Goal: Task Accomplishment & Management: Manage account settings

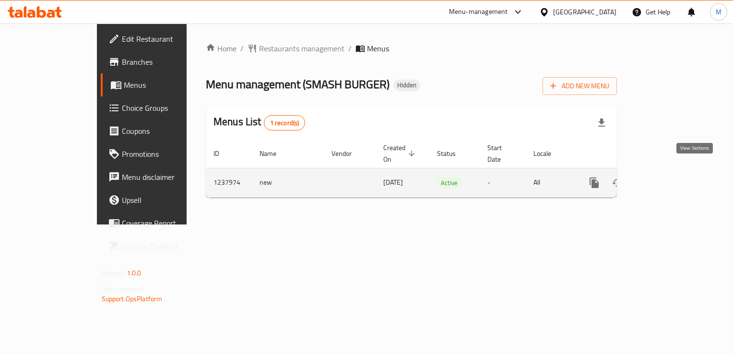
click at [668, 178] on icon "enhanced table" at bounding box center [663, 182] width 9 height 9
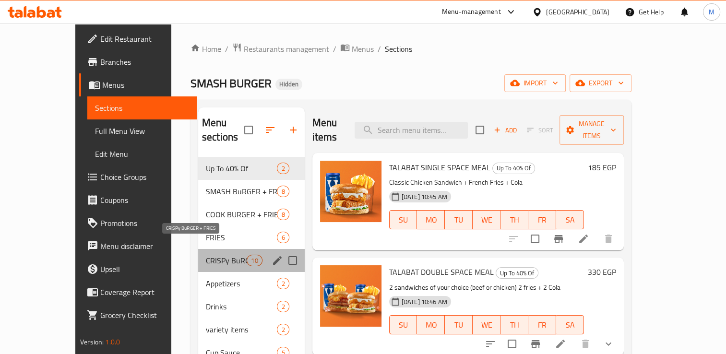
click at [206, 255] on span "CRISPy BuRGER + FRIES" at bounding box center [226, 261] width 41 height 12
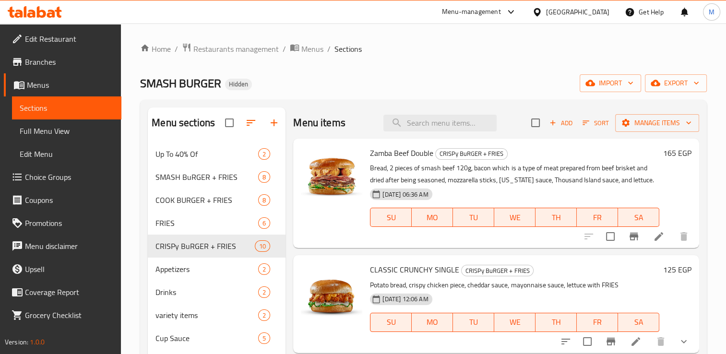
scroll to position [58, 0]
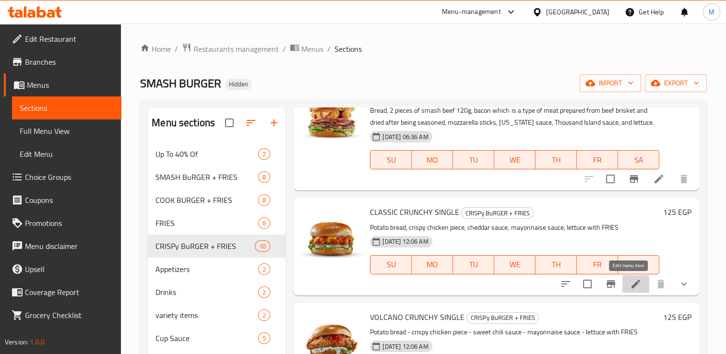
click at [631, 288] on icon at bounding box center [636, 284] width 12 height 12
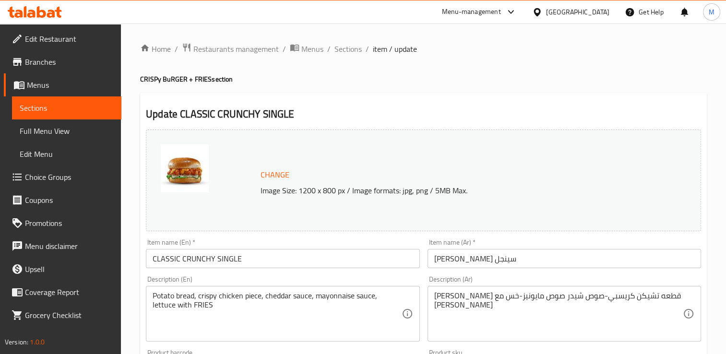
scroll to position [264, 0]
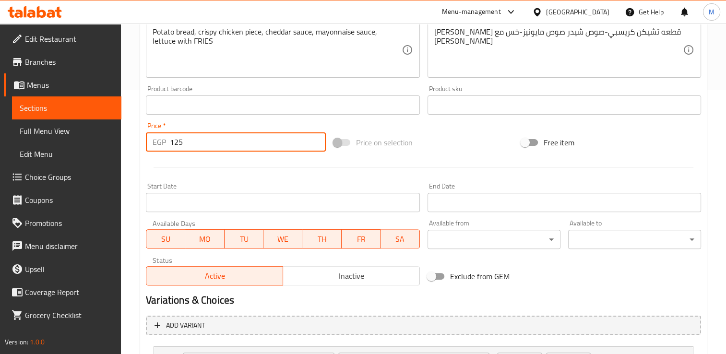
click at [194, 146] on input "125" at bounding box center [248, 141] width 156 height 19
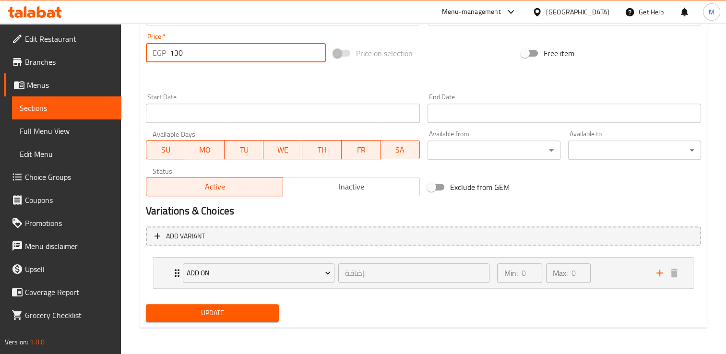
type input "130"
click at [249, 316] on span "Update" at bounding box center [212, 313] width 118 height 12
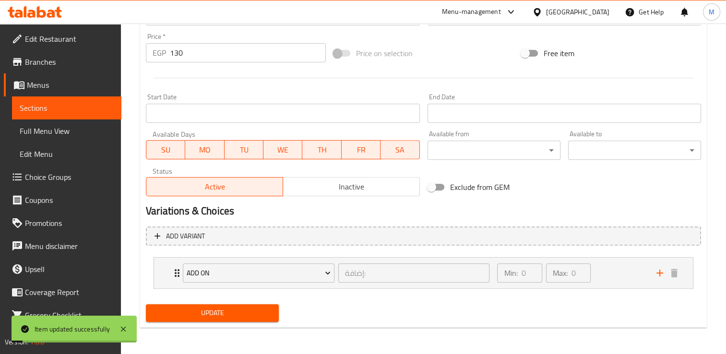
scroll to position [0, 0]
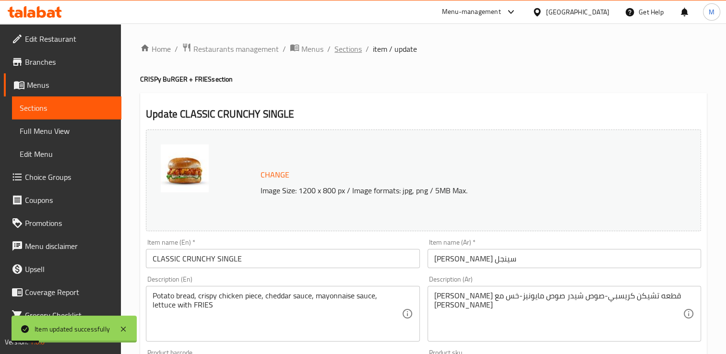
click at [343, 48] on span "Sections" at bounding box center [347, 49] width 27 height 12
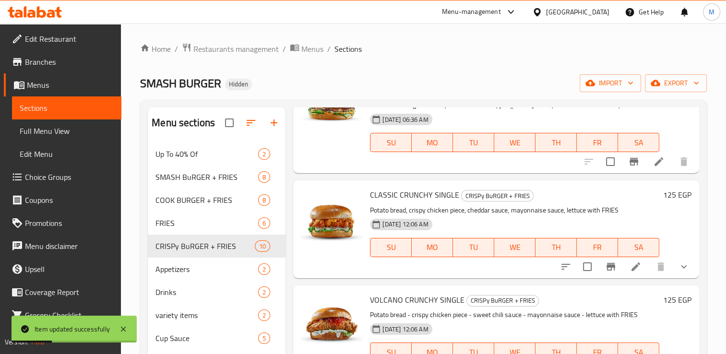
scroll to position [75, 0]
click at [606, 267] on icon "Branch-specific-item" at bounding box center [610, 267] width 9 height 8
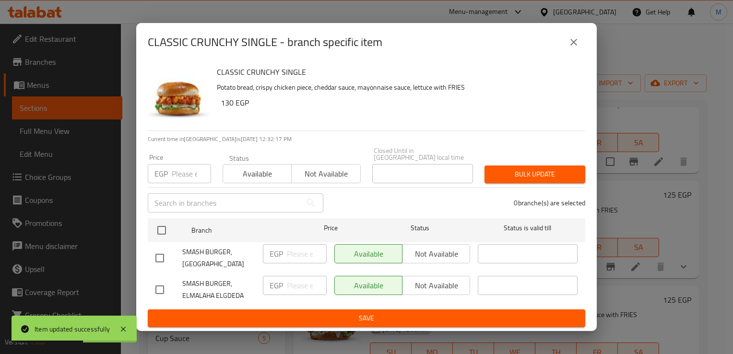
click at [175, 177] on input "number" at bounding box center [191, 173] width 39 height 19
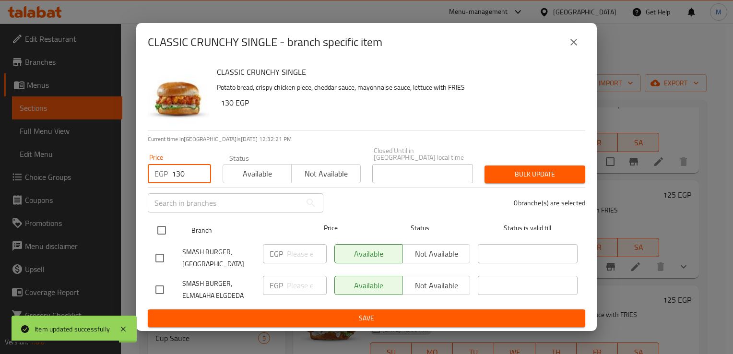
type input "130"
click at [159, 226] on input "checkbox" at bounding box center [162, 230] width 20 height 20
checkbox input "true"
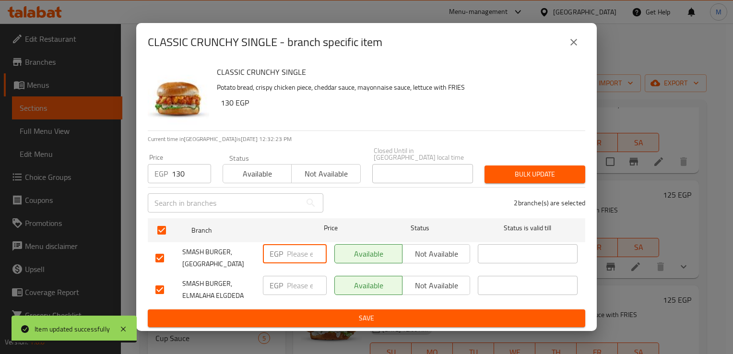
click at [295, 253] on input "number" at bounding box center [307, 253] width 40 height 19
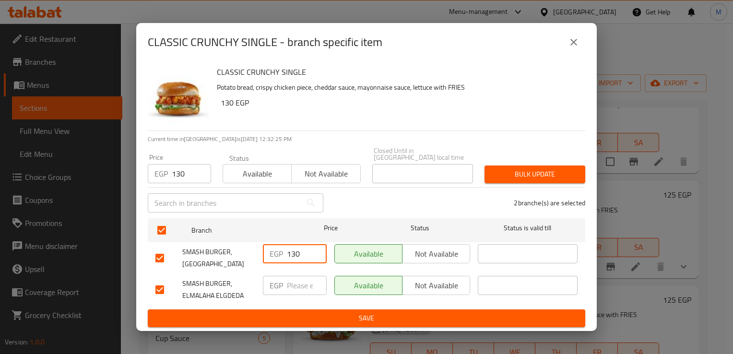
type input "130"
click at [294, 281] on input "number" at bounding box center [307, 285] width 40 height 19
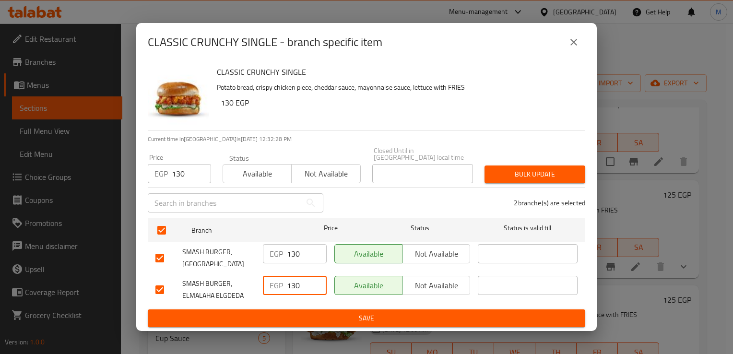
type input "130"
click at [330, 314] on span "Save" at bounding box center [366, 318] width 422 height 12
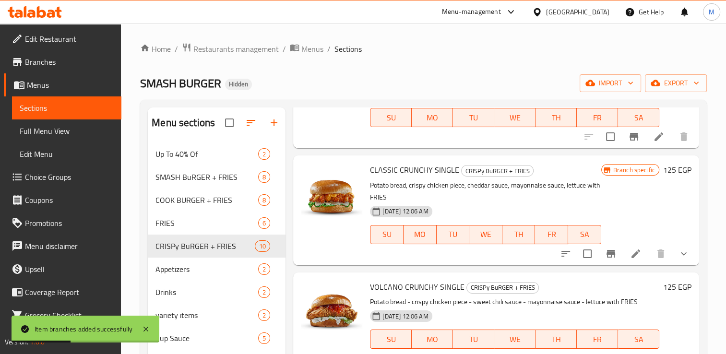
scroll to position [151, 0]
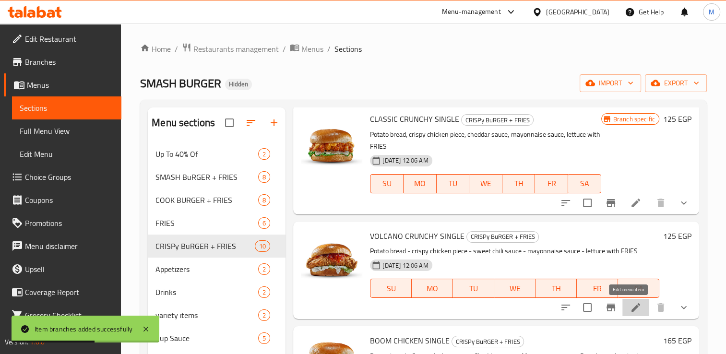
click at [631, 306] on icon at bounding box center [635, 307] width 9 height 9
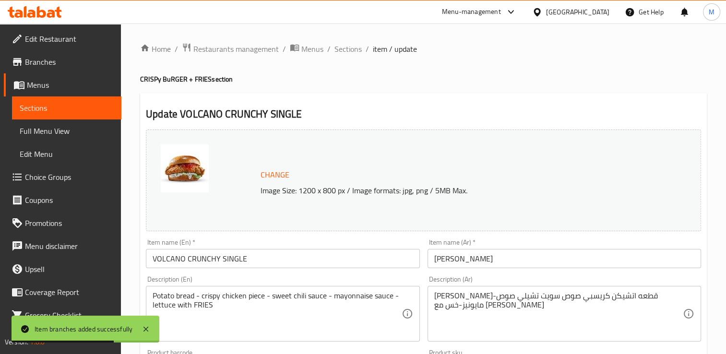
scroll to position [168, 0]
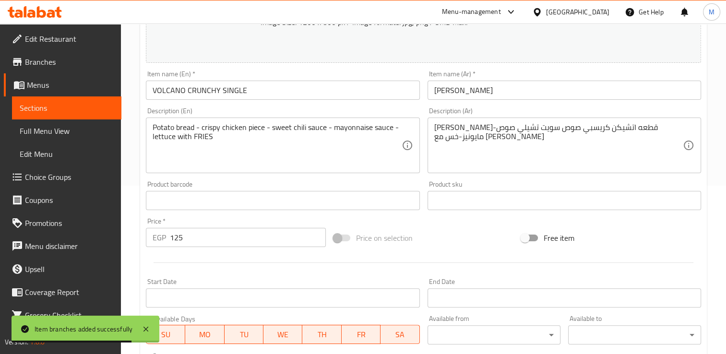
click at [212, 236] on input "125" at bounding box center [248, 237] width 156 height 19
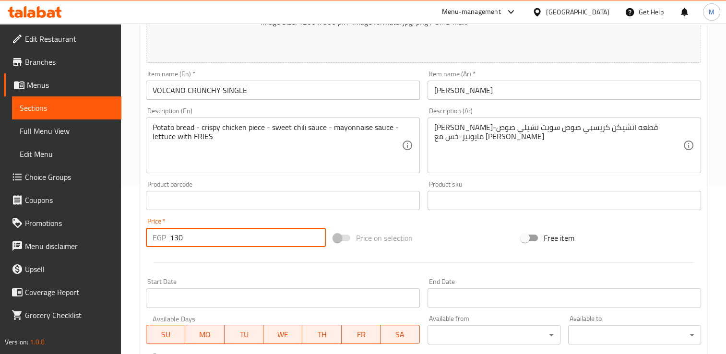
scroll to position [353, 0]
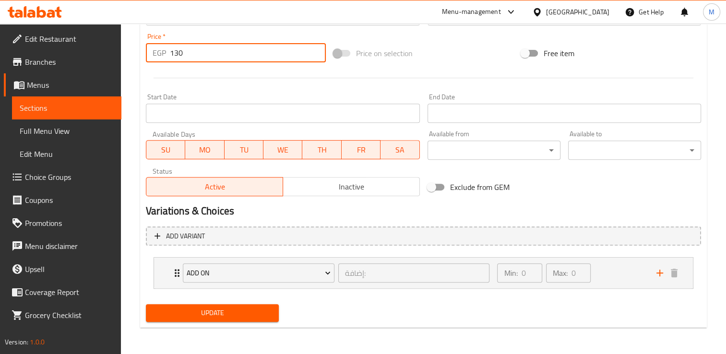
type input "130"
click at [224, 314] on span "Update" at bounding box center [212, 313] width 118 height 12
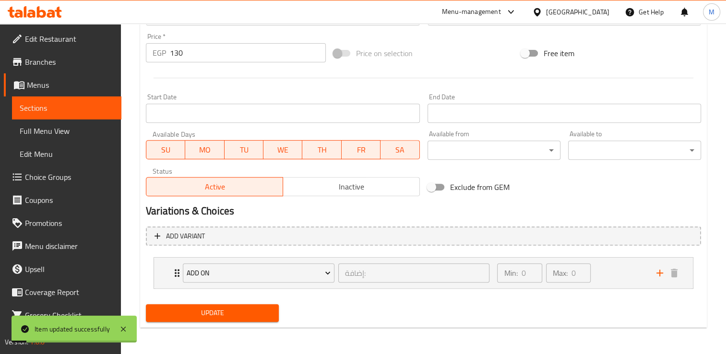
scroll to position [0, 0]
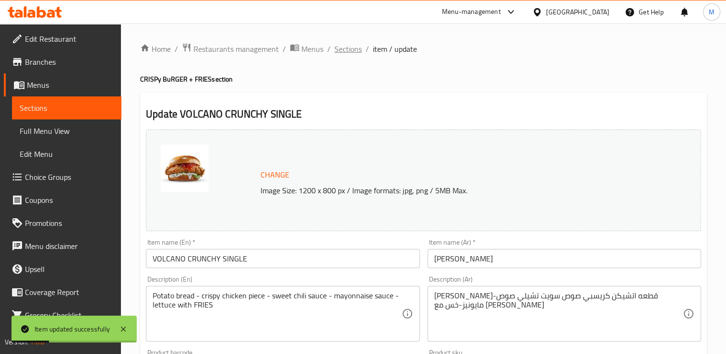
click at [347, 52] on span "Sections" at bounding box center [347, 49] width 27 height 12
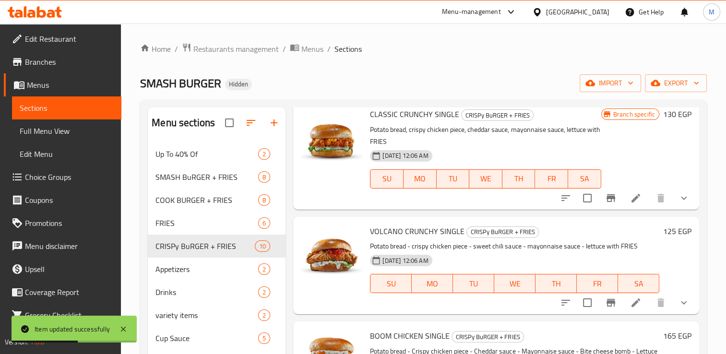
scroll to position [157, 0]
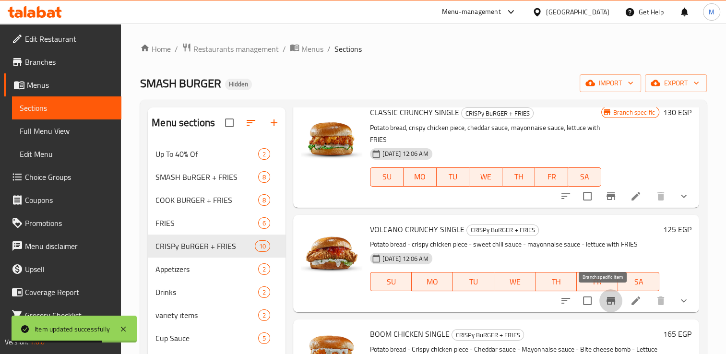
click at [606, 297] on icon "Branch-specific-item" at bounding box center [610, 301] width 9 height 8
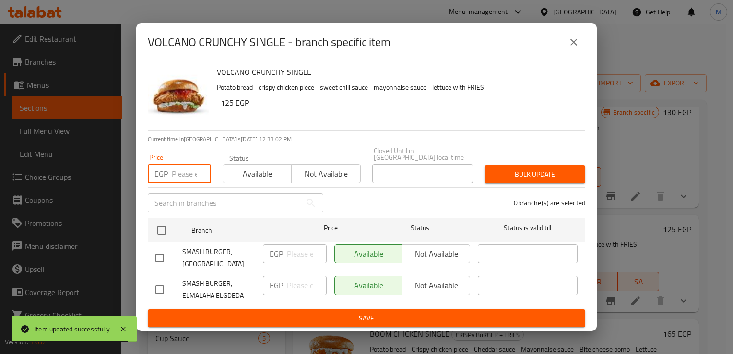
click at [172, 171] on input "number" at bounding box center [191, 173] width 39 height 19
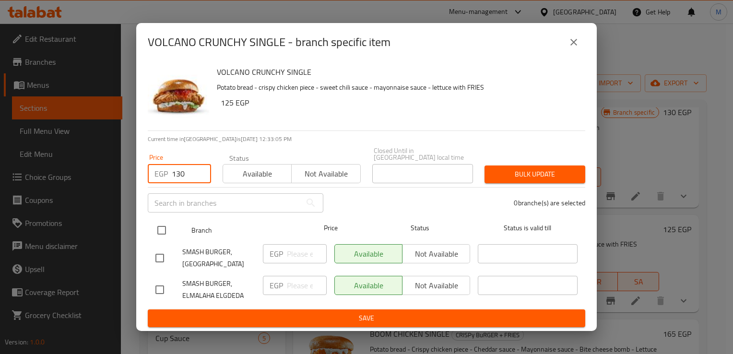
type input "130"
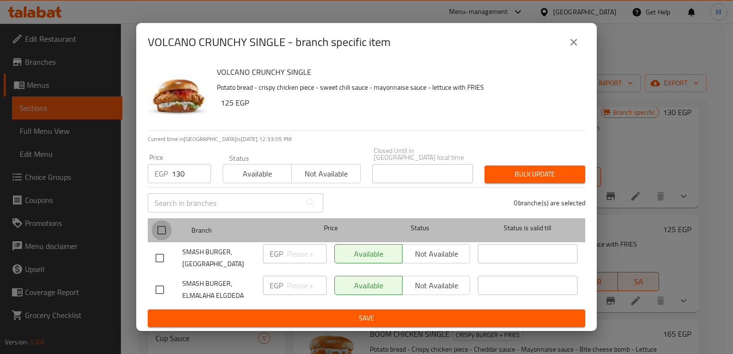
click at [161, 229] on input "checkbox" at bounding box center [162, 230] width 20 height 20
checkbox input "true"
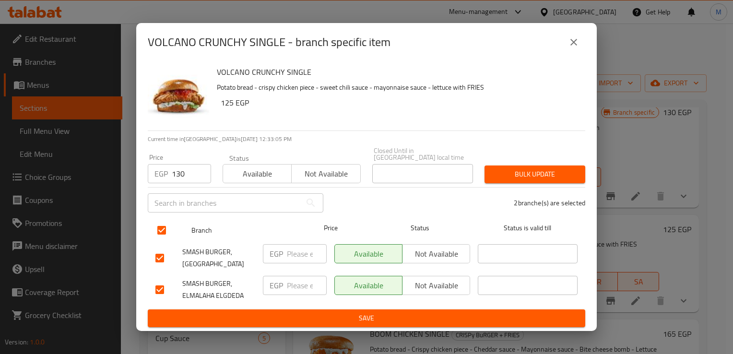
checkbox input "true"
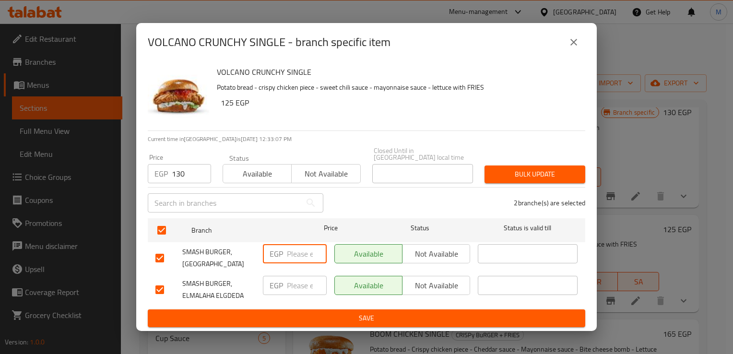
click at [299, 256] on input "number" at bounding box center [307, 253] width 40 height 19
type input "130"
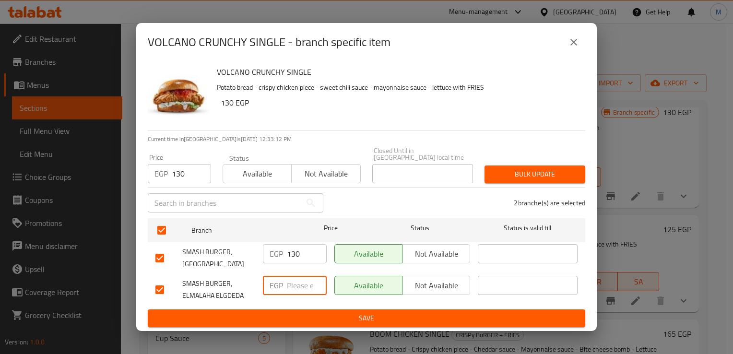
click at [293, 277] on input "number" at bounding box center [307, 285] width 40 height 19
type input "130"
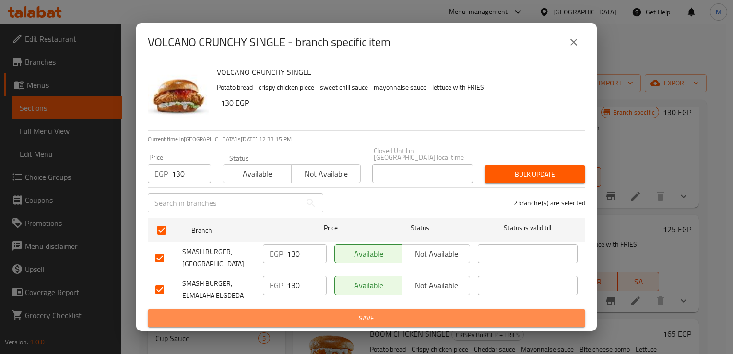
click at [334, 312] on span "Save" at bounding box center [366, 318] width 422 height 12
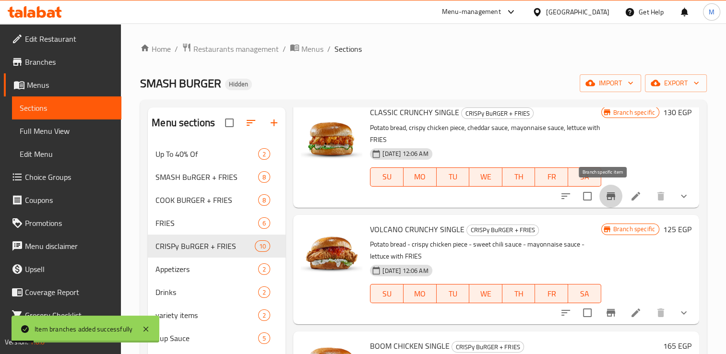
click at [606, 195] on icon "Branch-specific-item" at bounding box center [610, 196] width 9 height 8
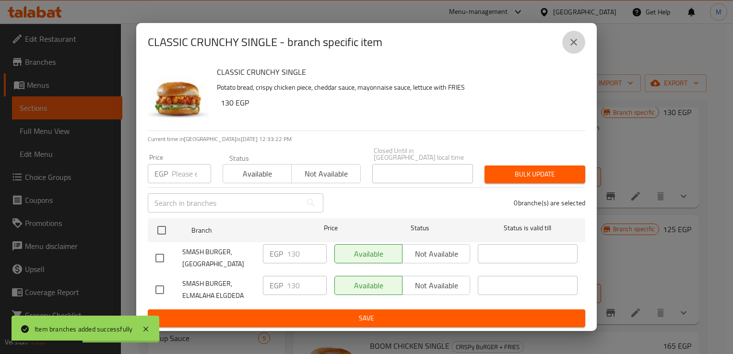
click at [572, 48] on icon "close" at bounding box center [574, 42] width 12 height 12
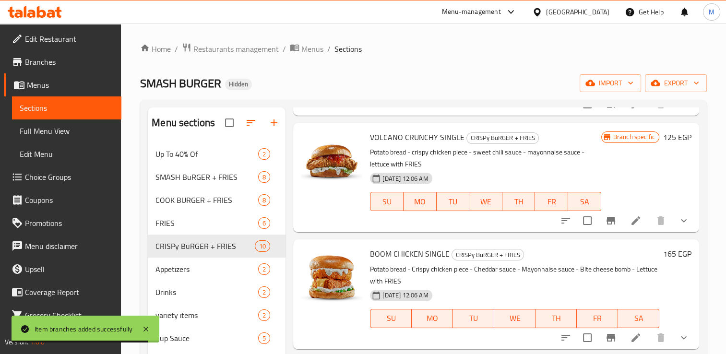
scroll to position [307, 0]
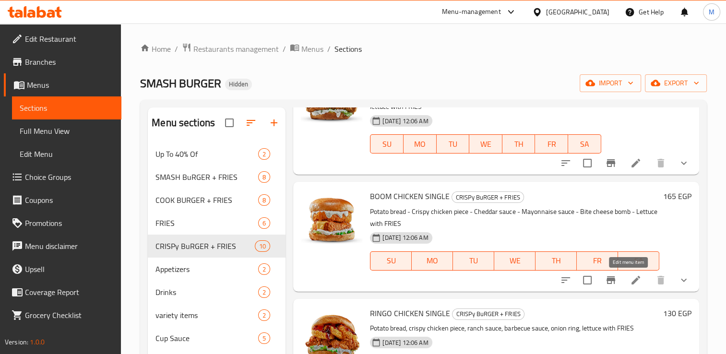
click at [631, 282] on icon at bounding box center [635, 280] width 9 height 9
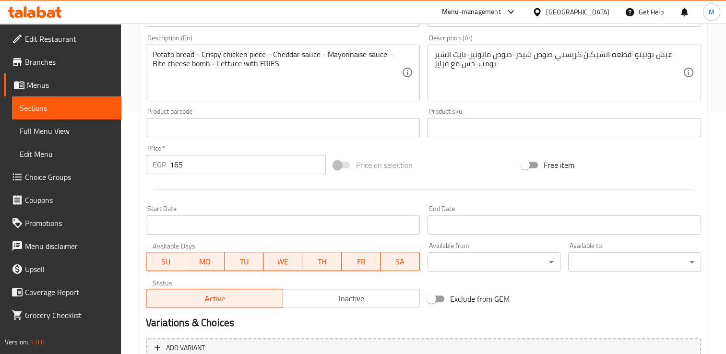
scroll to position [242, 0]
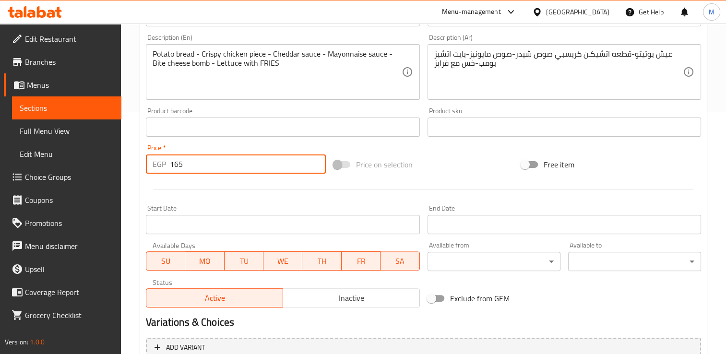
click at [194, 169] on input "165" at bounding box center [248, 163] width 156 height 19
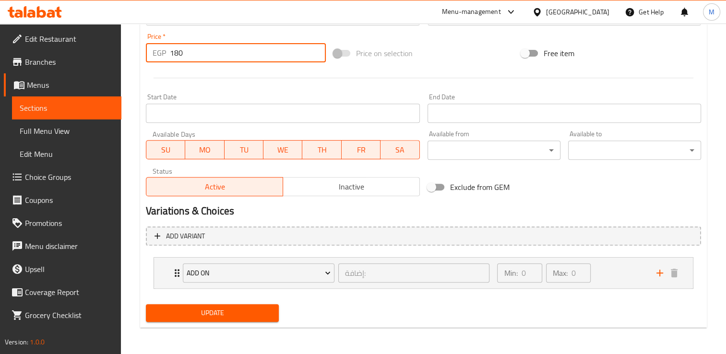
type input "180"
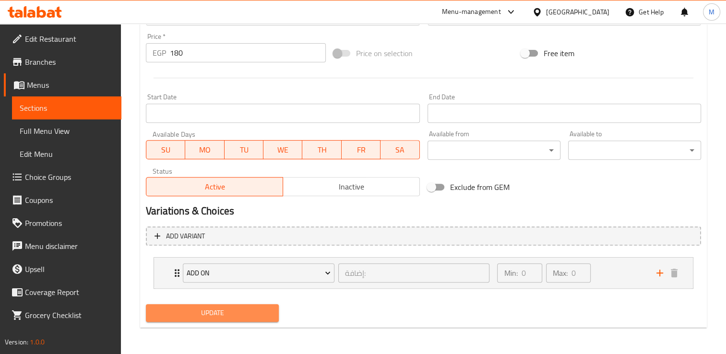
click at [233, 317] on span "Update" at bounding box center [212, 313] width 118 height 12
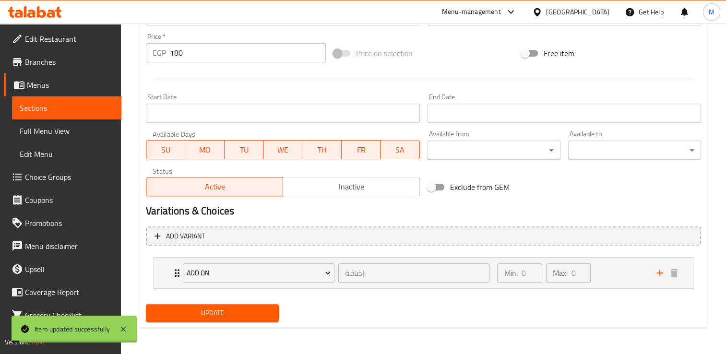
scroll to position [0, 0]
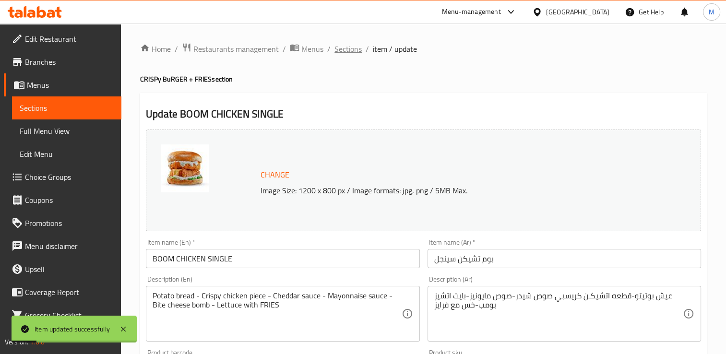
click at [352, 50] on span "Sections" at bounding box center [347, 49] width 27 height 12
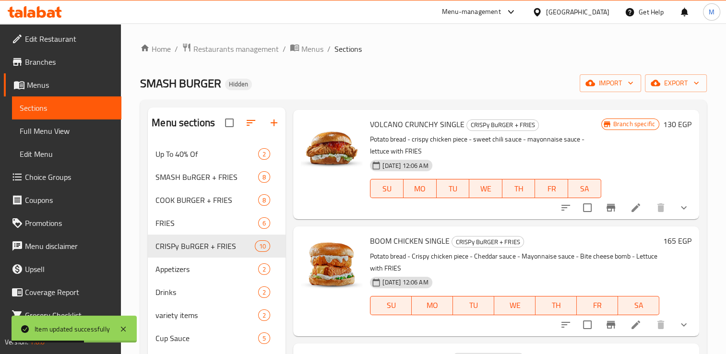
scroll to position [271, 0]
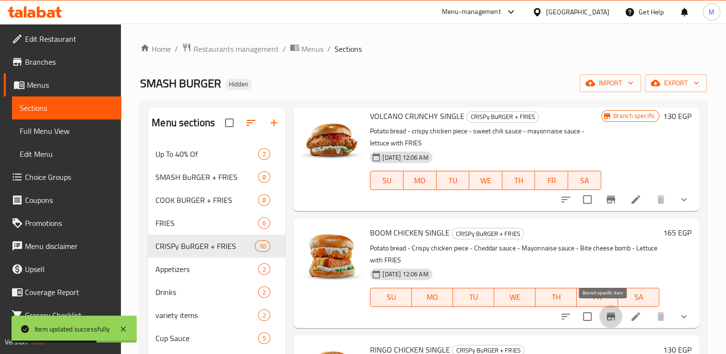
click at [606, 317] on icon "Branch-specific-item" at bounding box center [610, 317] width 9 height 8
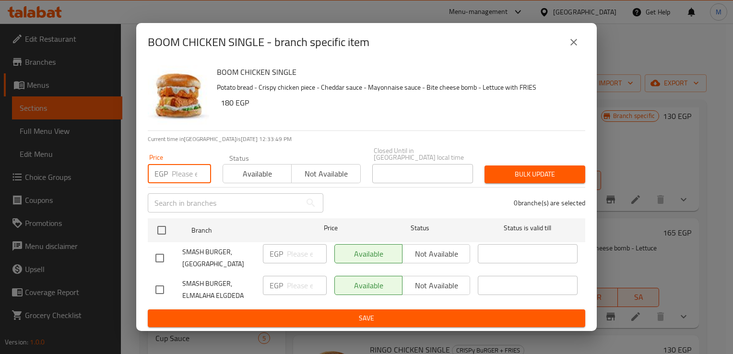
click at [177, 176] on input "number" at bounding box center [191, 173] width 39 height 19
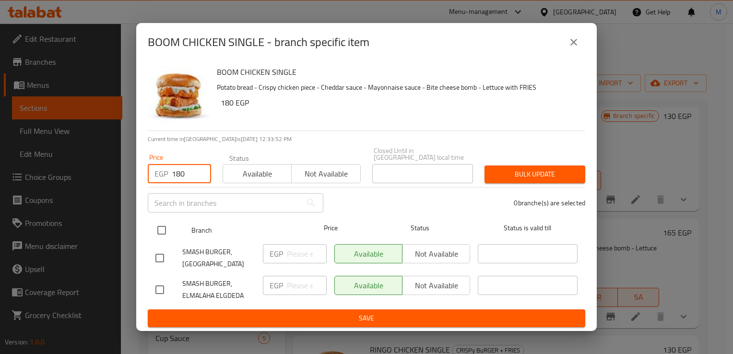
type input "180"
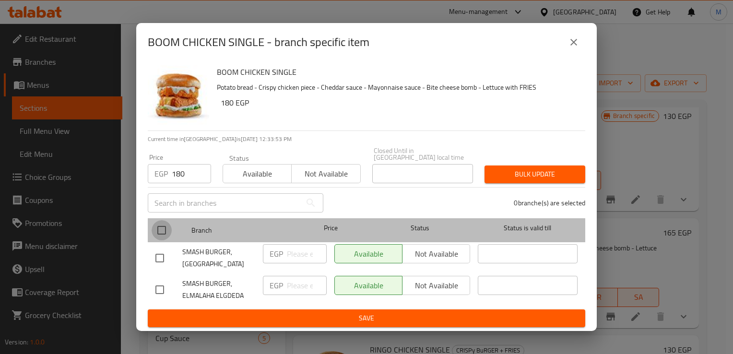
click at [161, 229] on input "checkbox" at bounding box center [162, 230] width 20 height 20
checkbox input "true"
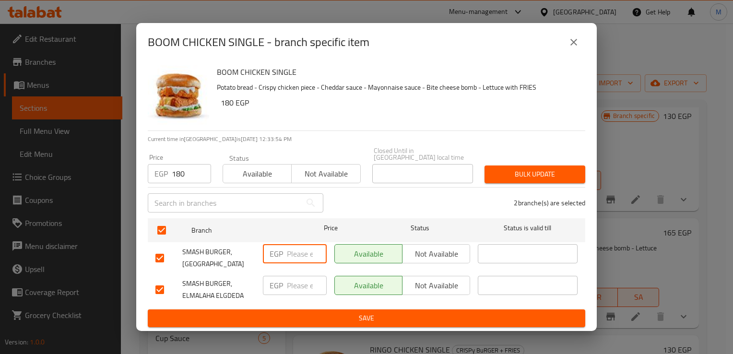
click at [295, 256] on input "number" at bounding box center [307, 253] width 40 height 19
type input "180"
click at [295, 281] on input "number" at bounding box center [307, 285] width 40 height 19
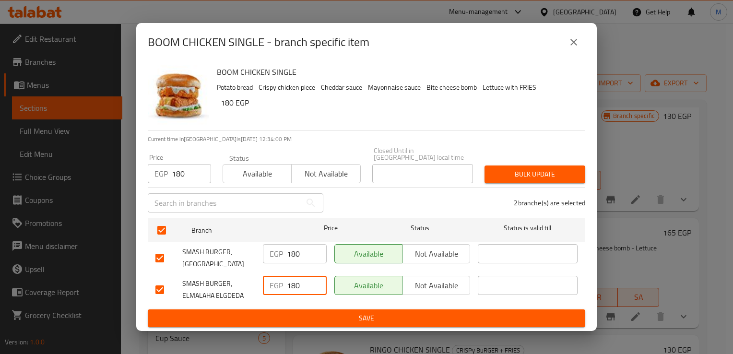
type input "180"
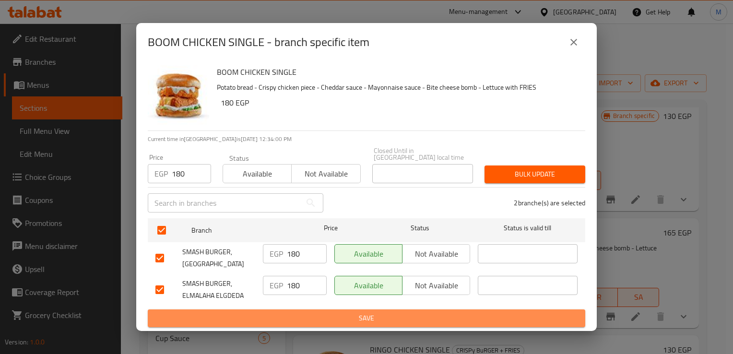
click at [329, 312] on span "Save" at bounding box center [366, 318] width 422 height 12
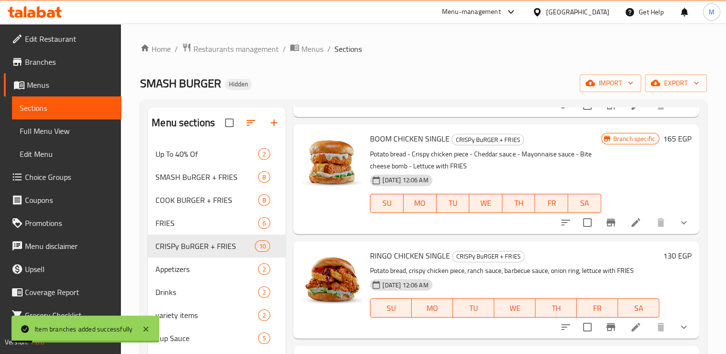
scroll to position [389, 0]
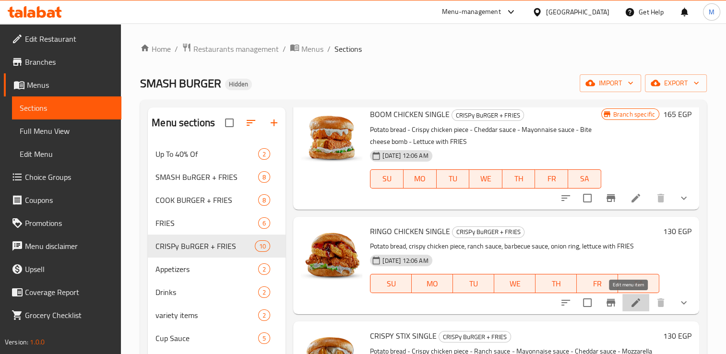
click at [630, 303] on icon at bounding box center [636, 303] width 12 height 12
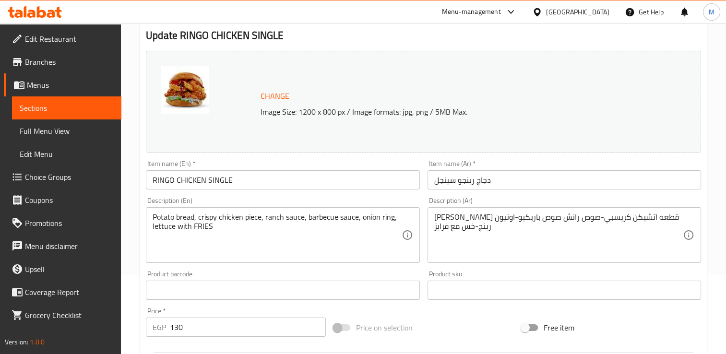
scroll to position [86, 0]
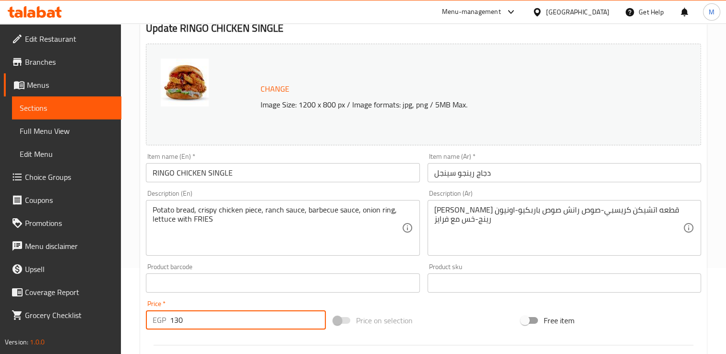
click at [192, 322] on input "130" at bounding box center [248, 319] width 156 height 19
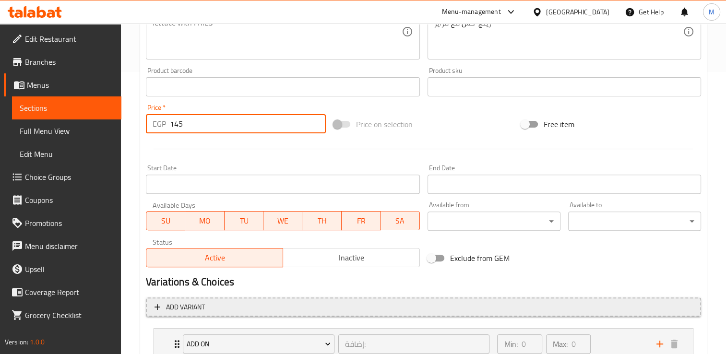
scroll to position [353, 0]
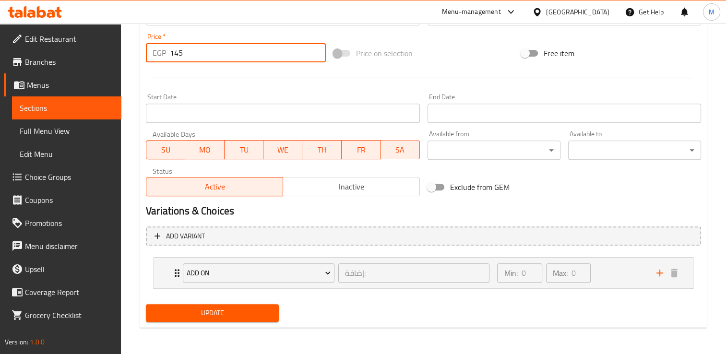
type input "145"
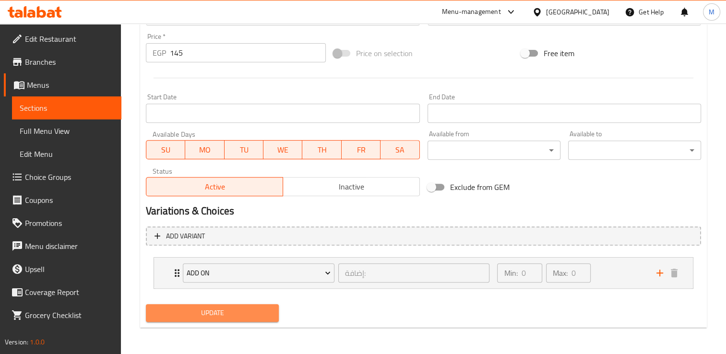
click at [236, 311] on span "Update" at bounding box center [212, 313] width 118 height 12
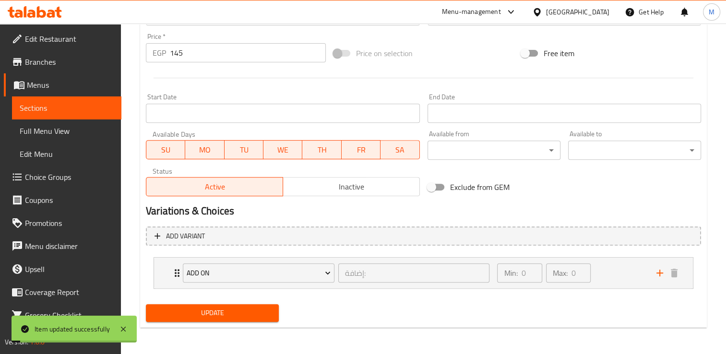
scroll to position [0, 0]
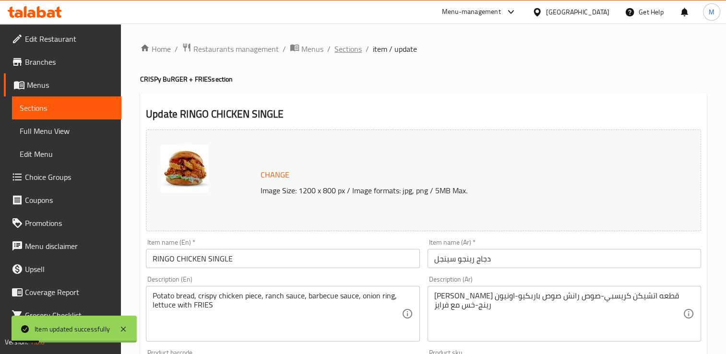
click at [344, 49] on span "Sections" at bounding box center [347, 49] width 27 height 12
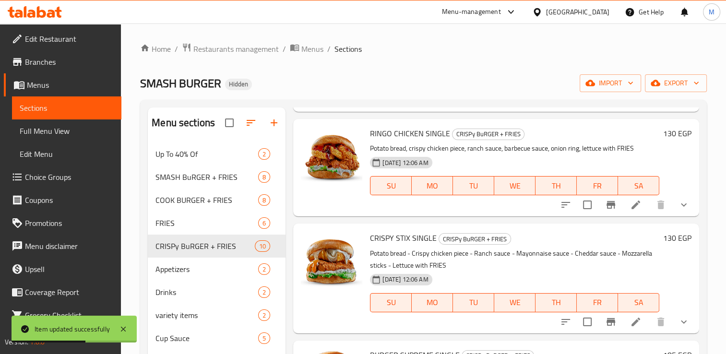
scroll to position [487, 0]
click at [606, 204] on icon "Branch-specific-item" at bounding box center [610, 204] width 9 height 8
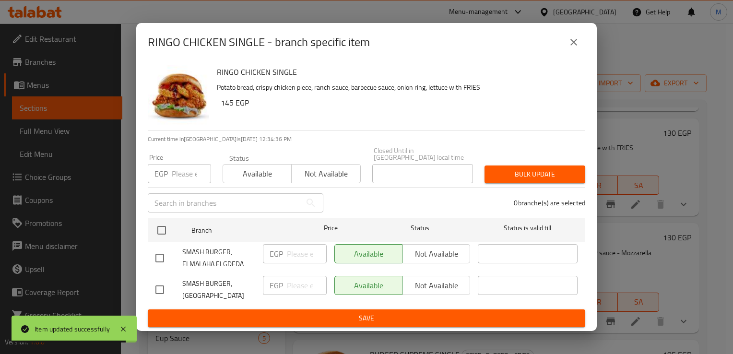
click at [179, 172] on input "number" at bounding box center [191, 173] width 39 height 19
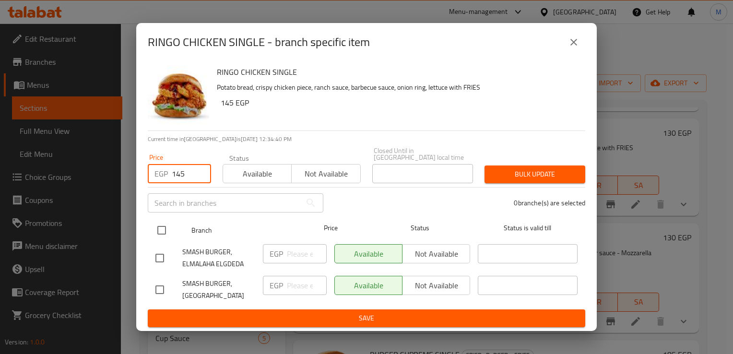
type input "145"
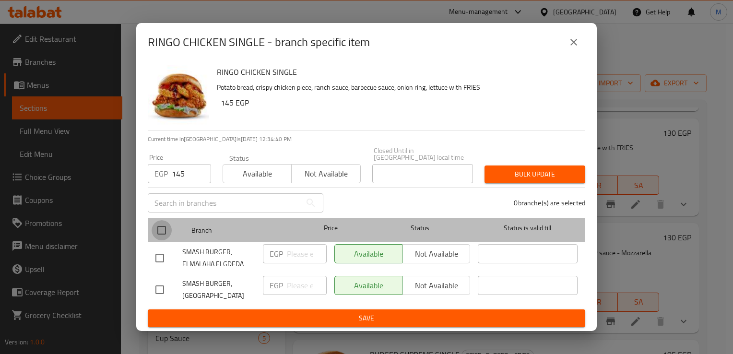
click at [159, 231] on input "checkbox" at bounding box center [162, 230] width 20 height 20
checkbox input "true"
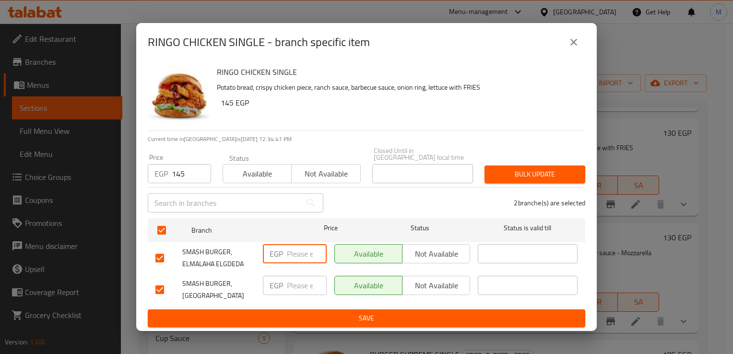
click at [298, 256] on input "number" at bounding box center [307, 253] width 40 height 19
type input "145"
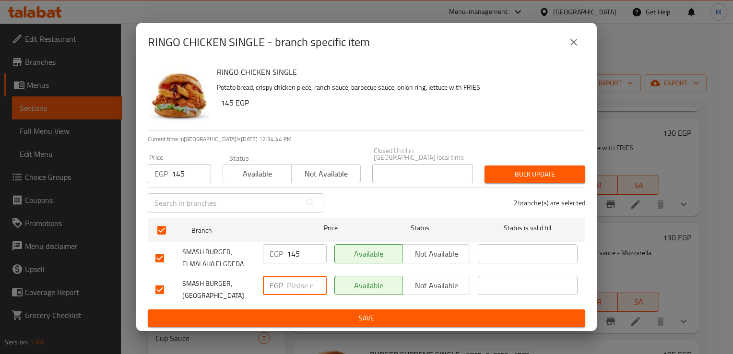
click at [298, 285] on input "number" at bounding box center [307, 285] width 40 height 19
type input "145"
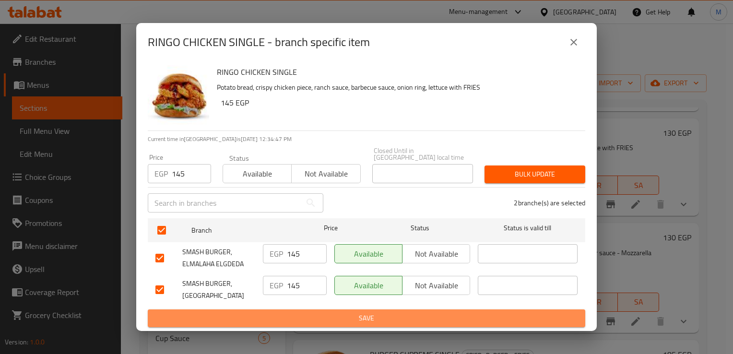
click at [337, 318] on button "Save" at bounding box center [366, 318] width 437 height 18
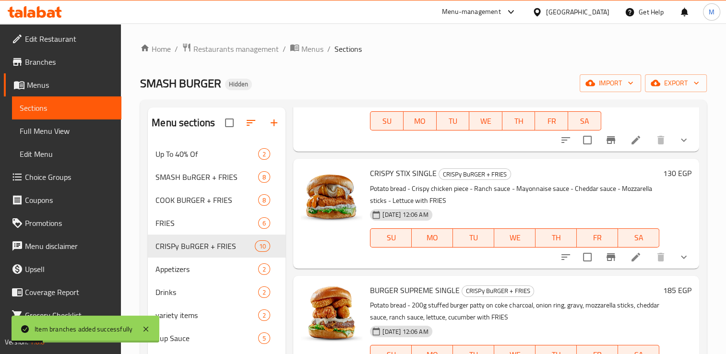
scroll to position [570, 0]
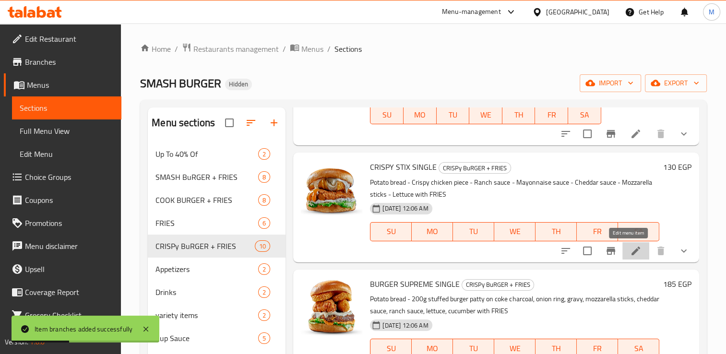
click at [630, 254] on icon at bounding box center [636, 251] width 12 height 12
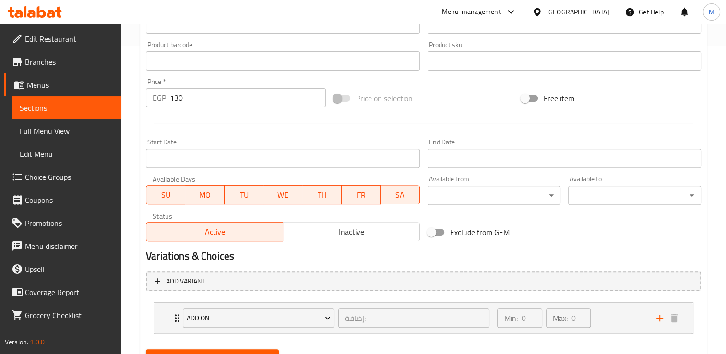
scroll to position [305, 0]
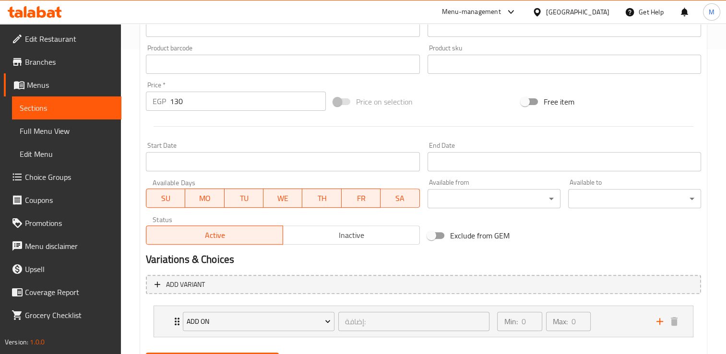
click at [190, 106] on input "130" at bounding box center [248, 101] width 156 height 19
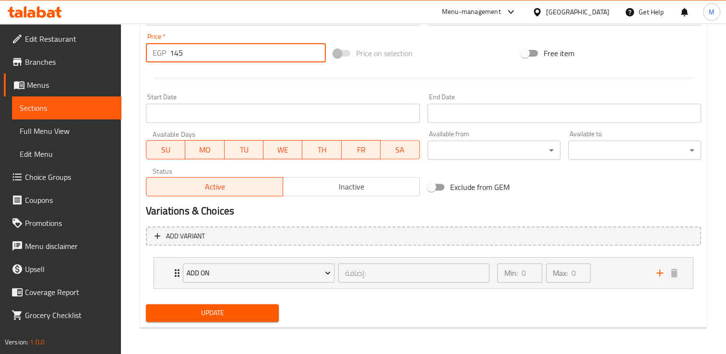
type input "145"
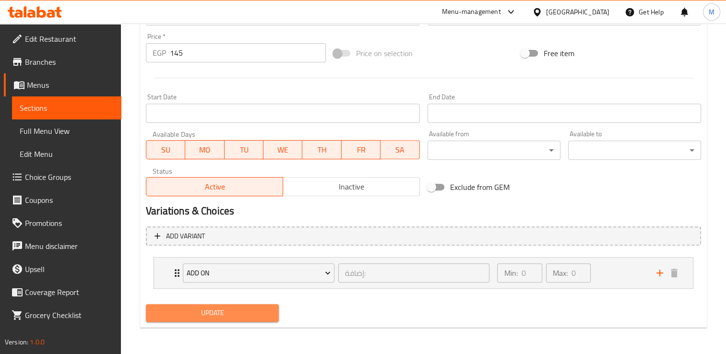
click at [238, 314] on span "Update" at bounding box center [212, 313] width 118 height 12
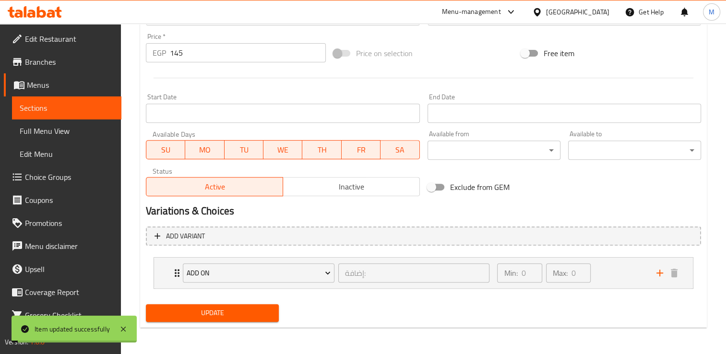
scroll to position [0, 0]
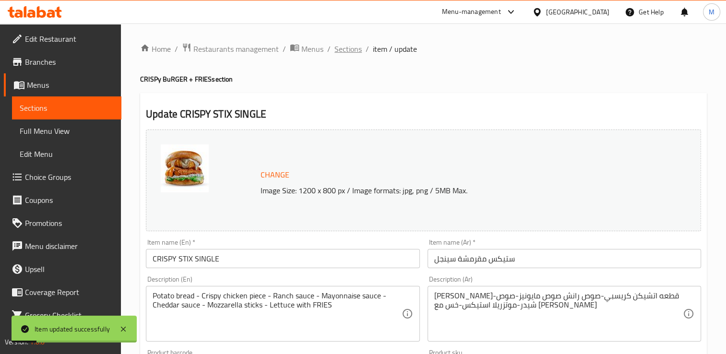
click at [353, 50] on span "Sections" at bounding box center [347, 49] width 27 height 12
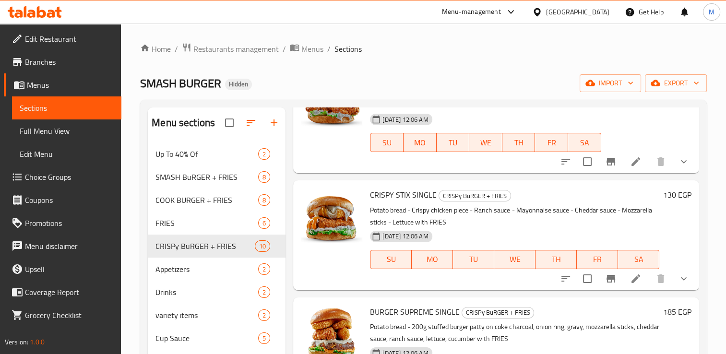
scroll to position [541, 0]
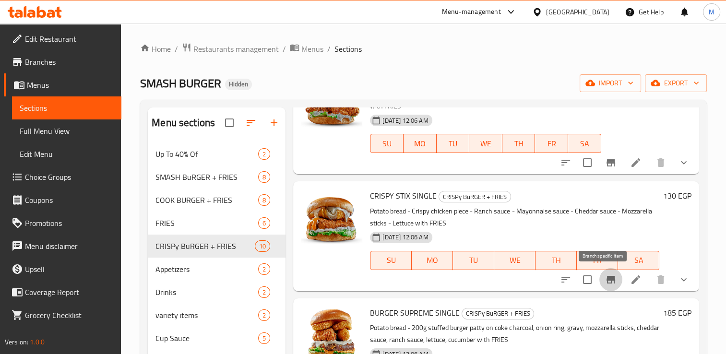
click at [606, 280] on icon "Branch-specific-item" at bounding box center [610, 280] width 9 height 8
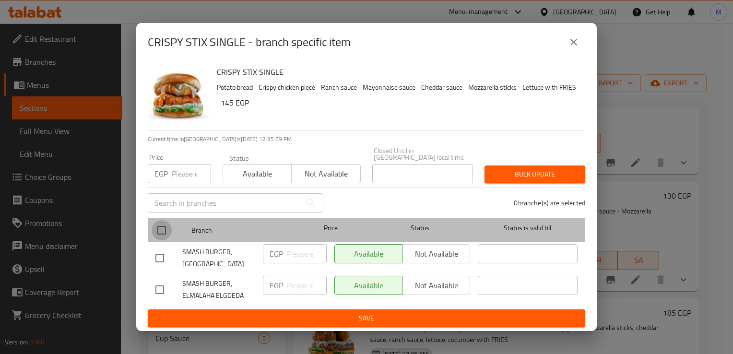
click at [161, 233] on input "checkbox" at bounding box center [162, 230] width 20 height 20
checkbox input "true"
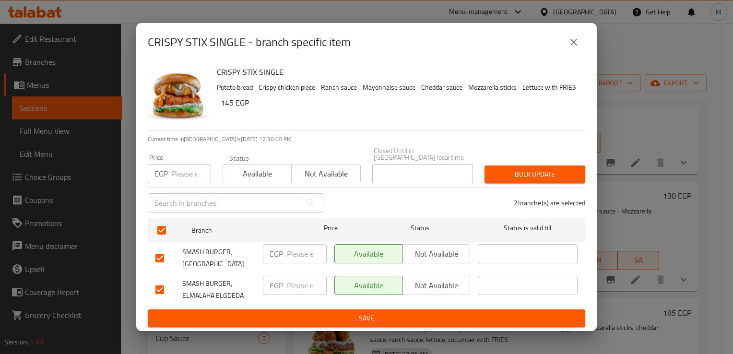
click at [182, 174] on input "number" at bounding box center [191, 173] width 39 height 19
type input "145"
click at [303, 254] on input "number" at bounding box center [307, 253] width 40 height 19
type input "145"
click at [298, 276] on input "number" at bounding box center [307, 285] width 40 height 19
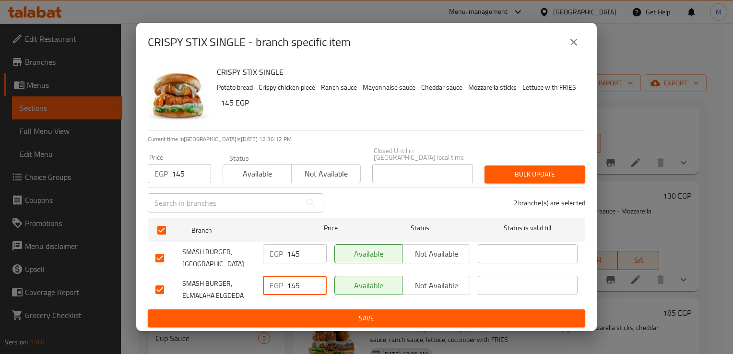
type input "145"
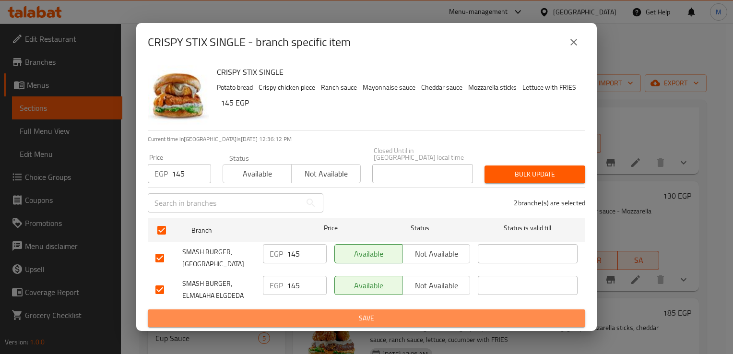
click at [309, 312] on span "Save" at bounding box center [366, 318] width 422 height 12
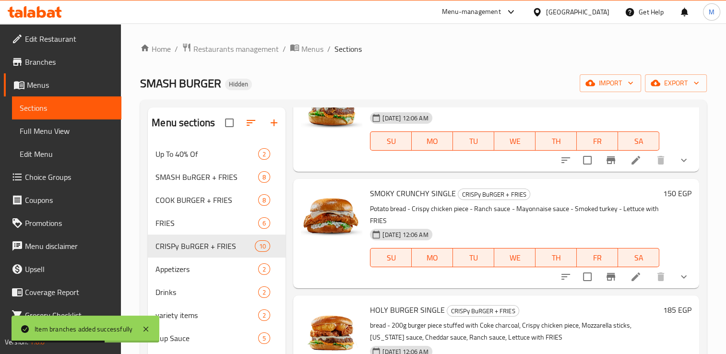
scroll to position [780, 0]
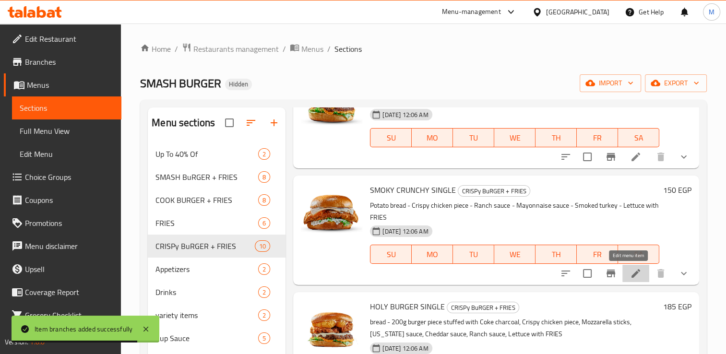
click at [630, 273] on icon at bounding box center [636, 274] width 12 height 12
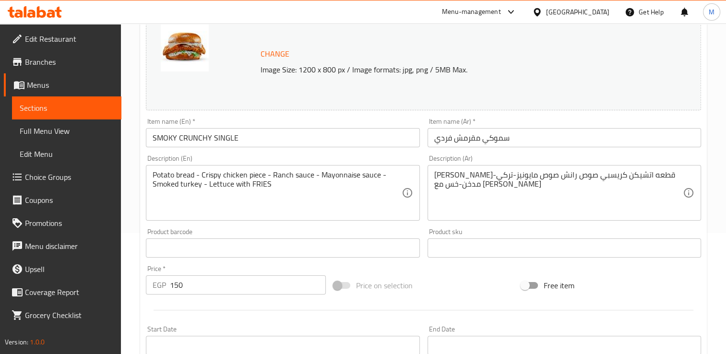
scroll to position [121, 0]
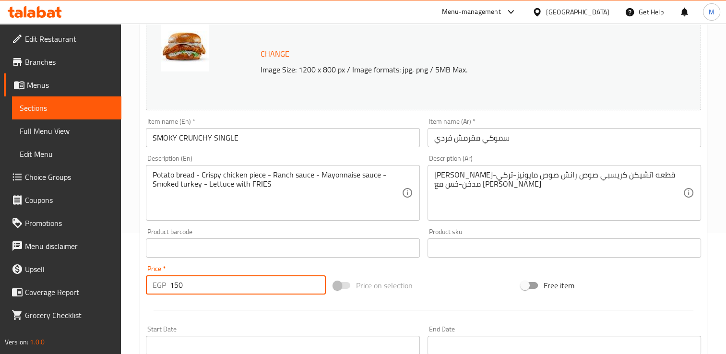
click at [201, 287] on input "150" at bounding box center [248, 284] width 156 height 19
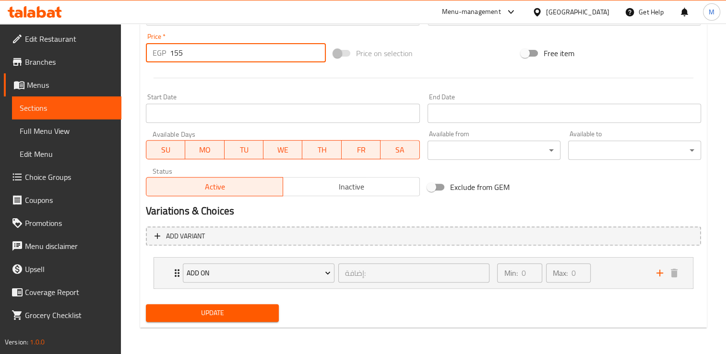
type input "155"
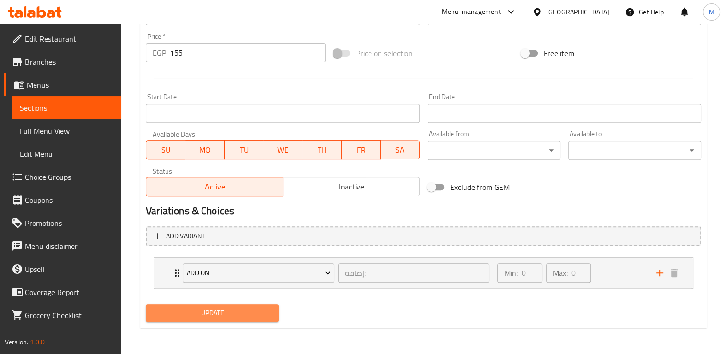
click at [219, 310] on span "Update" at bounding box center [212, 313] width 118 height 12
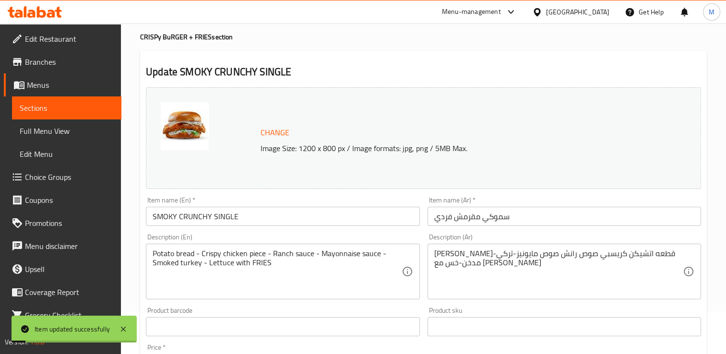
scroll to position [0, 0]
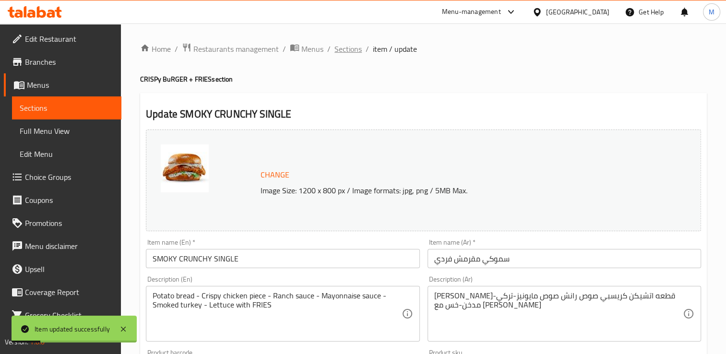
click at [353, 49] on span "Sections" at bounding box center [347, 49] width 27 height 12
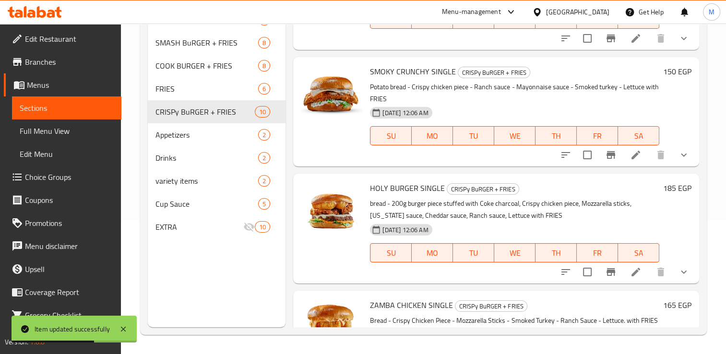
scroll to position [764, 0]
click at [606, 156] on icon "Branch-specific-item" at bounding box center [610, 156] width 9 height 8
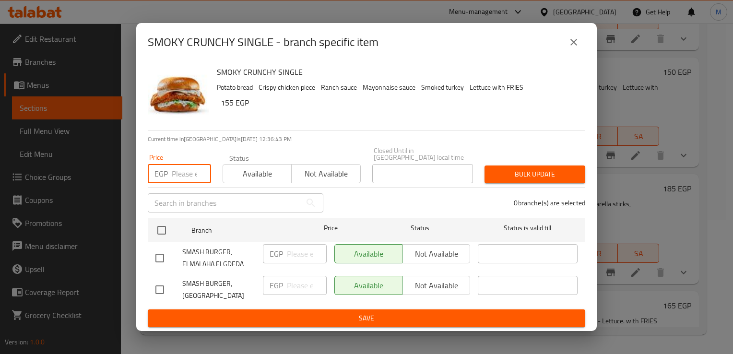
click at [180, 176] on input "number" at bounding box center [191, 173] width 39 height 19
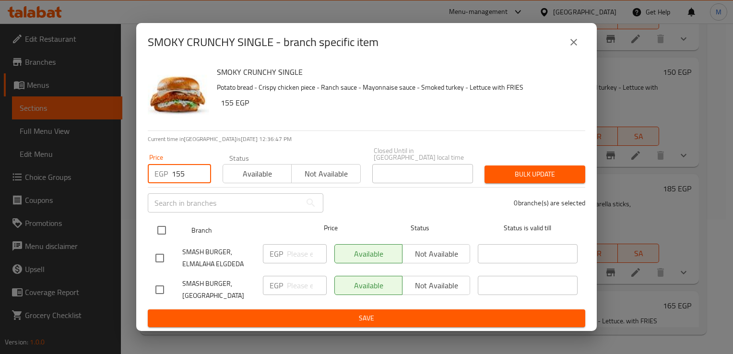
type input "155"
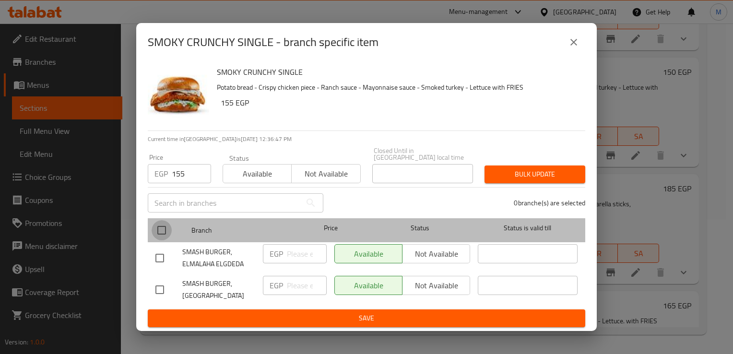
click at [159, 229] on input "checkbox" at bounding box center [162, 230] width 20 height 20
checkbox input "true"
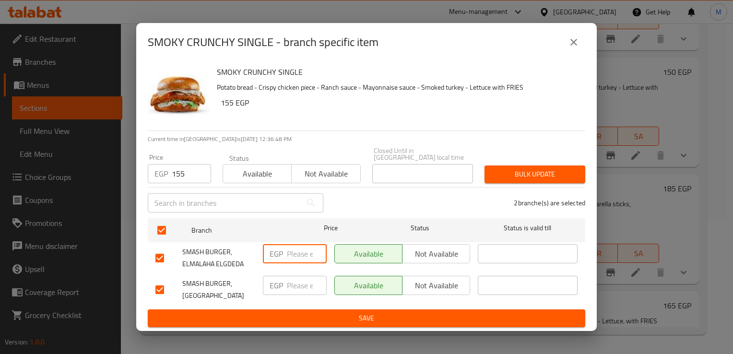
click at [297, 256] on input "number" at bounding box center [307, 253] width 40 height 19
type input "155"
click at [292, 287] on input "number" at bounding box center [307, 285] width 40 height 19
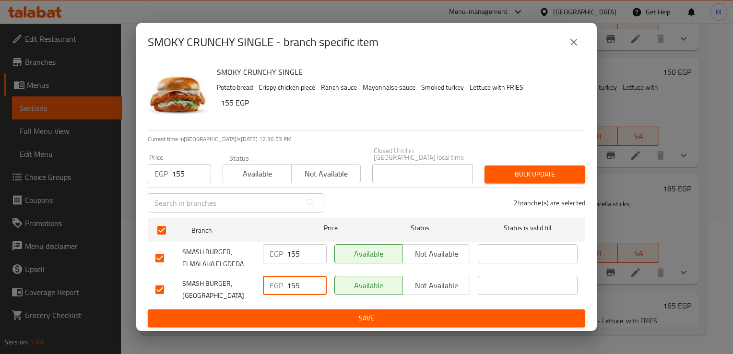
type input "155"
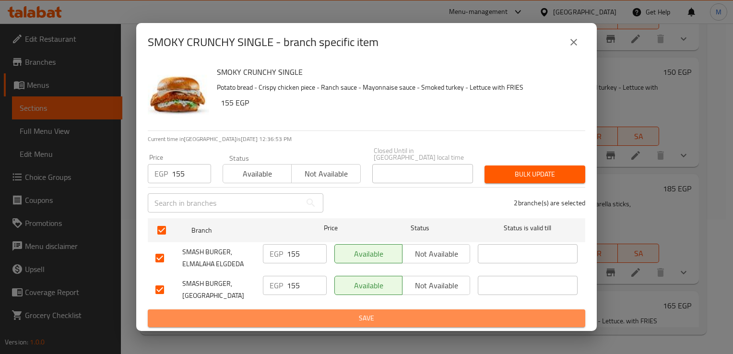
click at [302, 312] on span "Save" at bounding box center [366, 318] width 422 height 12
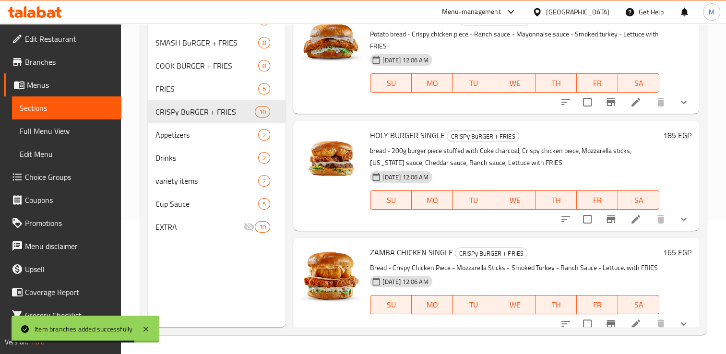
scroll to position [837, 0]
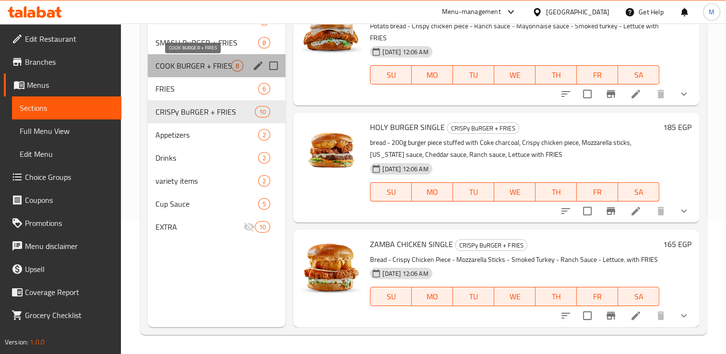
click at [177, 65] on span "COOK BURGER + FRIES" at bounding box center [193, 66] width 76 height 12
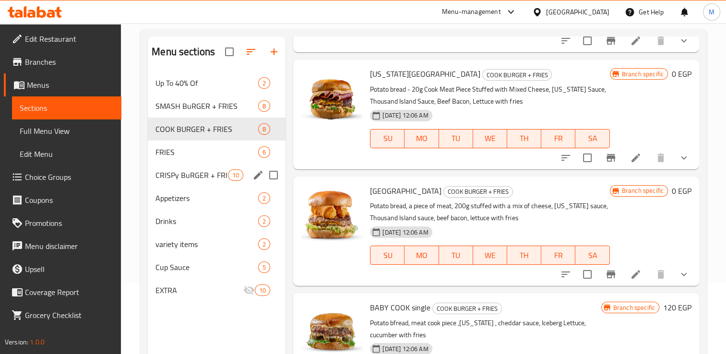
scroll to position [71, 0]
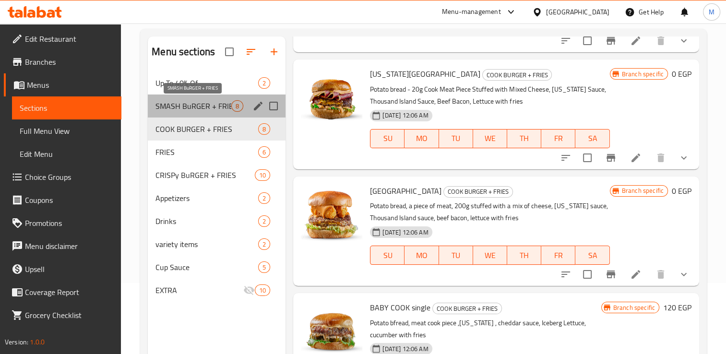
click at [189, 105] on span "SMASH BuRGER + FRIES" at bounding box center [193, 106] width 76 height 12
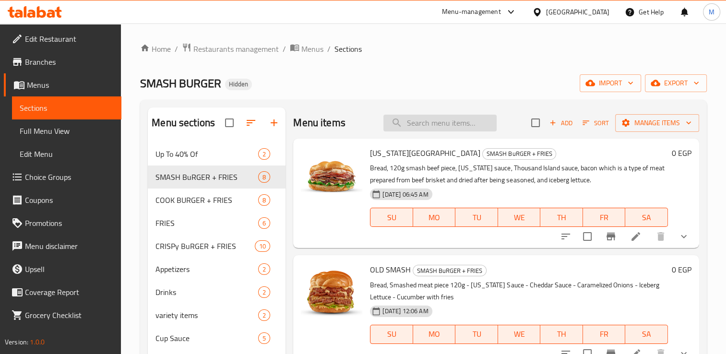
click at [413, 125] on input "search" at bounding box center [439, 123] width 113 height 17
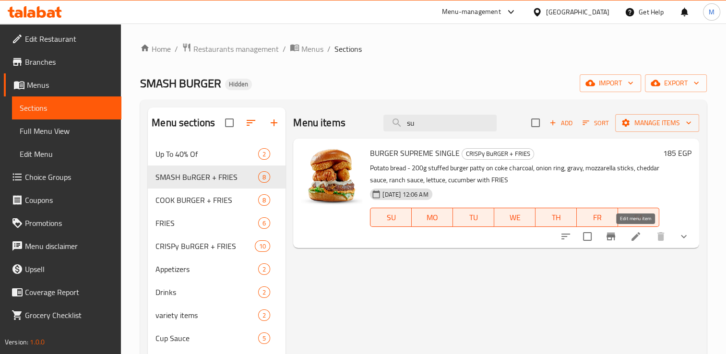
type input "su"
click at [636, 239] on icon at bounding box center [636, 237] width 12 height 12
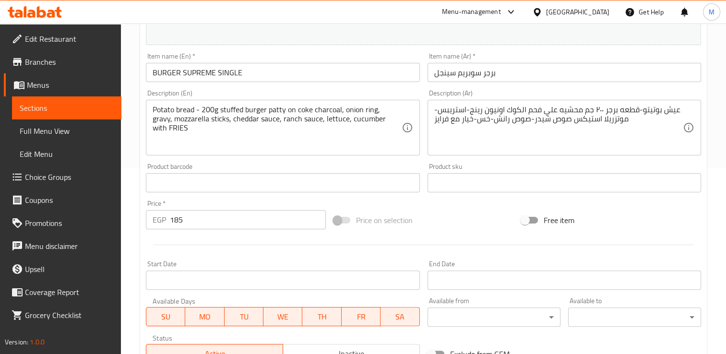
scroll to position [188, 0]
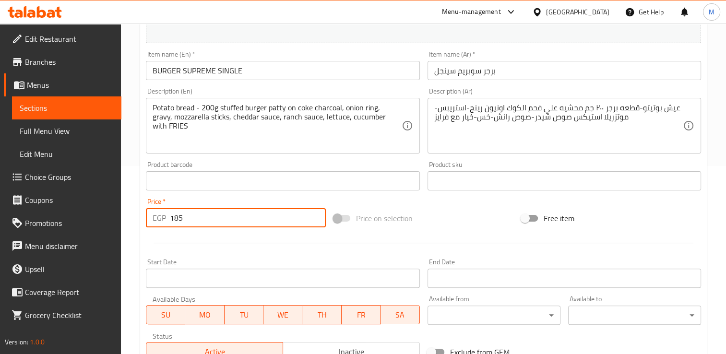
click at [216, 223] on input "185" at bounding box center [248, 217] width 156 height 19
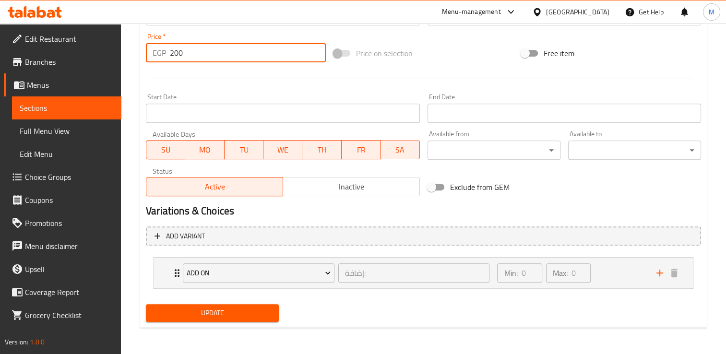
type input "200"
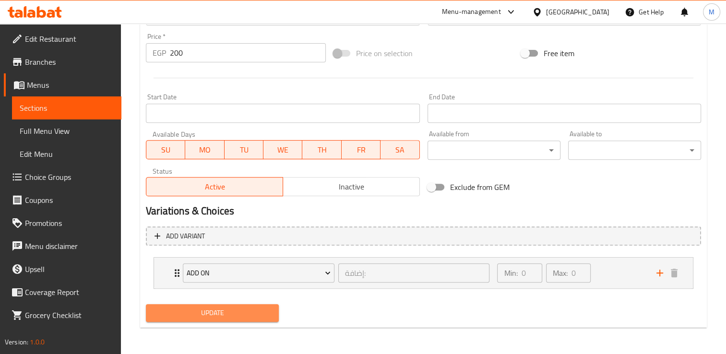
click at [225, 313] on span "Update" at bounding box center [212, 313] width 118 height 12
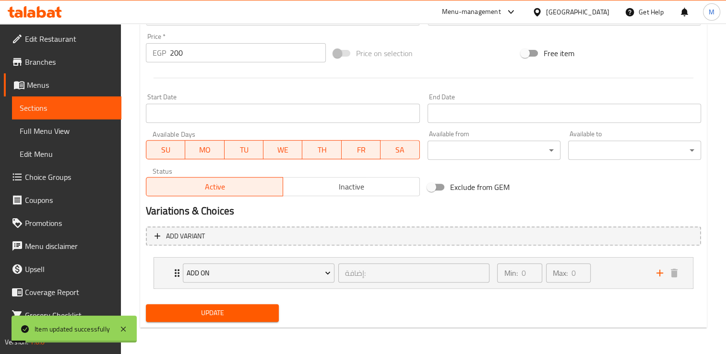
scroll to position [0, 0]
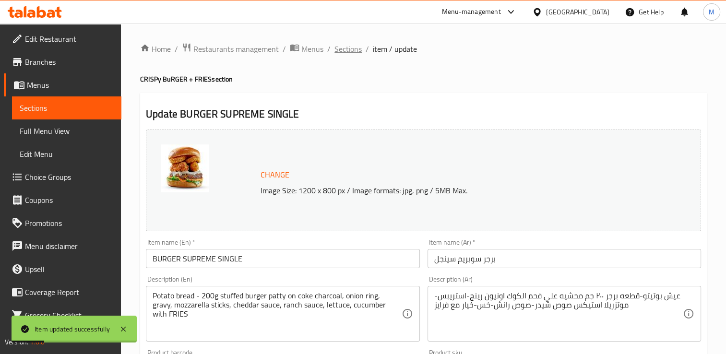
click at [342, 49] on span "Sections" at bounding box center [347, 49] width 27 height 12
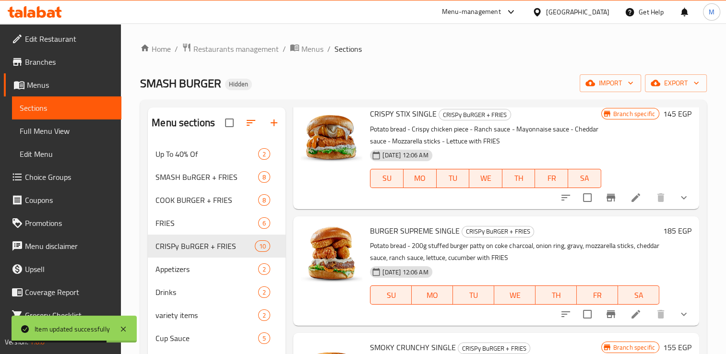
scroll to position [633, 0]
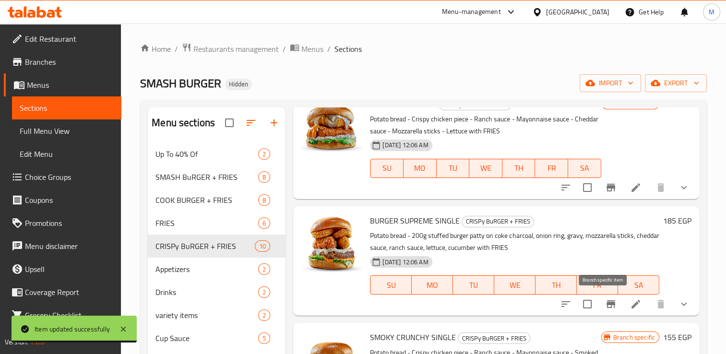
click at [606, 302] on icon "Branch-specific-item" at bounding box center [610, 304] width 9 height 8
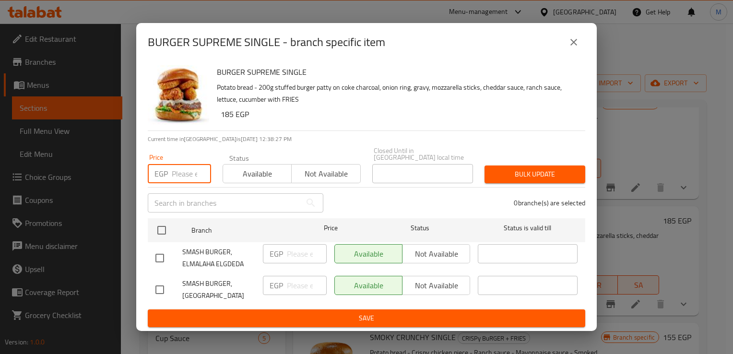
click at [177, 175] on input "number" at bounding box center [191, 173] width 39 height 19
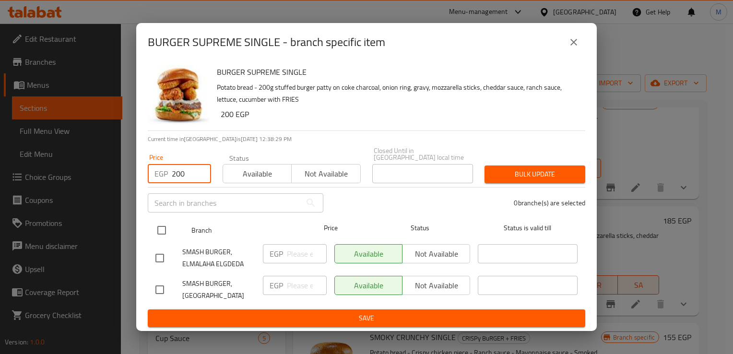
type input "200"
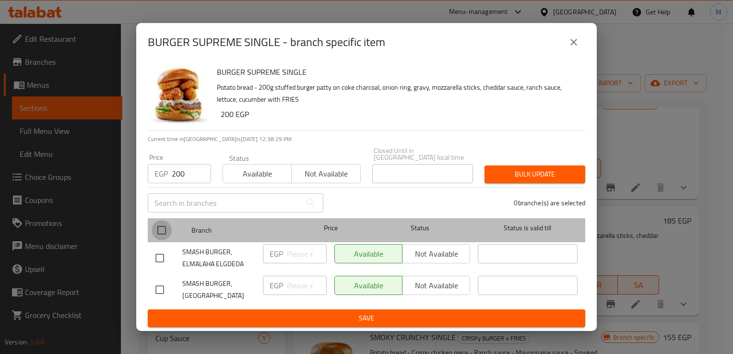
click at [161, 230] on input "checkbox" at bounding box center [162, 230] width 20 height 20
checkbox input "true"
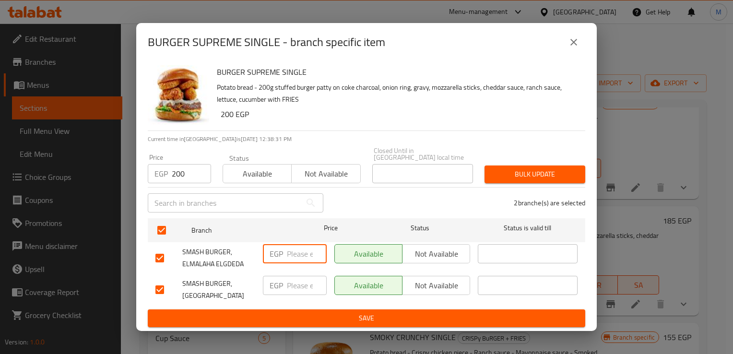
click at [301, 256] on input "number" at bounding box center [307, 253] width 40 height 19
type input "200"
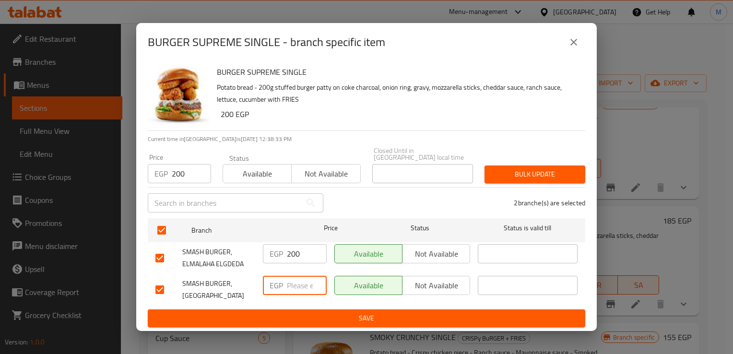
click at [300, 290] on input "number" at bounding box center [307, 285] width 40 height 19
type input "200"
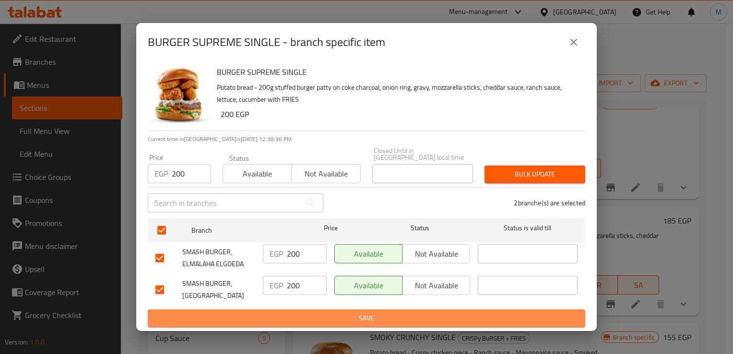
click at [317, 313] on span "Save" at bounding box center [366, 318] width 422 height 12
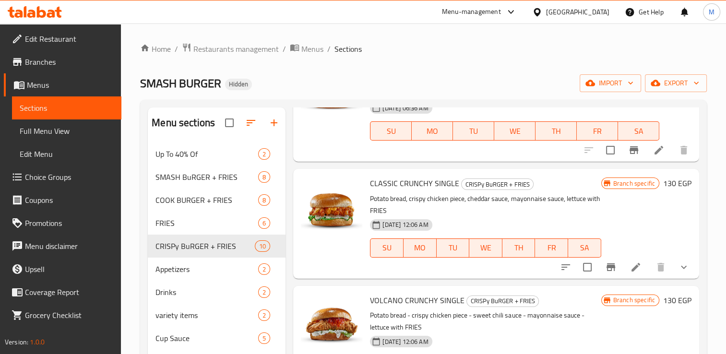
scroll to position [0, 0]
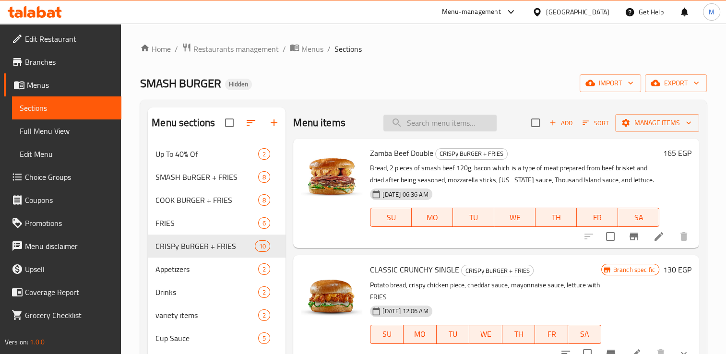
click at [422, 122] on input "search" at bounding box center [439, 123] width 113 height 17
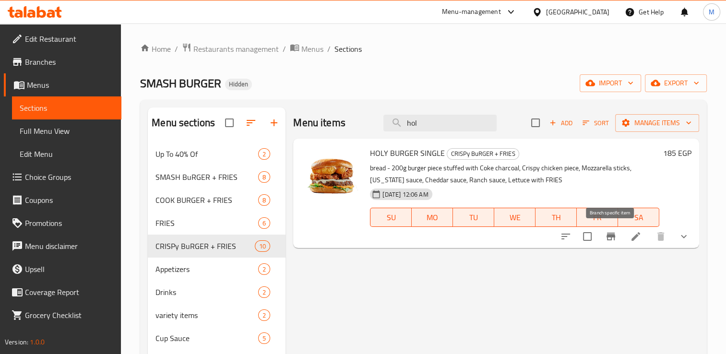
type input "hol"
click at [612, 237] on icon "Branch-specific-item" at bounding box center [610, 237] width 9 height 8
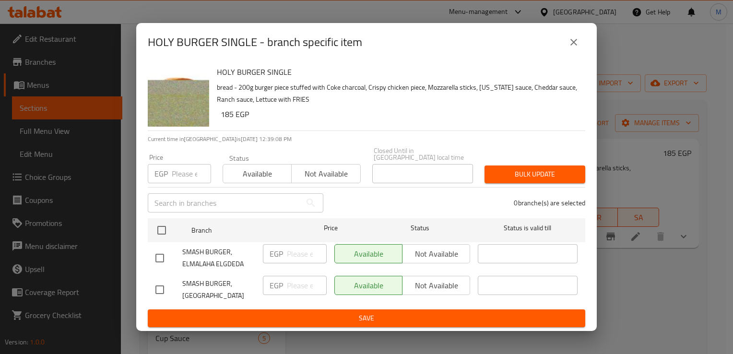
click at [177, 171] on input "number" at bounding box center [191, 173] width 39 height 19
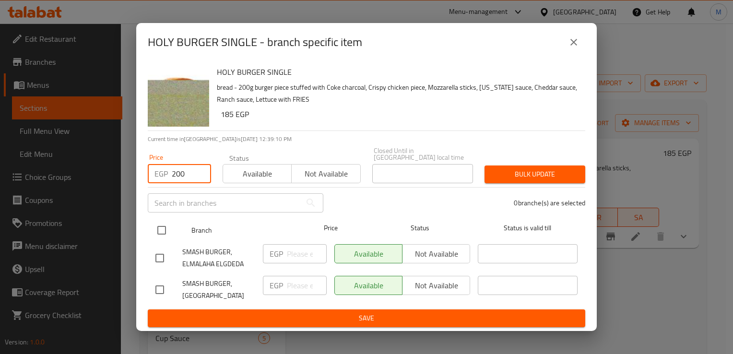
type input "200"
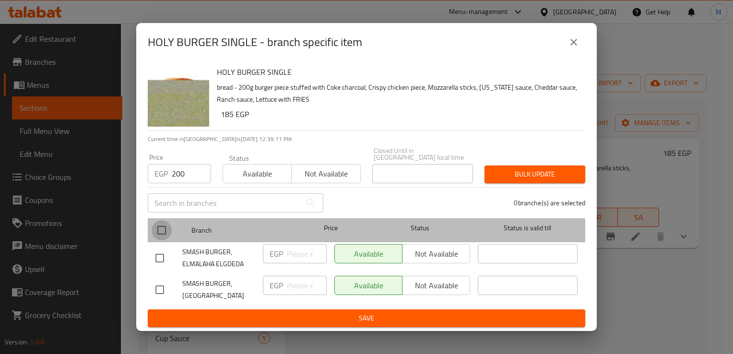
click at [161, 233] on input "checkbox" at bounding box center [162, 230] width 20 height 20
checkbox input "true"
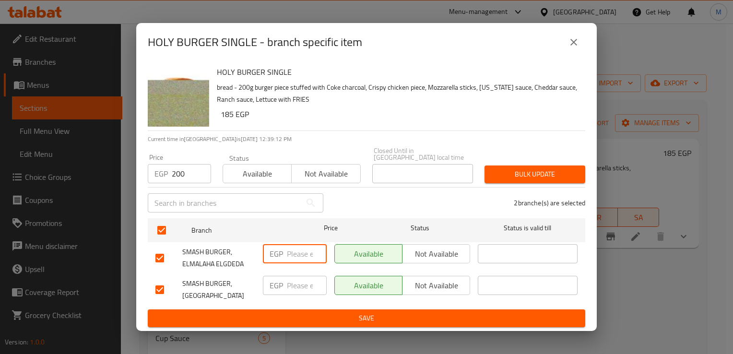
click at [294, 256] on input "number" at bounding box center [307, 253] width 40 height 19
type input "200"
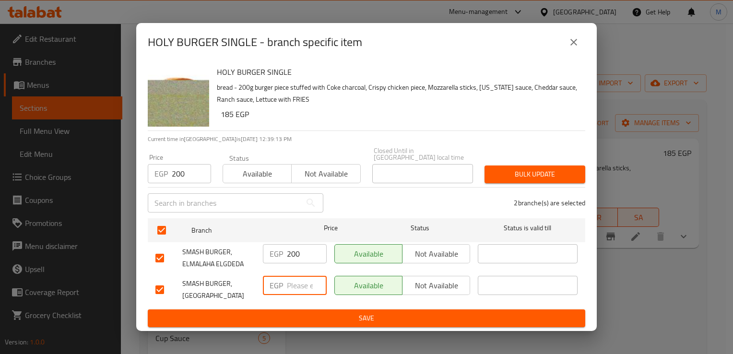
click at [295, 285] on input "number" at bounding box center [307, 285] width 40 height 19
type input "200"
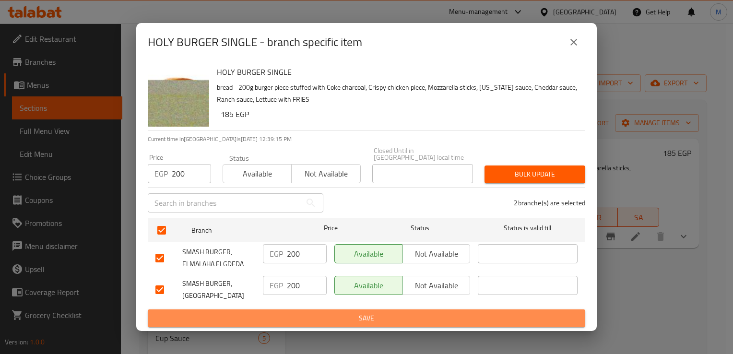
click at [334, 315] on span "Save" at bounding box center [366, 318] width 422 height 12
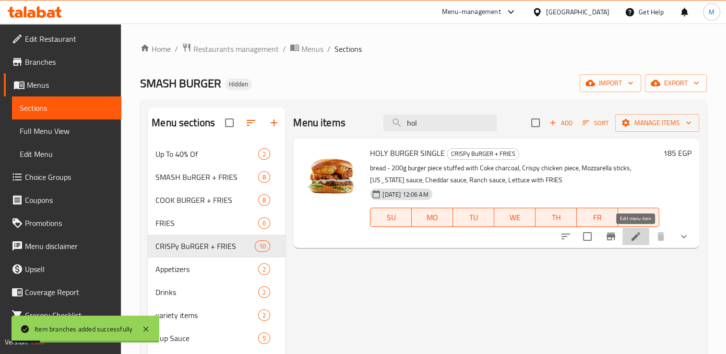
click at [633, 234] on icon at bounding box center [636, 237] width 12 height 12
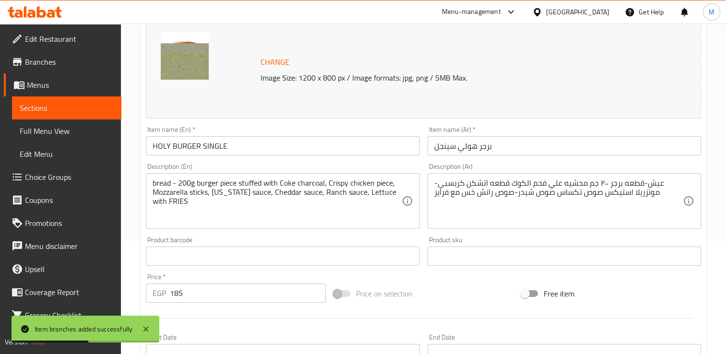
scroll to position [118, 0]
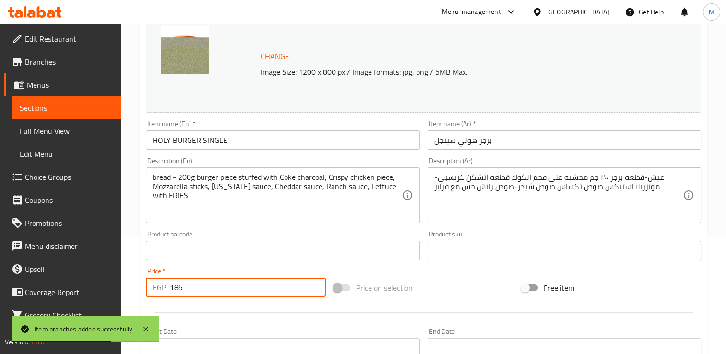
click at [200, 288] on input "185" at bounding box center [248, 287] width 156 height 19
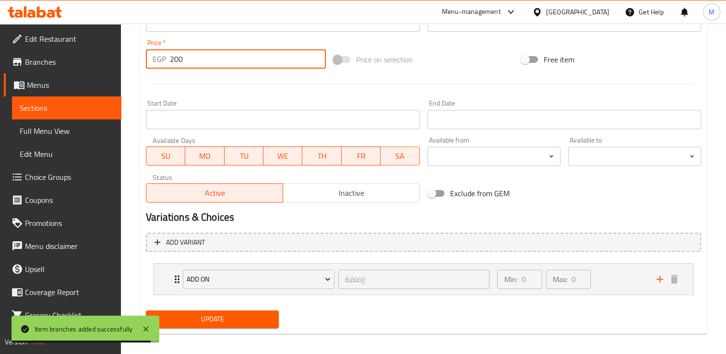
type input "200"
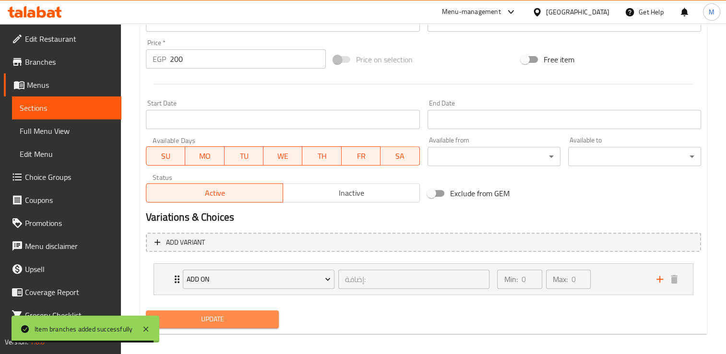
click at [208, 321] on span "Update" at bounding box center [212, 319] width 118 height 12
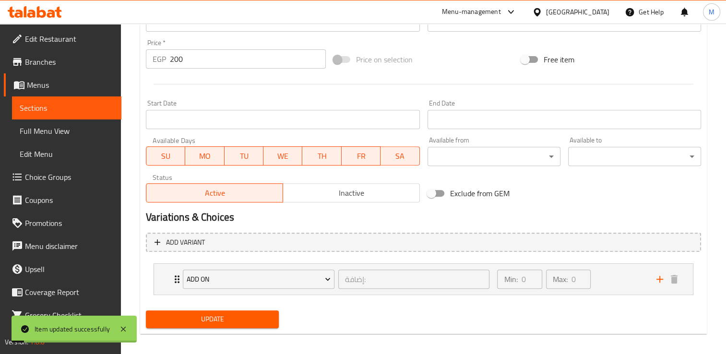
scroll to position [0, 0]
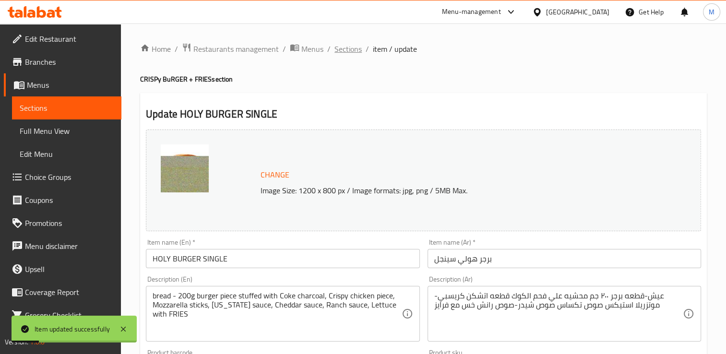
click at [347, 46] on span "Sections" at bounding box center [347, 49] width 27 height 12
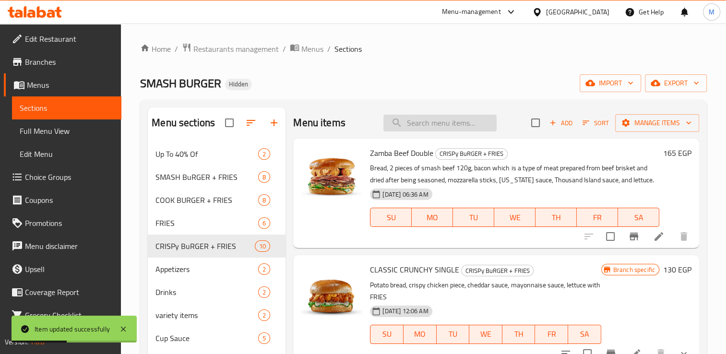
click at [422, 123] on input "search" at bounding box center [439, 123] width 113 height 17
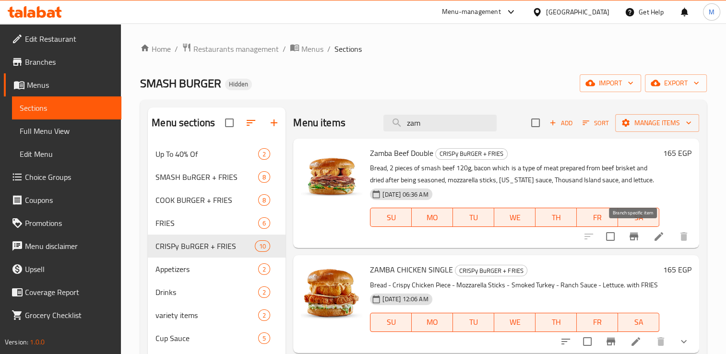
type input "zam"
click at [631, 235] on icon "Branch-specific-item" at bounding box center [633, 237] width 9 height 8
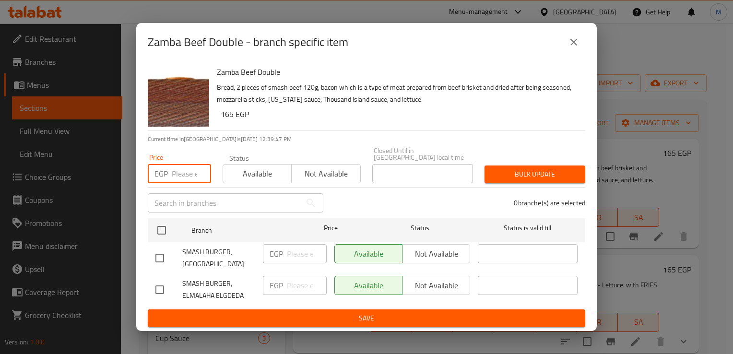
click at [177, 172] on input "number" at bounding box center [191, 173] width 39 height 19
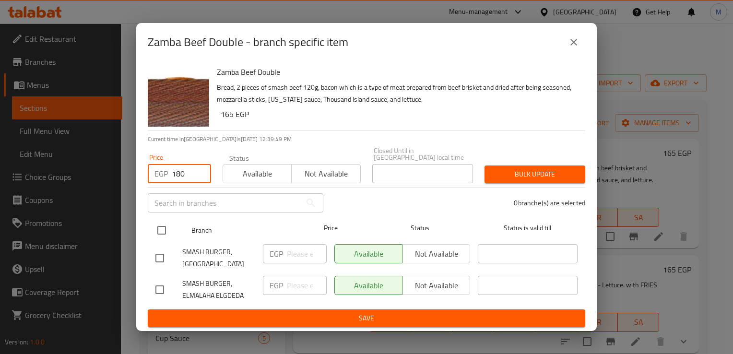
type input "180"
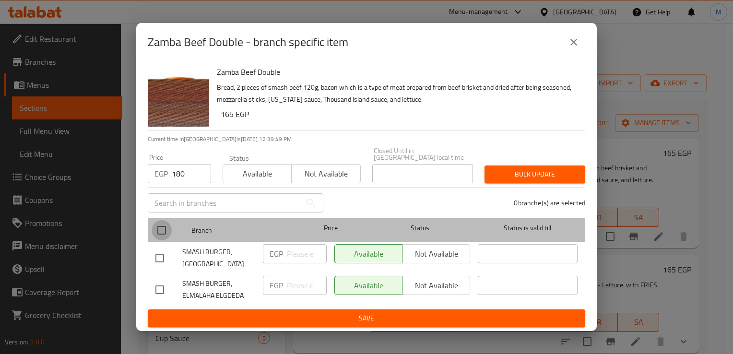
click at [161, 231] on input "checkbox" at bounding box center [162, 230] width 20 height 20
checkbox input "true"
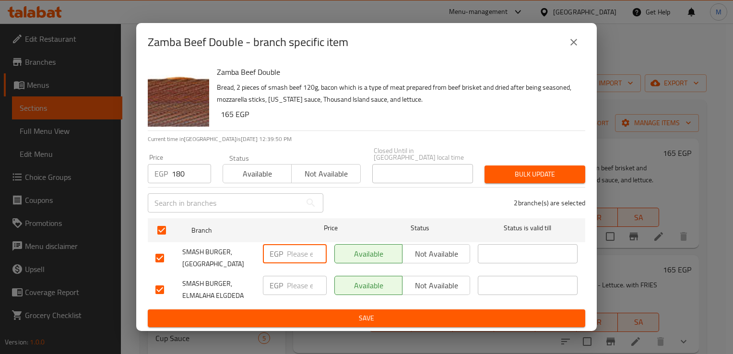
click at [301, 254] on input "number" at bounding box center [307, 253] width 40 height 19
type input "180"
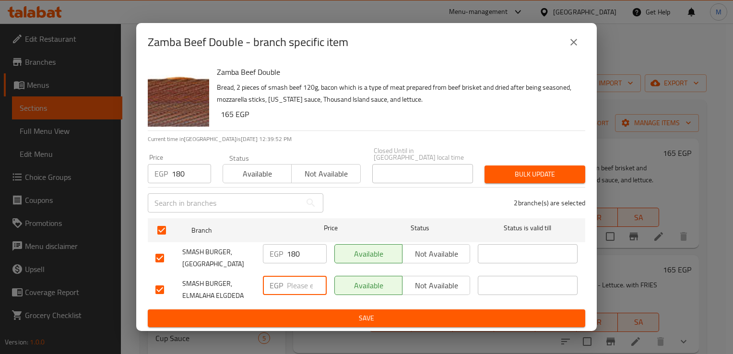
click at [296, 283] on input "number" at bounding box center [307, 285] width 40 height 19
type input "180"
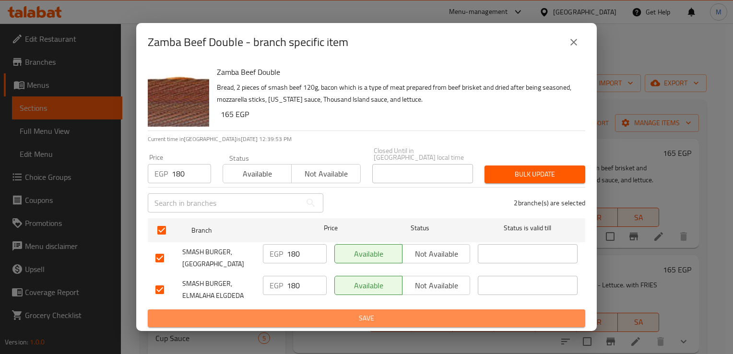
click at [322, 312] on span "Save" at bounding box center [366, 318] width 422 height 12
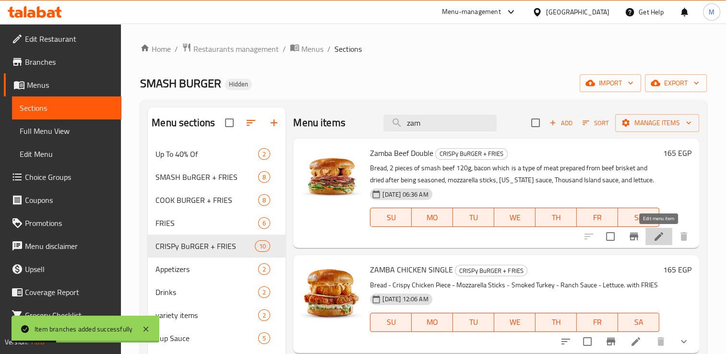
click at [658, 238] on icon at bounding box center [658, 236] width 9 height 9
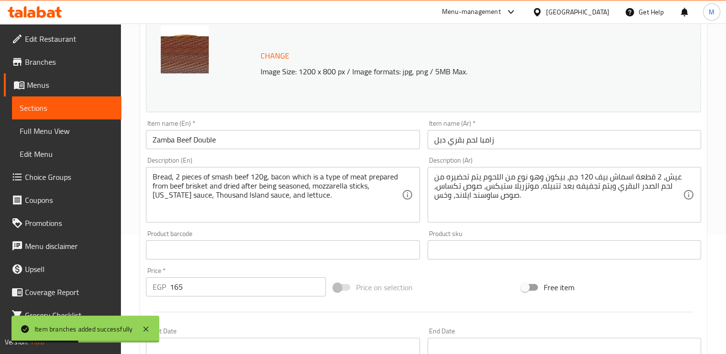
scroll to position [120, 0]
click at [212, 283] on input "165" at bounding box center [248, 285] width 156 height 19
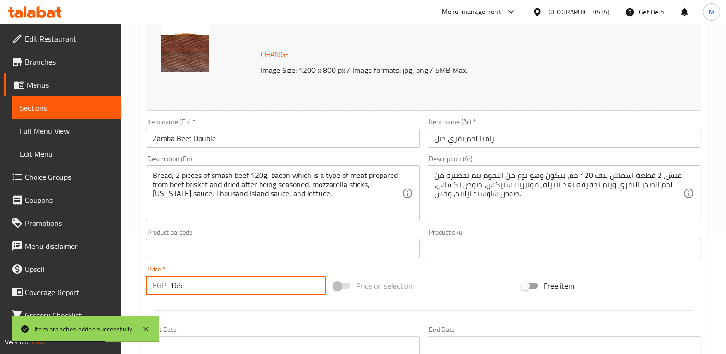
click at [212, 283] on input "165" at bounding box center [248, 285] width 156 height 19
click at [212, 283] on input "1" at bounding box center [248, 285] width 156 height 19
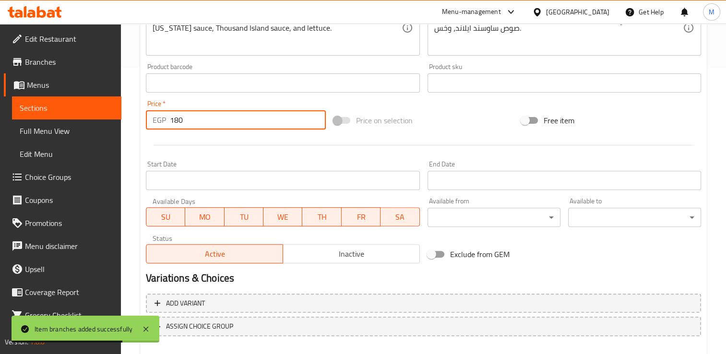
scroll to position [337, 0]
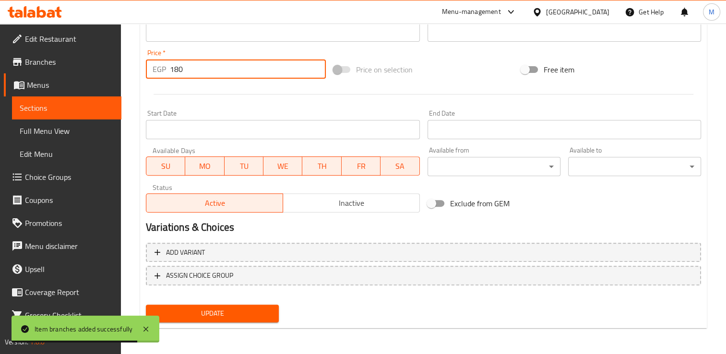
type input "180"
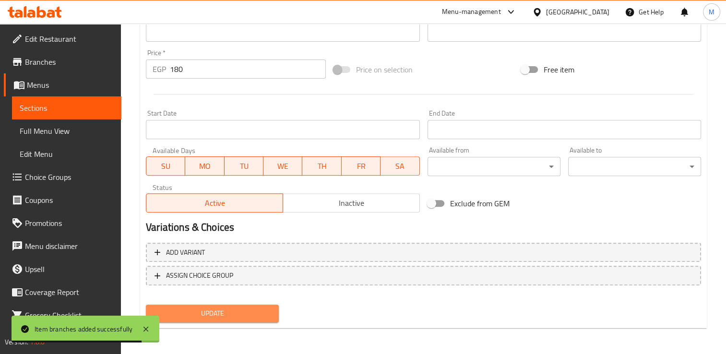
click at [230, 313] on span "Update" at bounding box center [212, 313] width 118 height 12
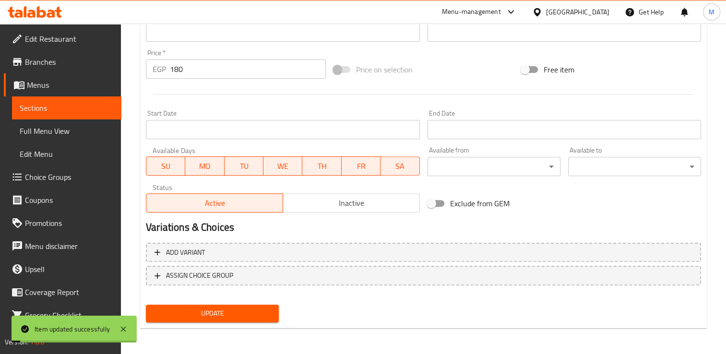
scroll to position [0, 0]
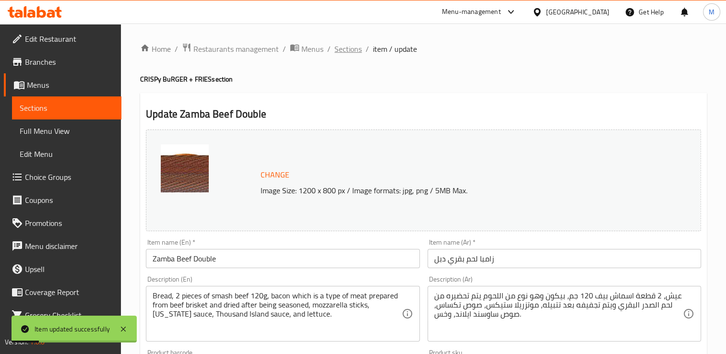
click at [345, 48] on span "Sections" at bounding box center [347, 49] width 27 height 12
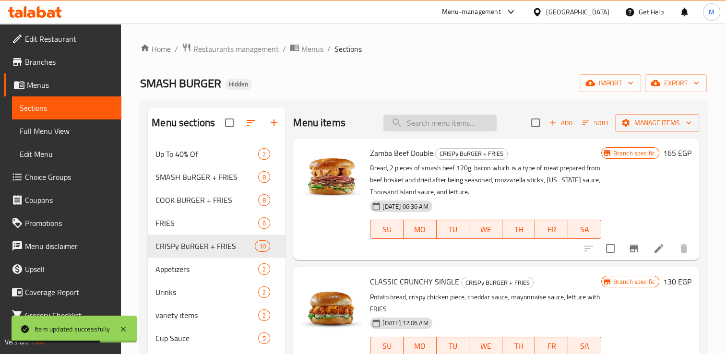
click at [418, 124] on input "search" at bounding box center [439, 123] width 113 height 17
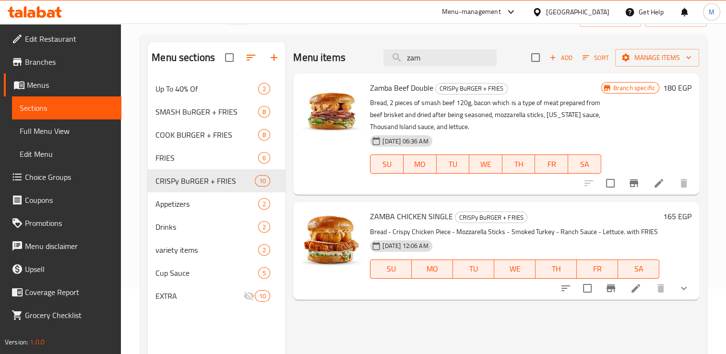
scroll to position [67, 0]
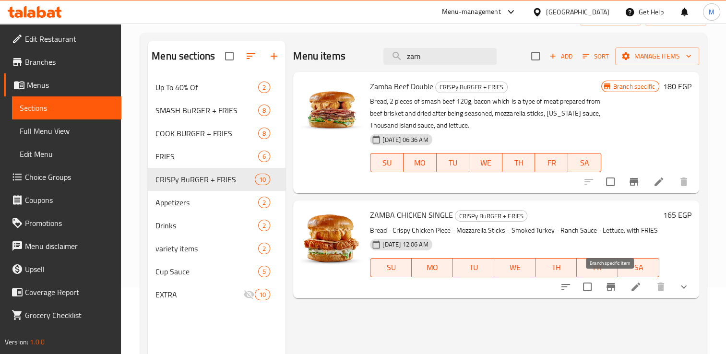
type input "zam"
click at [614, 290] on icon "Branch-specific-item" at bounding box center [610, 287] width 9 height 8
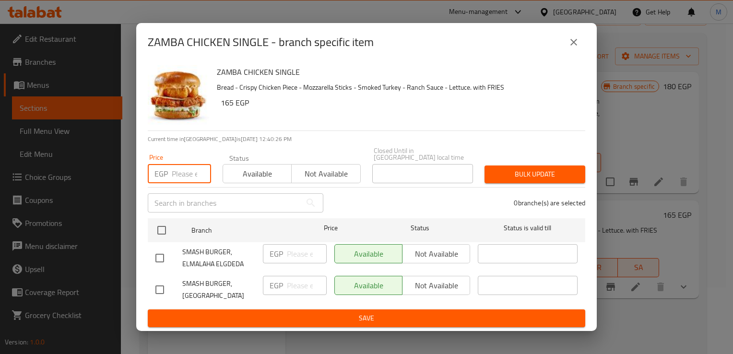
click at [177, 175] on input "number" at bounding box center [191, 173] width 39 height 19
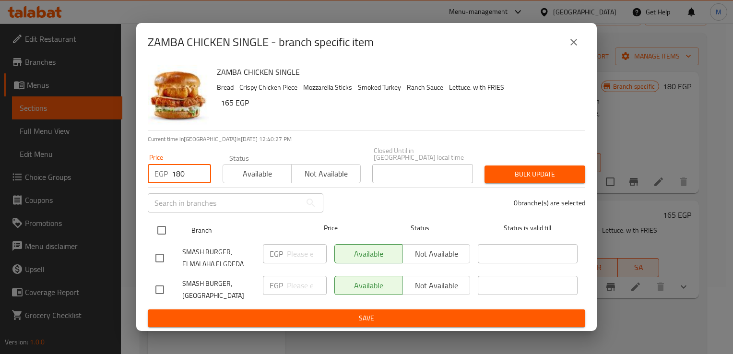
type input "180"
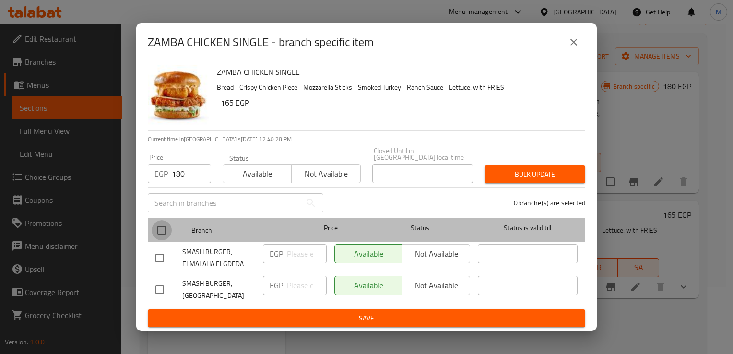
click at [164, 235] on input "checkbox" at bounding box center [162, 230] width 20 height 20
checkbox input "true"
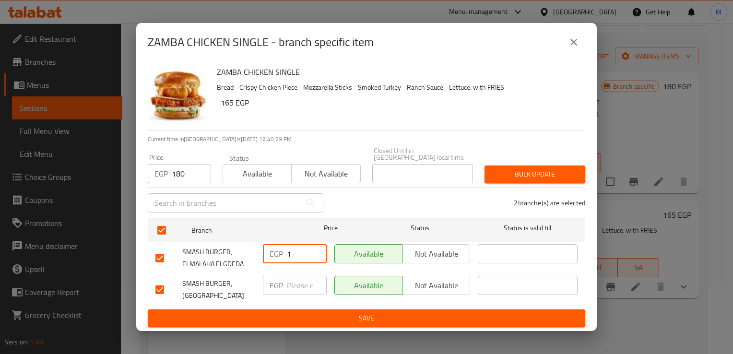
click at [301, 258] on input "1" at bounding box center [307, 253] width 40 height 19
type input "180"
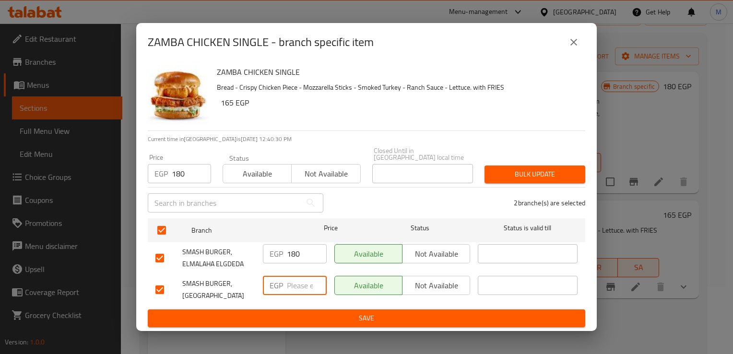
click at [297, 288] on input "number" at bounding box center [307, 285] width 40 height 19
type input "180"
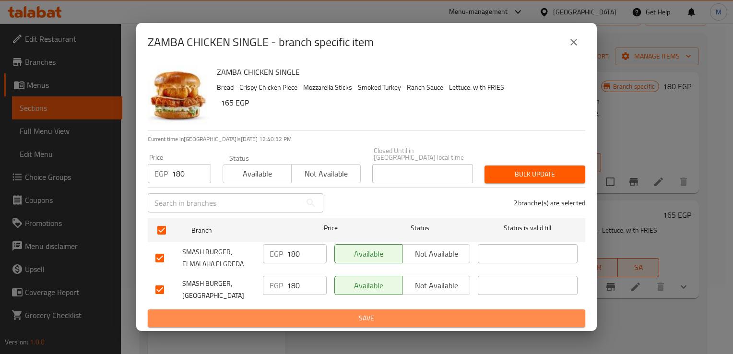
click at [337, 315] on span "Save" at bounding box center [366, 318] width 422 height 12
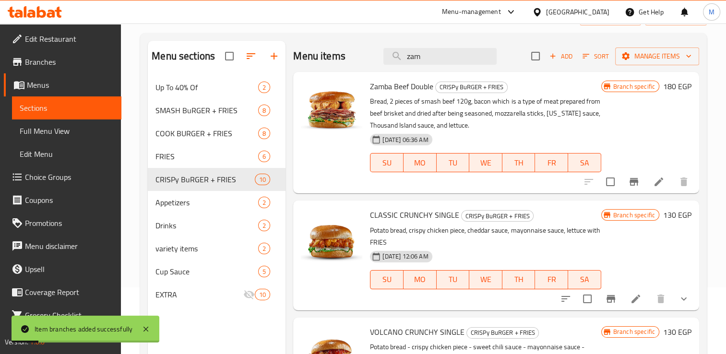
scroll to position [0, 0]
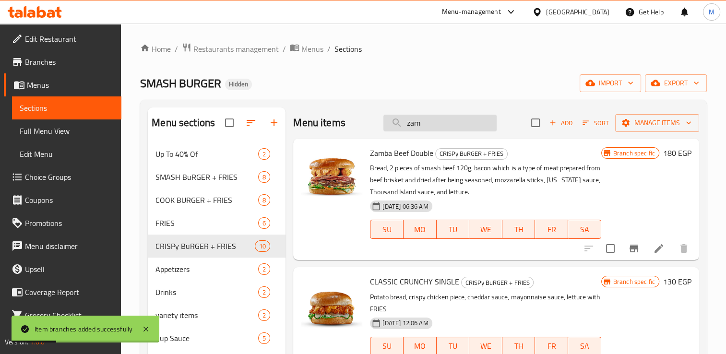
click at [426, 121] on input "zam" at bounding box center [439, 123] width 113 height 17
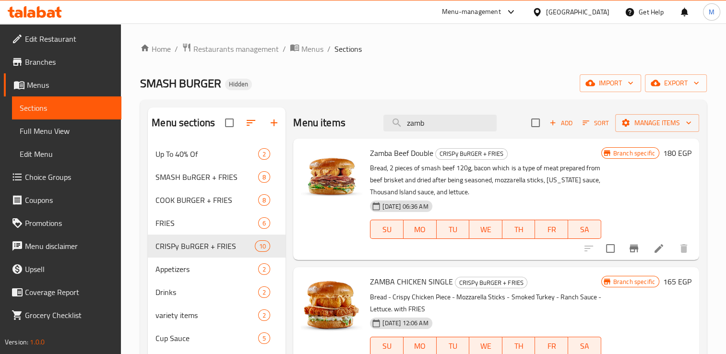
scroll to position [55, 0]
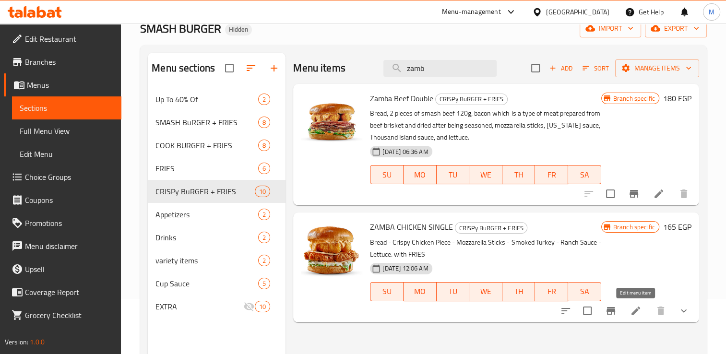
type input "zamb"
click at [635, 311] on icon at bounding box center [635, 310] width 9 height 9
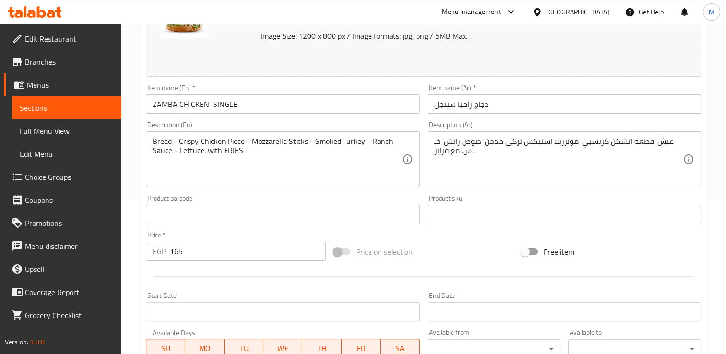
scroll to position [165, 0]
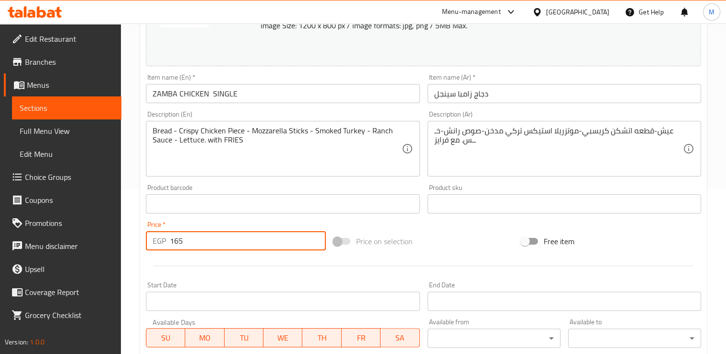
click at [200, 243] on input "165" at bounding box center [248, 240] width 156 height 19
click at [200, 243] on input "1" at bounding box center [248, 240] width 156 height 19
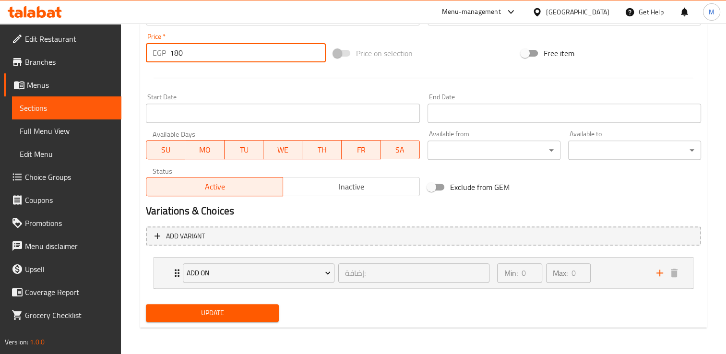
type input "180"
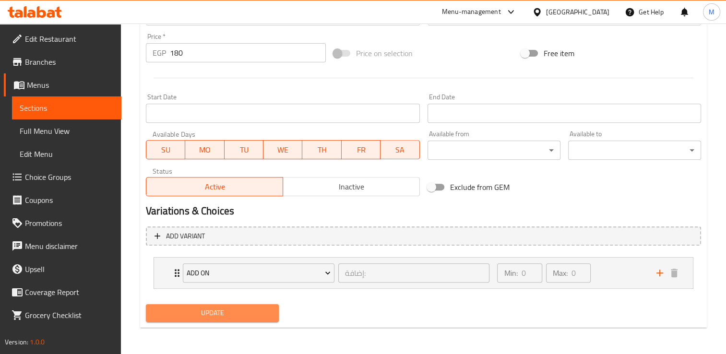
click at [222, 312] on span "Update" at bounding box center [212, 313] width 118 height 12
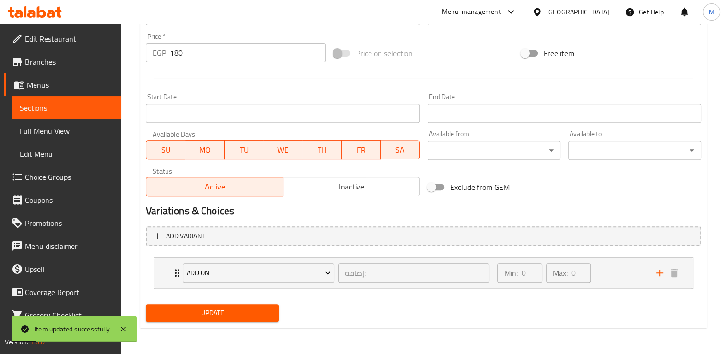
scroll to position [0, 0]
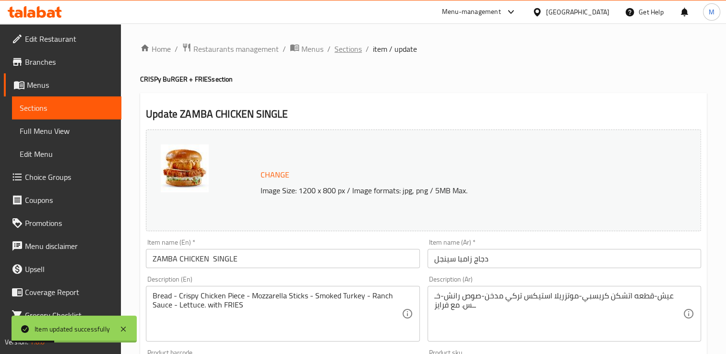
click at [342, 53] on span "Sections" at bounding box center [347, 49] width 27 height 12
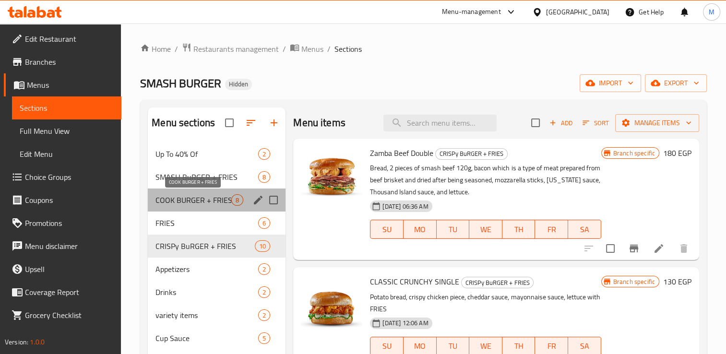
click at [198, 200] on span "COOK BURGER + FRIES" at bounding box center [193, 200] width 76 height 12
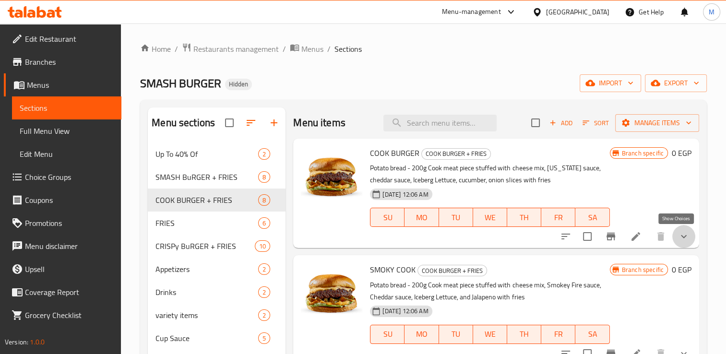
click at [678, 239] on icon "show more" at bounding box center [684, 237] width 12 height 12
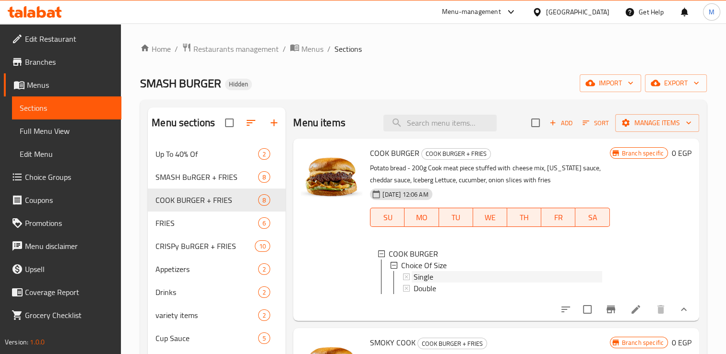
click at [441, 277] on div "Single" at bounding box center [507, 277] width 188 height 12
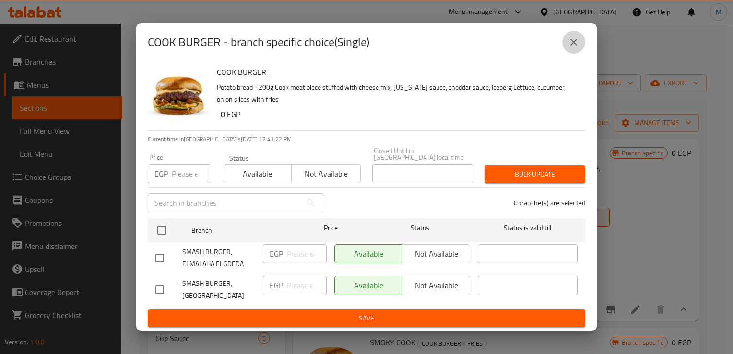
click at [574, 46] on icon "close" at bounding box center [573, 42] width 7 height 7
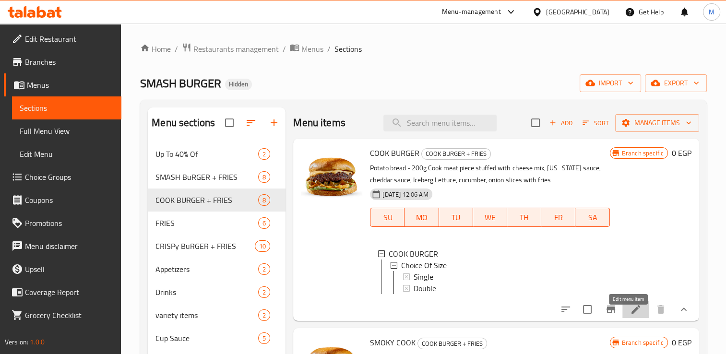
click at [631, 314] on icon at bounding box center [635, 309] width 9 height 9
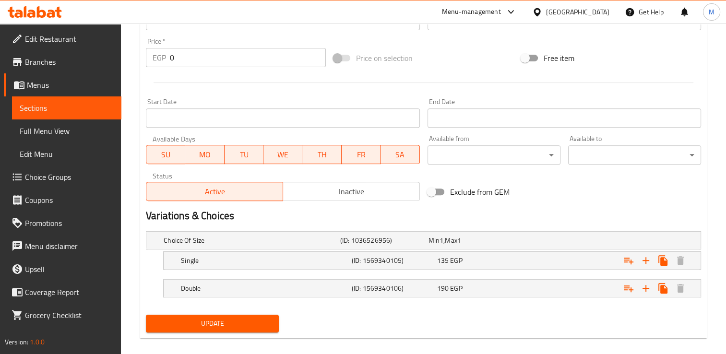
scroll to position [349, 0]
click at [424, 245] on h5 "(ID: 1569340105)" at bounding box center [382, 240] width 84 height 10
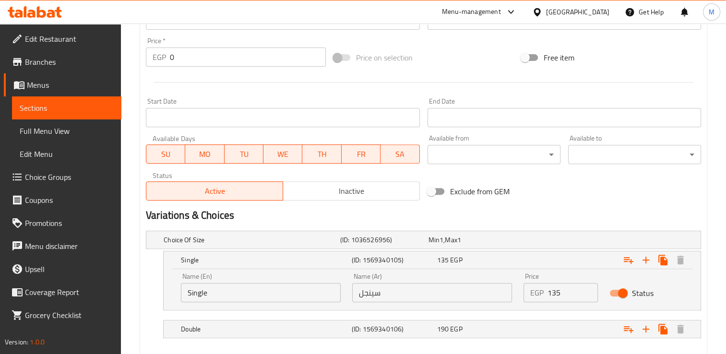
click at [549, 293] on input "135" at bounding box center [572, 292] width 50 height 19
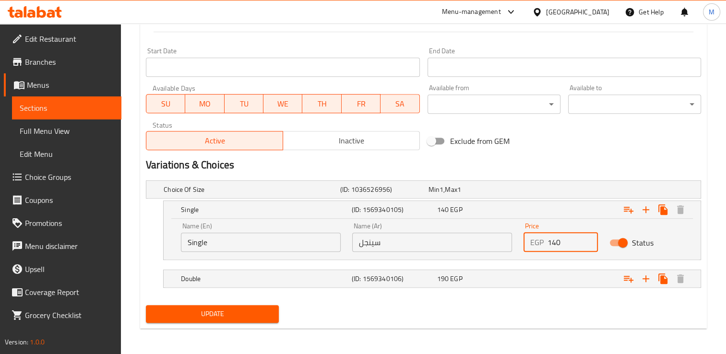
type input "140"
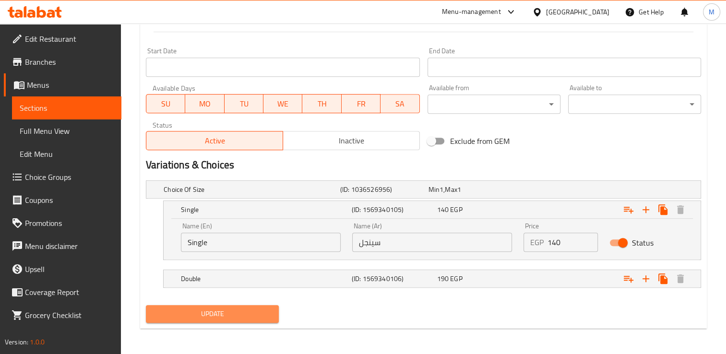
click at [241, 312] on span "Update" at bounding box center [212, 314] width 118 height 12
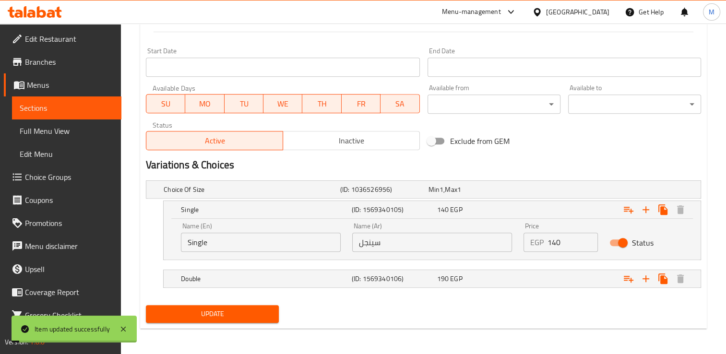
scroll to position [0, 0]
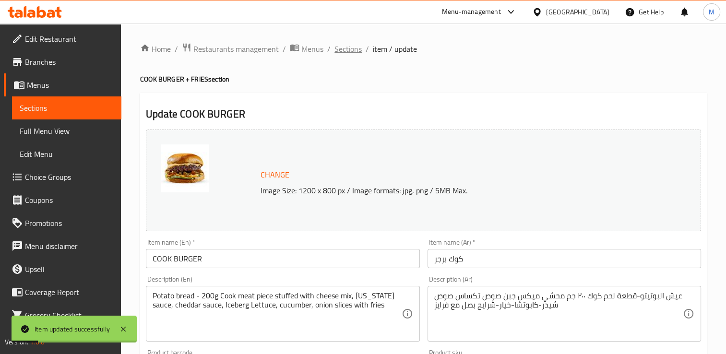
click at [344, 53] on span "Sections" at bounding box center [347, 49] width 27 height 12
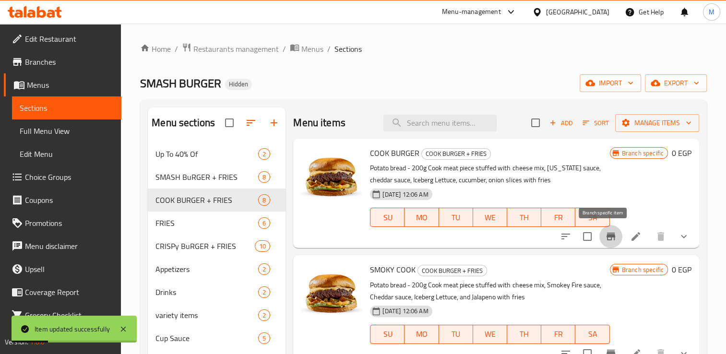
click at [605, 237] on icon "Branch-specific-item" at bounding box center [611, 237] width 12 height 12
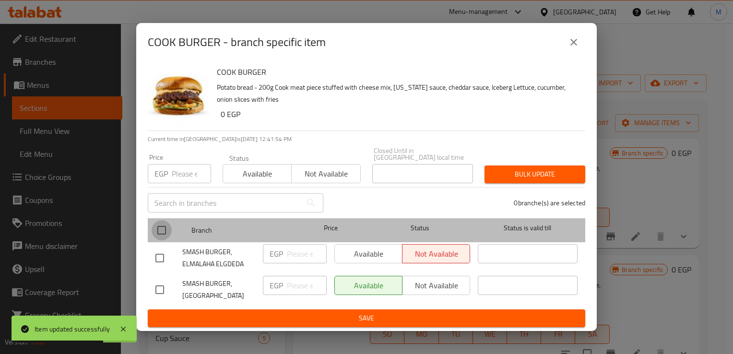
click at [163, 229] on input "checkbox" at bounding box center [162, 230] width 20 height 20
checkbox input "true"
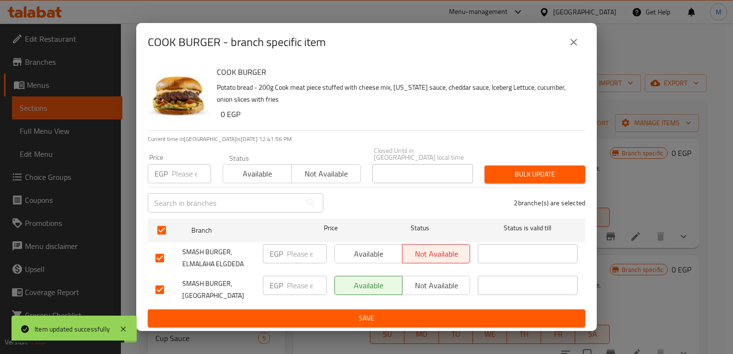
click at [574, 48] on icon "close" at bounding box center [574, 42] width 12 height 12
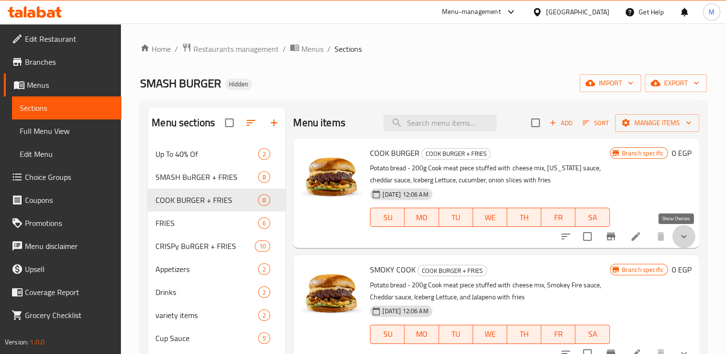
click at [681, 237] on icon "show more" at bounding box center [684, 237] width 12 height 12
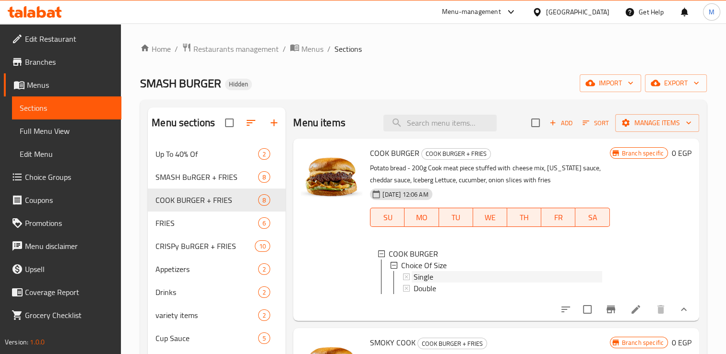
click at [420, 276] on span "Single" at bounding box center [423, 277] width 20 height 12
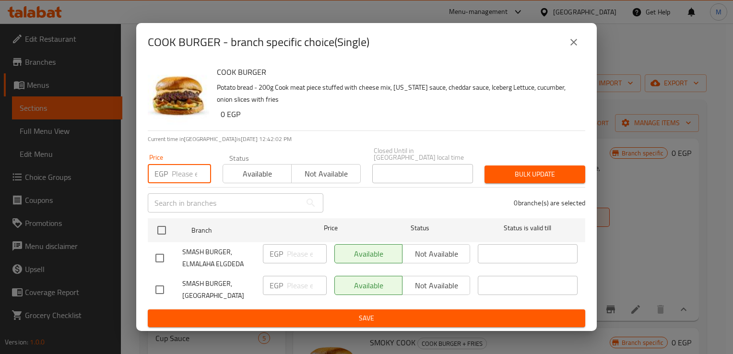
click at [177, 173] on input "number" at bounding box center [191, 173] width 39 height 19
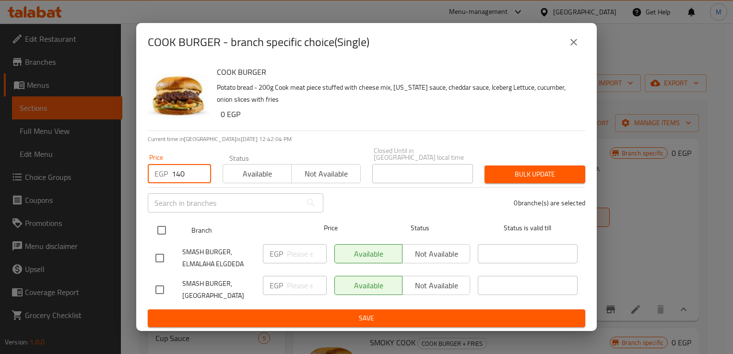
type input "140"
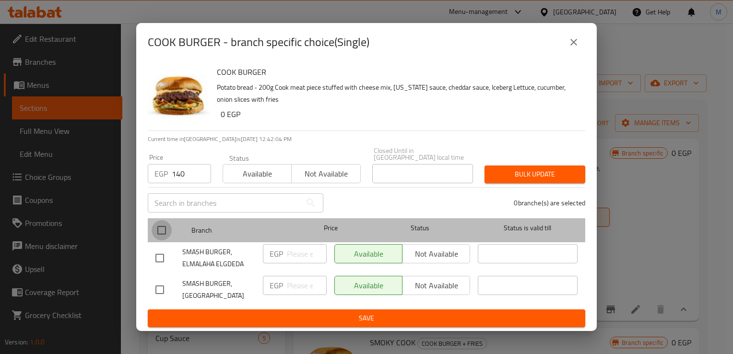
click at [161, 230] on input "checkbox" at bounding box center [162, 230] width 20 height 20
checkbox input "true"
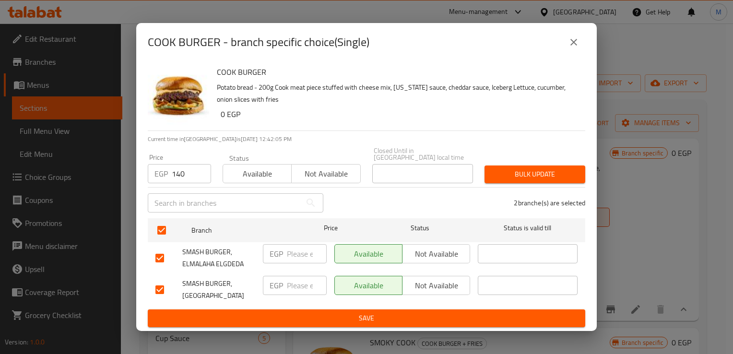
click at [300, 256] on input "number" at bounding box center [307, 253] width 40 height 19
type input "140"
click at [297, 281] on input "number" at bounding box center [307, 285] width 40 height 19
type input "140"
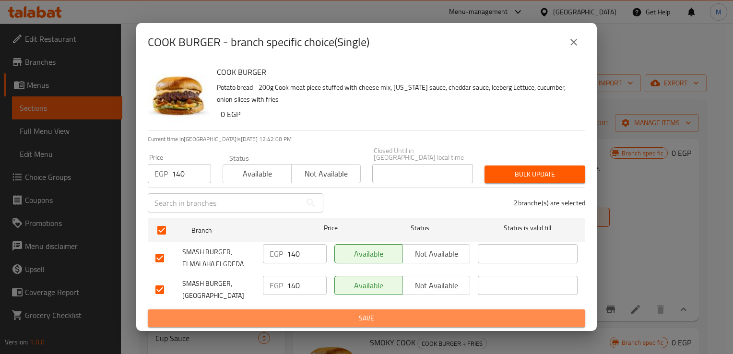
click at [331, 317] on span "Save" at bounding box center [366, 318] width 422 height 12
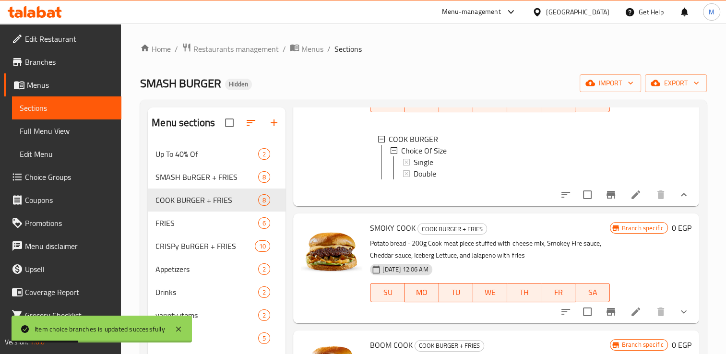
scroll to position [126, 0]
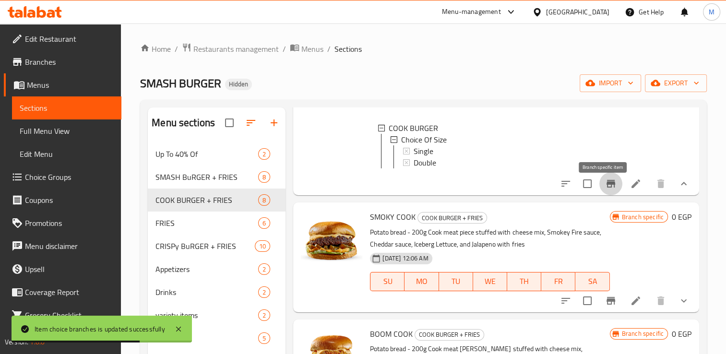
click at [606, 188] on icon "Branch-specific-item" at bounding box center [610, 184] width 9 height 8
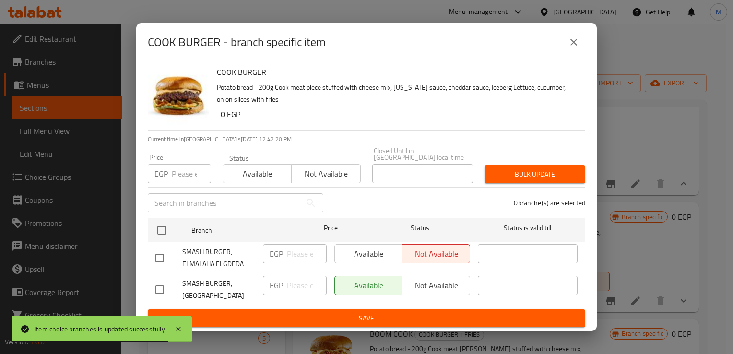
click at [368, 253] on div "Available Not available" at bounding box center [402, 253] width 136 height 19
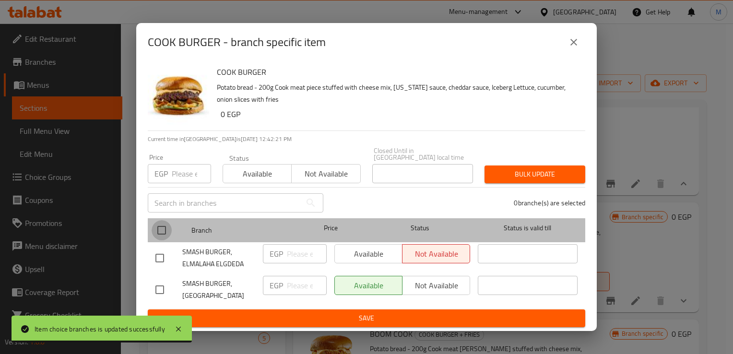
click at [162, 235] on input "checkbox" at bounding box center [162, 230] width 20 height 20
checkbox input "true"
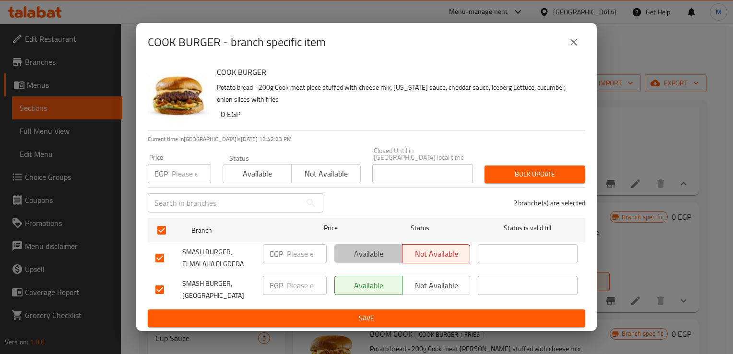
click at [372, 251] on span "Available" at bounding box center [369, 254] width 60 height 14
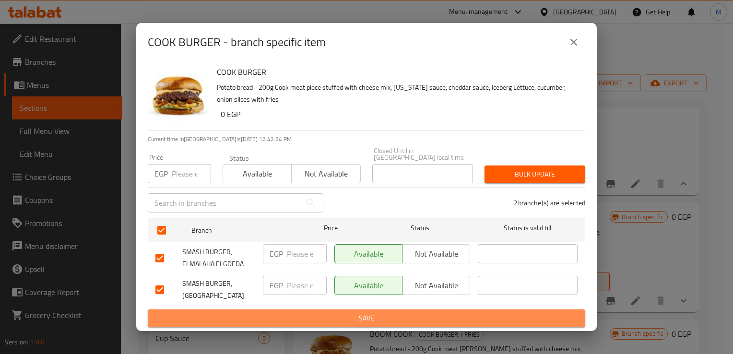
click at [389, 314] on span "Save" at bounding box center [366, 318] width 422 height 12
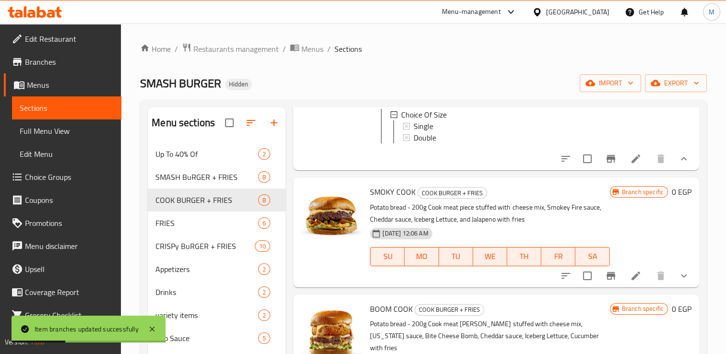
scroll to position [151, 0]
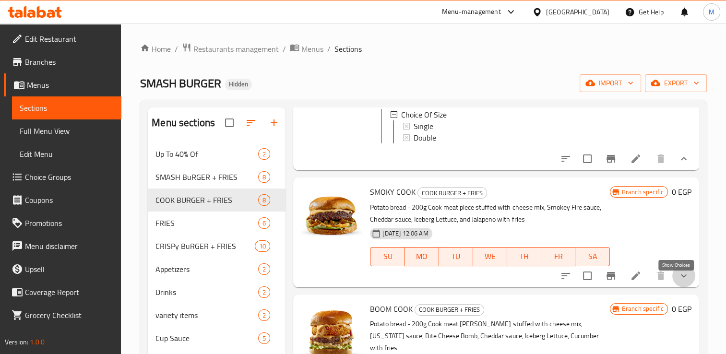
click at [678, 282] on icon "show more" at bounding box center [684, 276] width 12 height 12
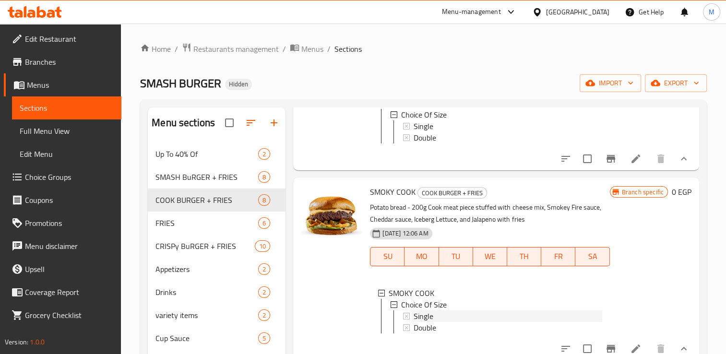
click at [428, 322] on span "Single" at bounding box center [423, 316] width 20 height 12
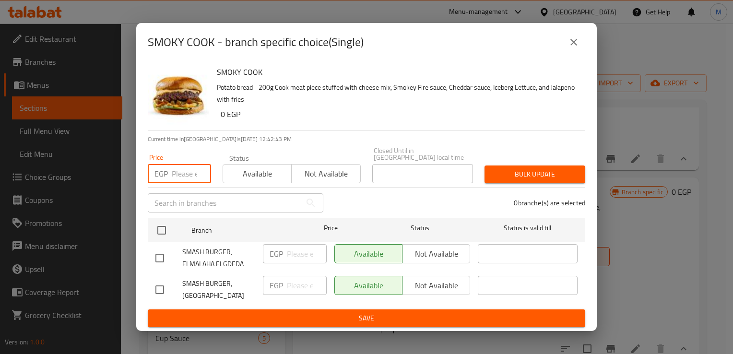
click at [182, 177] on input "number" at bounding box center [191, 173] width 39 height 19
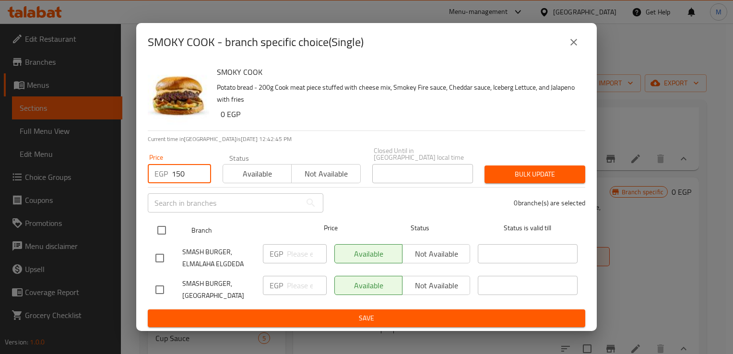
type input "150"
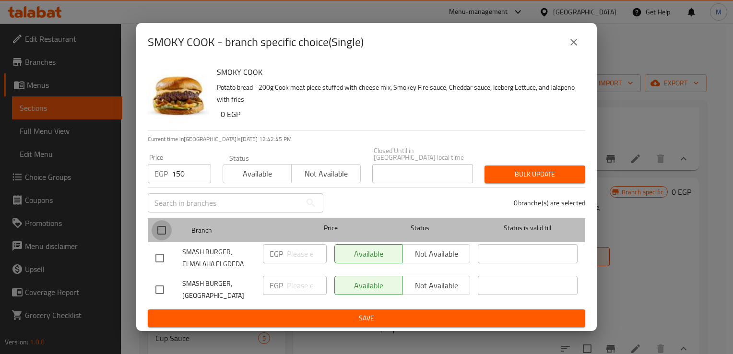
click at [159, 229] on input "checkbox" at bounding box center [162, 230] width 20 height 20
checkbox input "true"
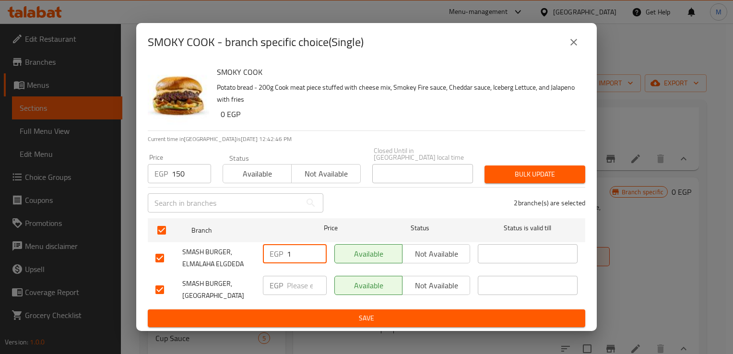
click at [303, 258] on input "1" at bounding box center [307, 253] width 40 height 19
type input "150"
click at [298, 287] on input "1" at bounding box center [307, 285] width 40 height 19
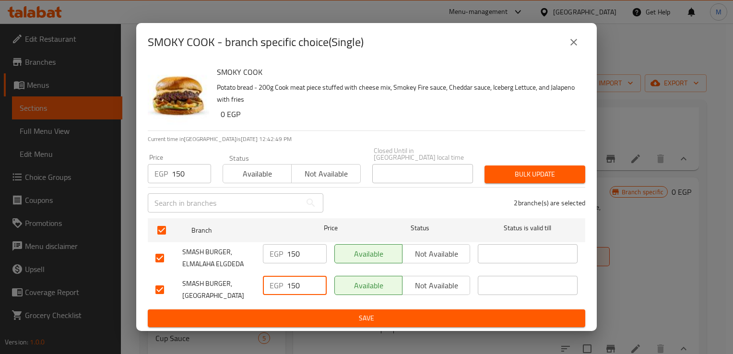
type input "150"
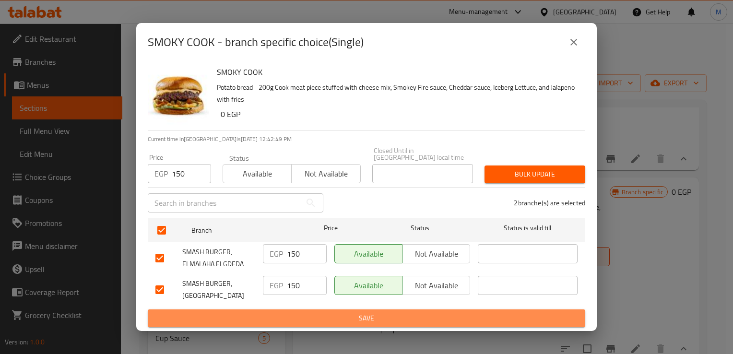
click at [324, 312] on span "Save" at bounding box center [366, 318] width 422 height 12
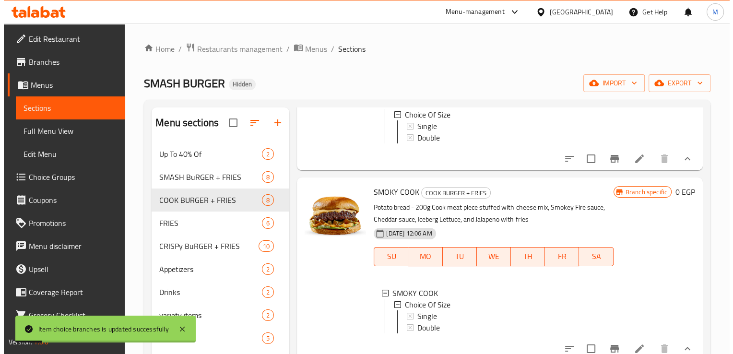
scroll to position [207, 0]
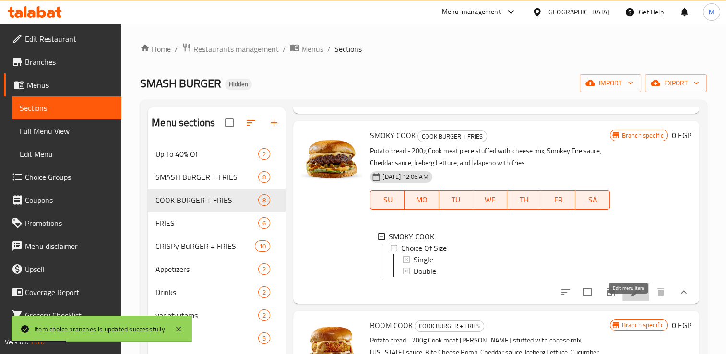
click at [630, 298] on icon at bounding box center [636, 292] width 12 height 12
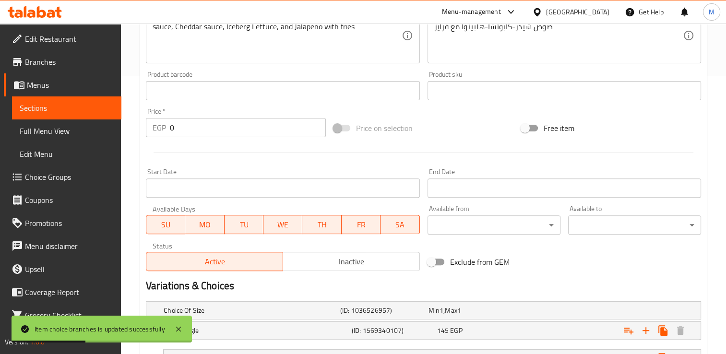
scroll to position [358, 0]
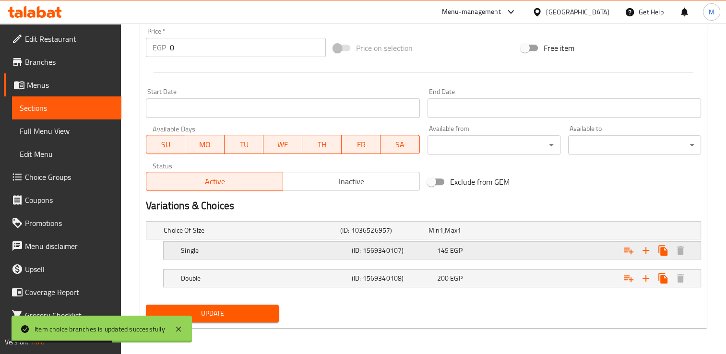
click at [439, 236] on span "145" at bounding box center [433, 230] width 11 height 12
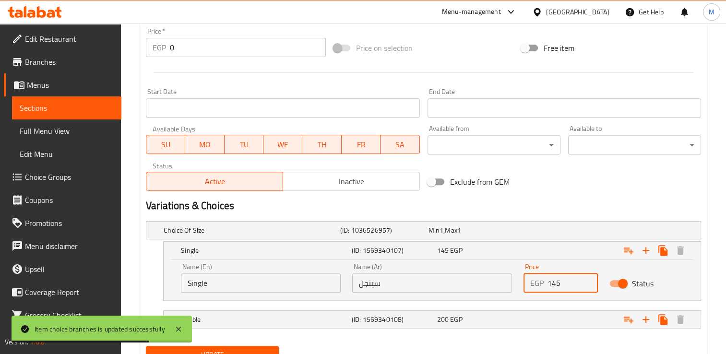
click at [558, 285] on input "145" at bounding box center [572, 282] width 50 height 19
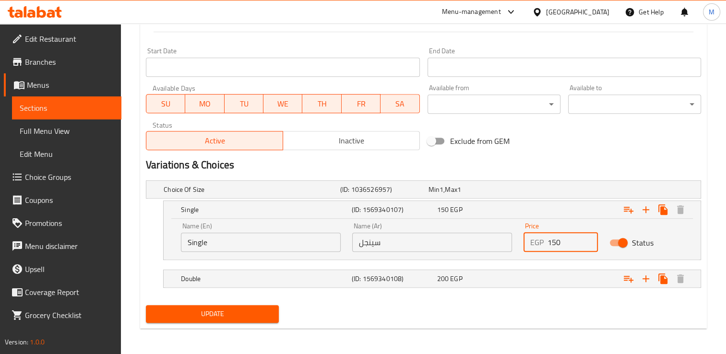
type input "150"
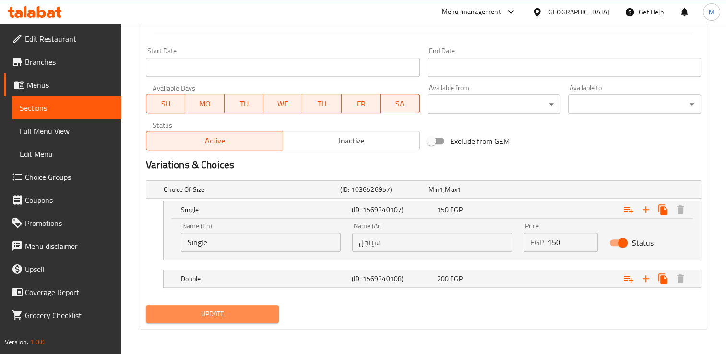
click at [230, 309] on span "Update" at bounding box center [212, 314] width 118 height 12
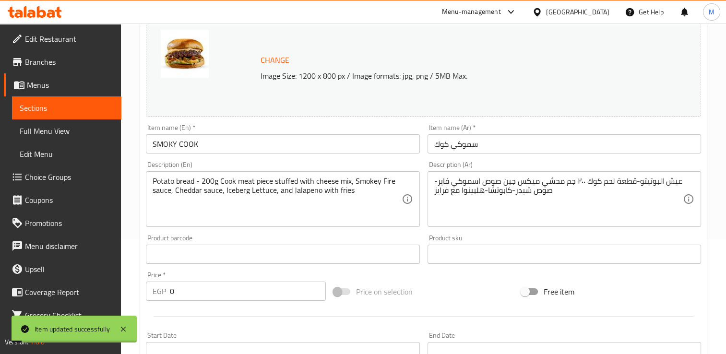
scroll to position [0, 0]
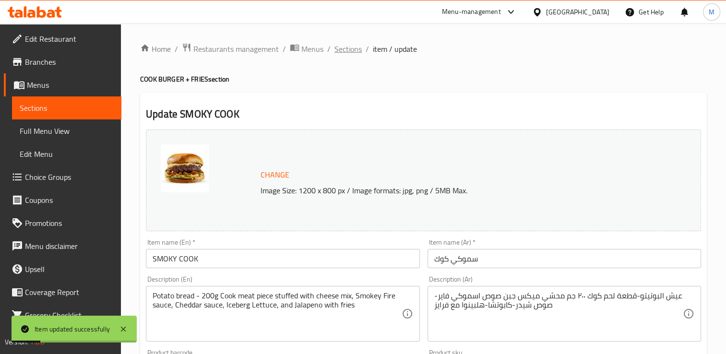
click at [347, 51] on span "Sections" at bounding box center [347, 49] width 27 height 12
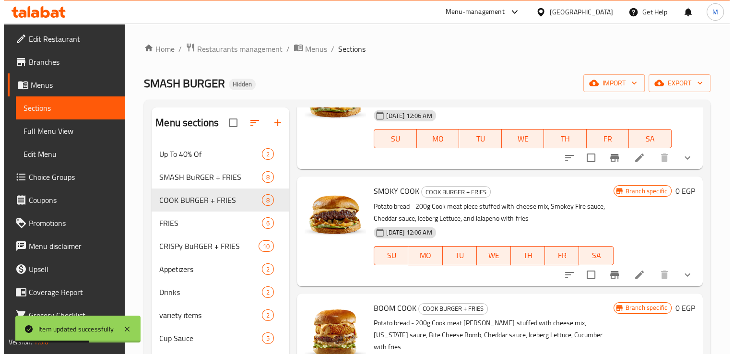
scroll to position [165, 0]
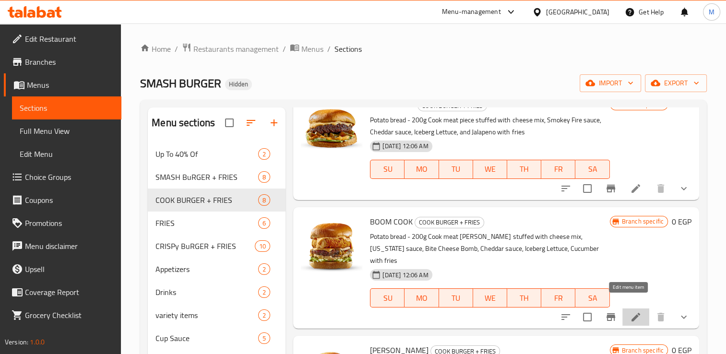
click at [631, 313] on icon at bounding box center [635, 317] width 9 height 9
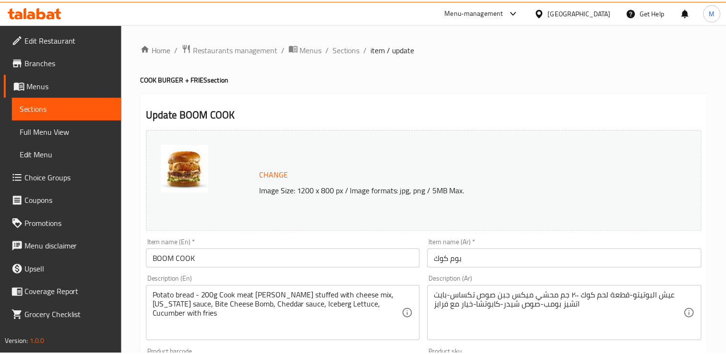
scroll to position [358, 0]
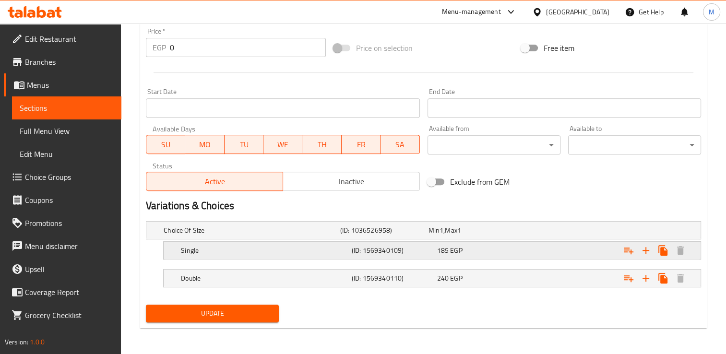
click at [468, 235] on div "185 EGP" at bounding box center [470, 230] width 84 height 10
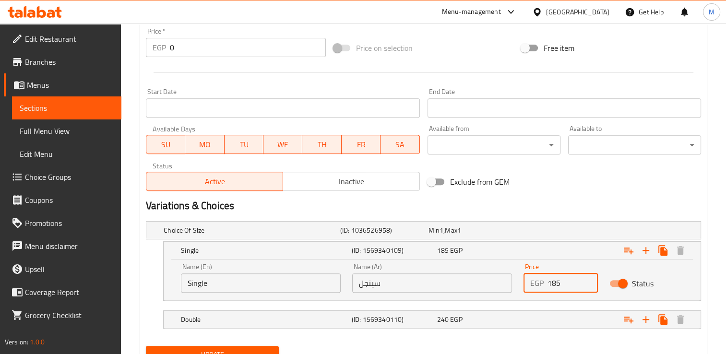
click at [554, 283] on input "185" at bounding box center [572, 282] width 50 height 19
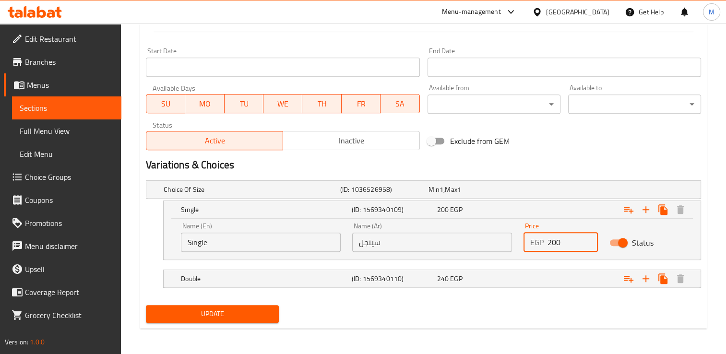
type input "200"
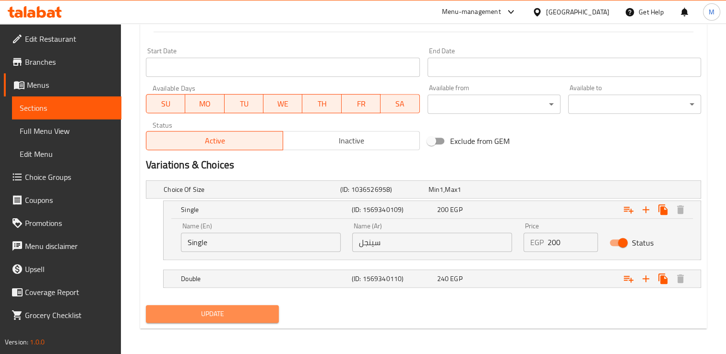
click at [205, 312] on span "Update" at bounding box center [212, 314] width 118 height 12
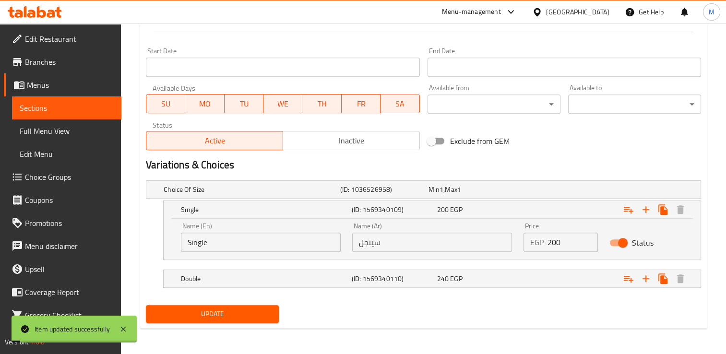
scroll to position [0, 0]
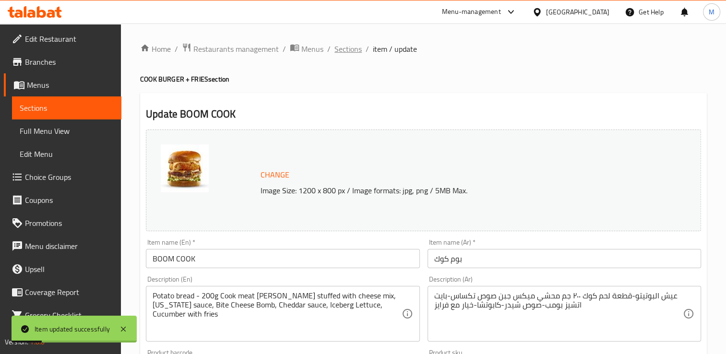
click at [345, 46] on span "Sections" at bounding box center [347, 49] width 27 height 12
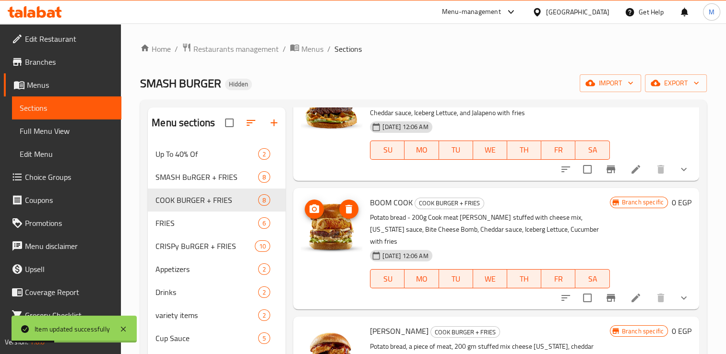
scroll to position [216, 0]
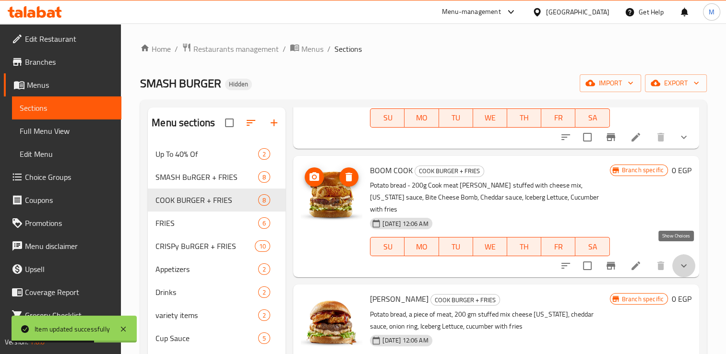
click at [681, 264] on icon "show more" at bounding box center [684, 265] width 6 height 3
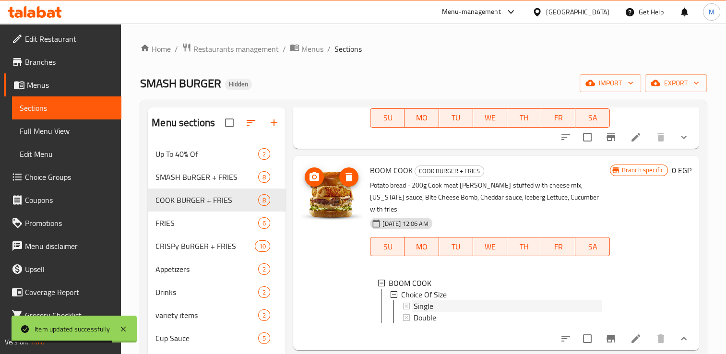
click at [419, 300] on span "Single" at bounding box center [423, 306] width 20 height 12
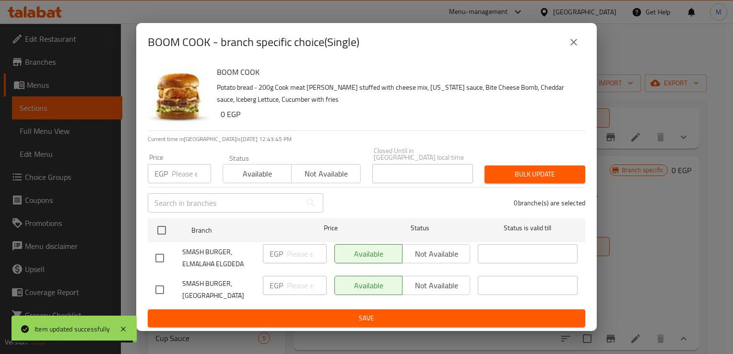
type input "3"
click at [181, 172] on input "3" at bounding box center [191, 173] width 39 height 19
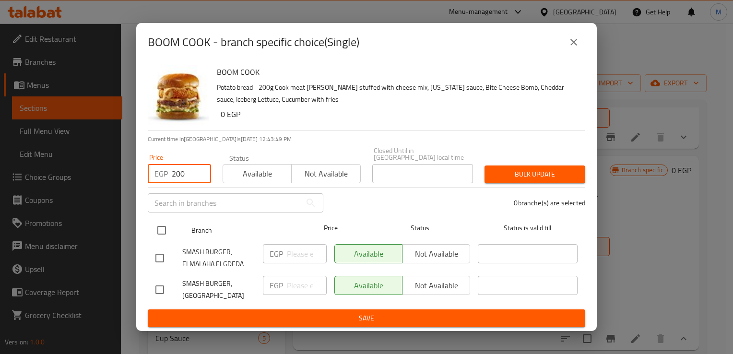
type input "200"
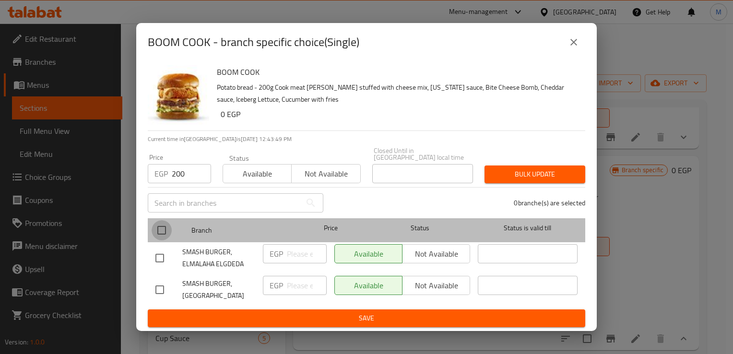
click at [160, 231] on input "checkbox" at bounding box center [162, 230] width 20 height 20
checkbox input "true"
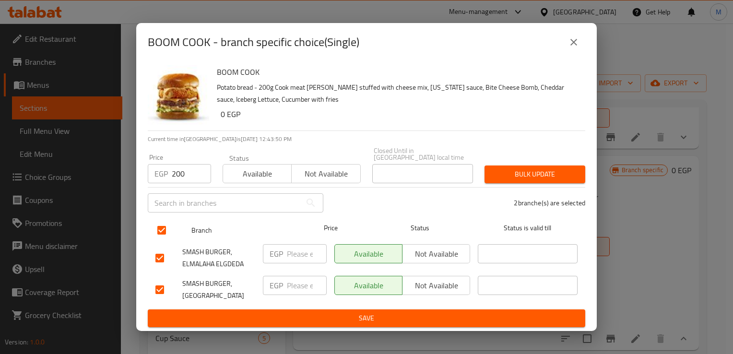
checkbox input "true"
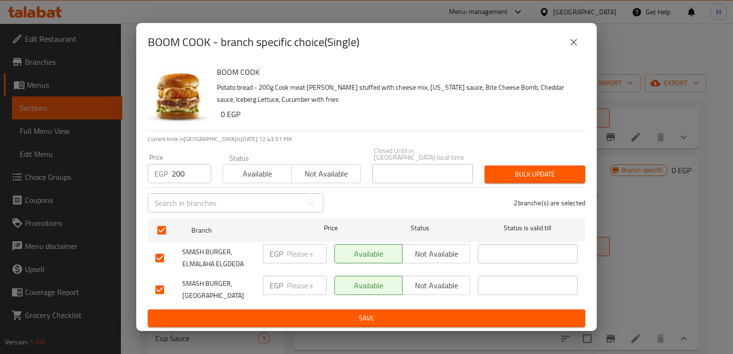
click at [298, 257] on input "number" at bounding box center [307, 253] width 40 height 19
type input "200"
click at [299, 285] on input "number" at bounding box center [307, 285] width 40 height 19
type input "200"
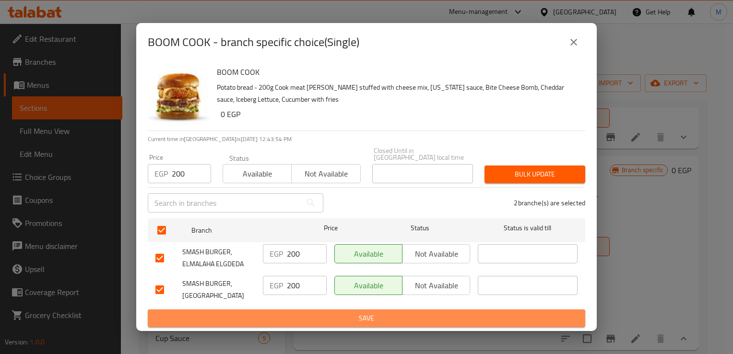
click at [329, 314] on span "Save" at bounding box center [366, 318] width 422 height 12
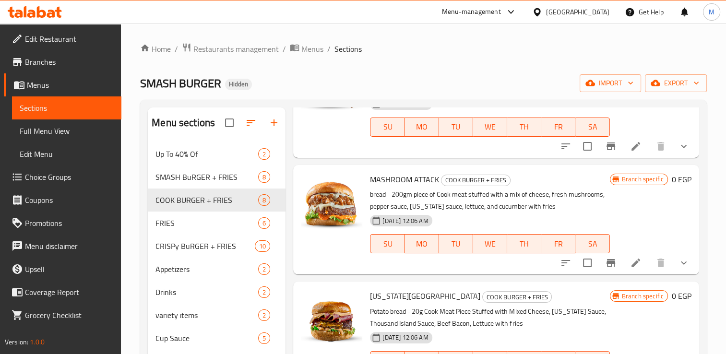
scroll to position [631, 0]
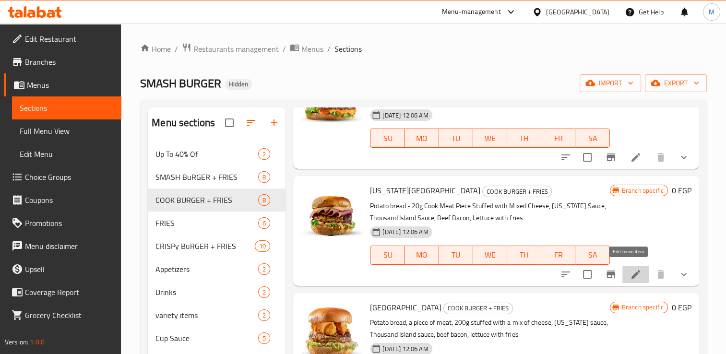
click at [630, 269] on icon at bounding box center [636, 275] width 12 height 12
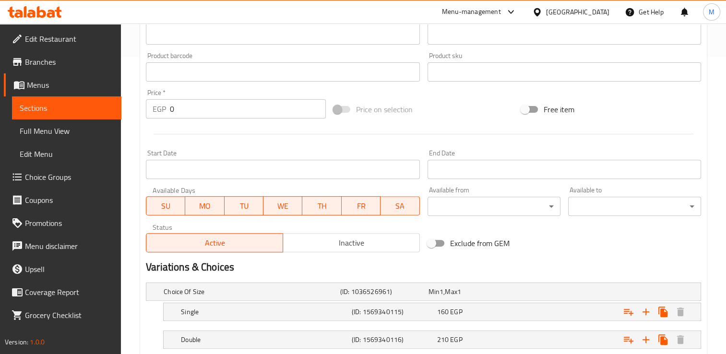
scroll to position [297, 0]
click at [485, 296] on div "160 EGP" at bounding box center [470, 291] width 84 height 10
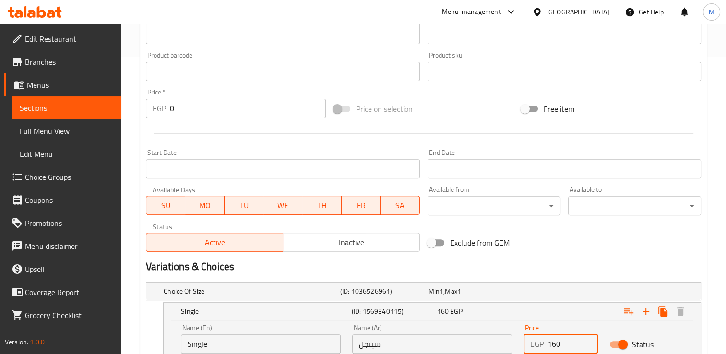
click at [554, 343] on input "160" at bounding box center [572, 343] width 50 height 19
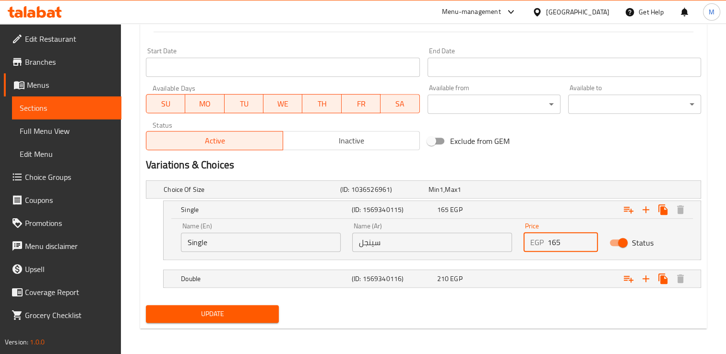
type input "165"
click at [259, 314] on span "Update" at bounding box center [212, 314] width 118 height 12
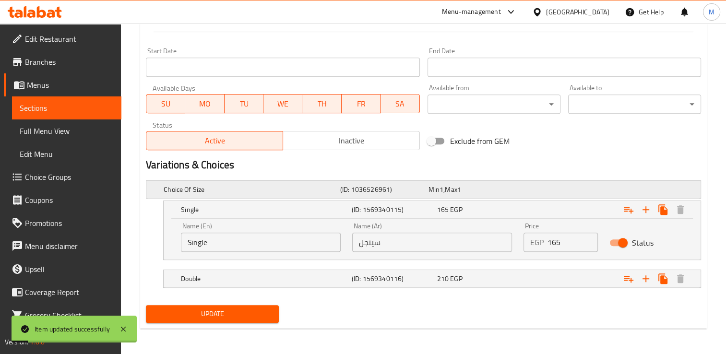
scroll to position [0, 0]
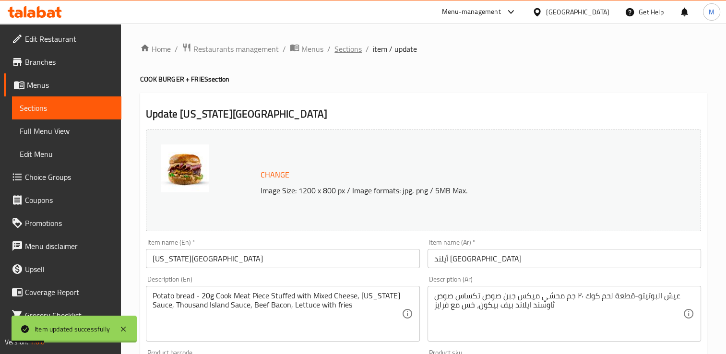
click at [348, 48] on span "Sections" at bounding box center [347, 49] width 27 height 12
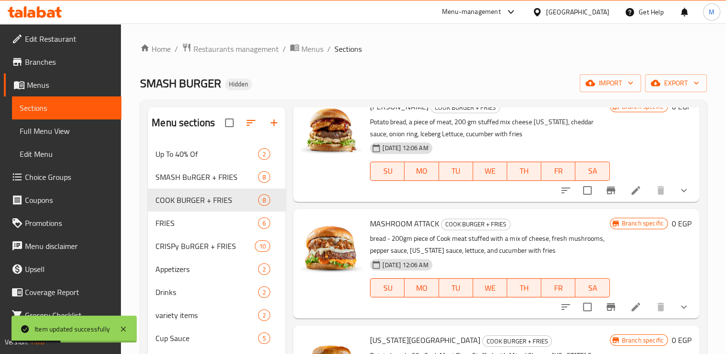
scroll to position [604, 0]
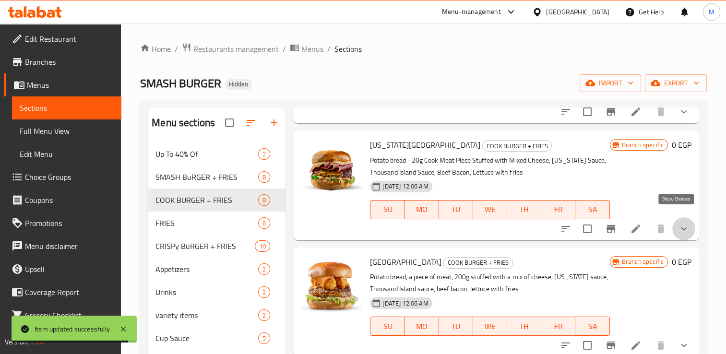
click at [678, 223] on icon "show more" at bounding box center [684, 229] width 12 height 12
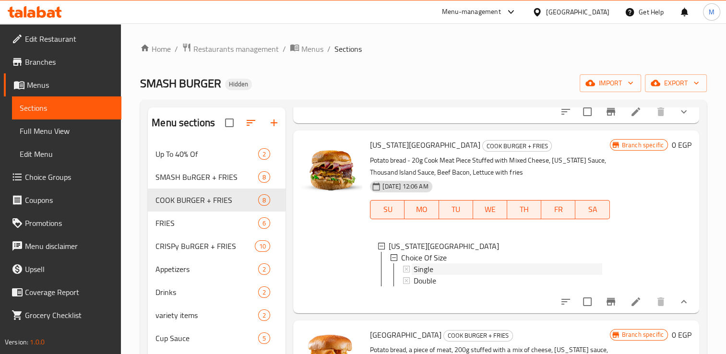
click at [423, 263] on span "Single" at bounding box center [423, 269] width 20 height 12
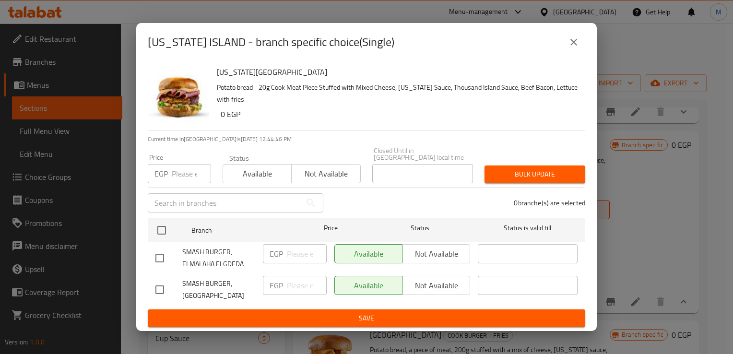
click at [177, 175] on input "number" at bounding box center [191, 173] width 39 height 19
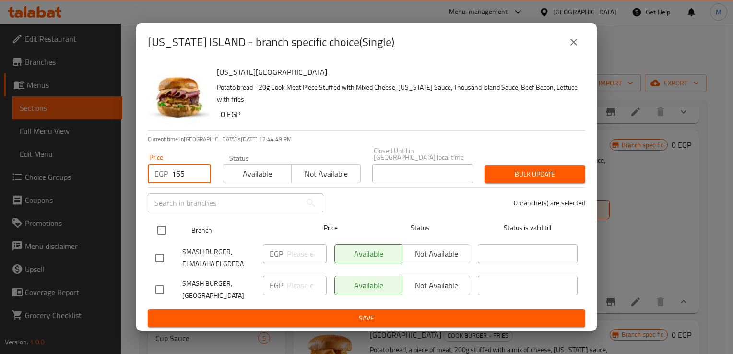
type input "165"
click at [162, 232] on input "checkbox" at bounding box center [162, 230] width 20 height 20
checkbox input "true"
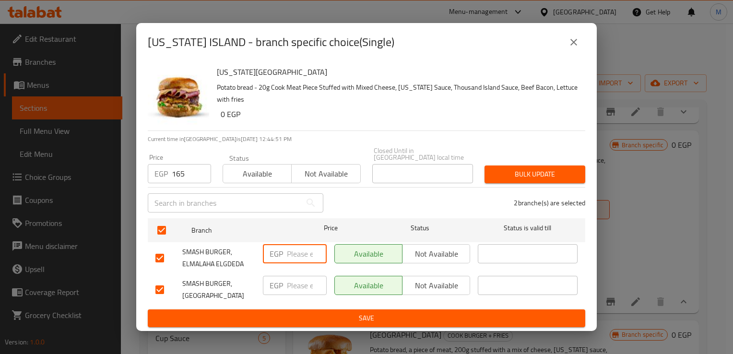
click at [295, 256] on input "number" at bounding box center [307, 253] width 40 height 19
type input "165"
click at [297, 286] on input "number" at bounding box center [307, 285] width 40 height 19
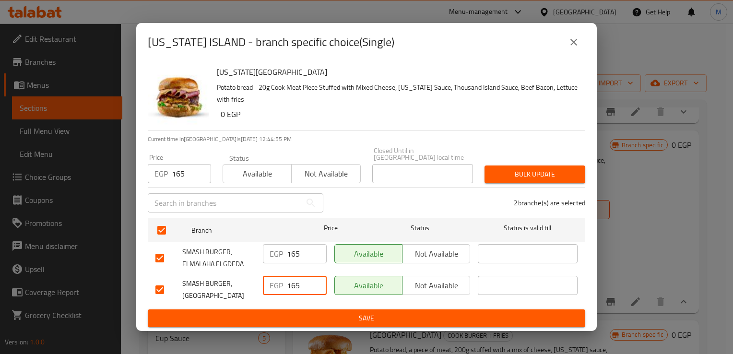
type input "165"
click at [325, 312] on span "Save" at bounding box center [366, 318] width 422 height 12
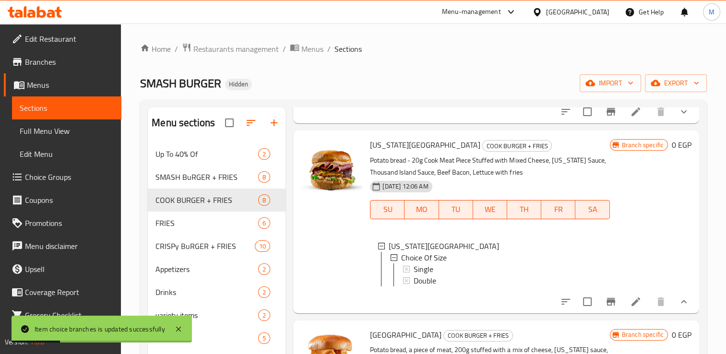
scroll to position [684, 0]
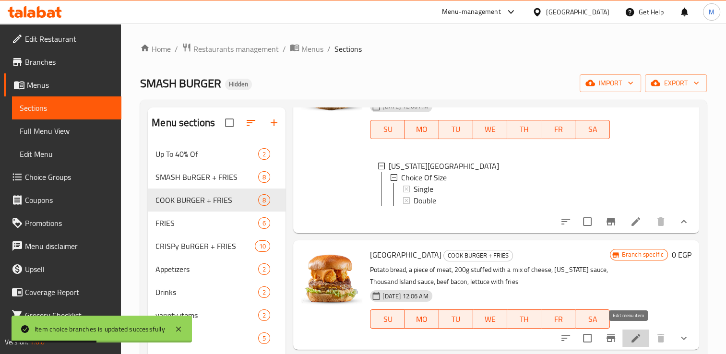
click at [630, 335] on icon at bounding box center [636, 338] width 12 height 12
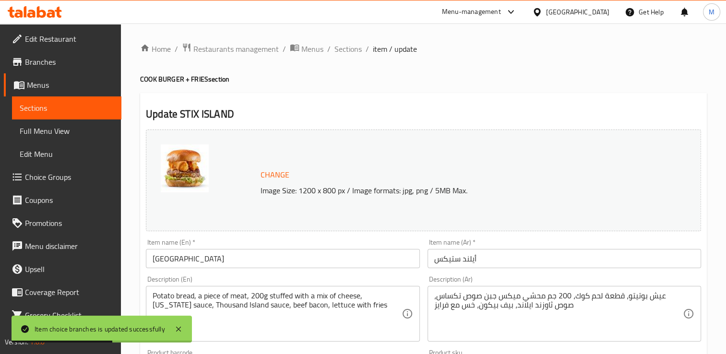
scroll to position [358, 0]
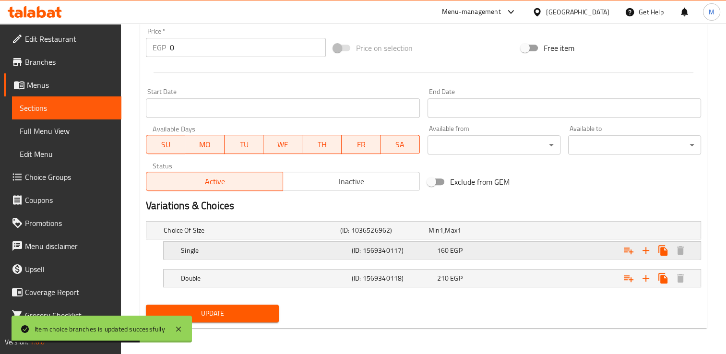
click at [424, 235] on h5 "(ID: 1569340117)" at bounding box center [382, 230] width 84 height 10
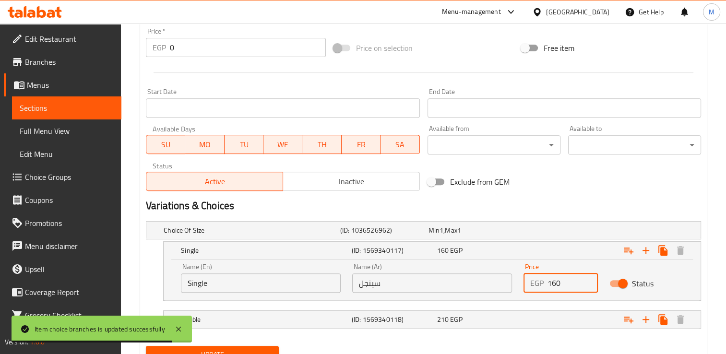
click at [554, 283] on input "160" at bounding box center [572, 282] width 50 height 19
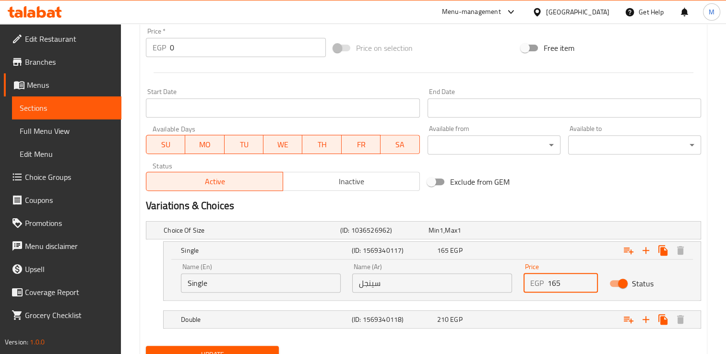
scroll to position [399, 0]
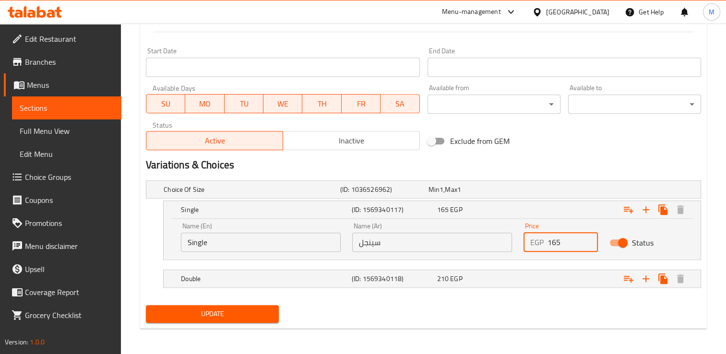
type input "165"
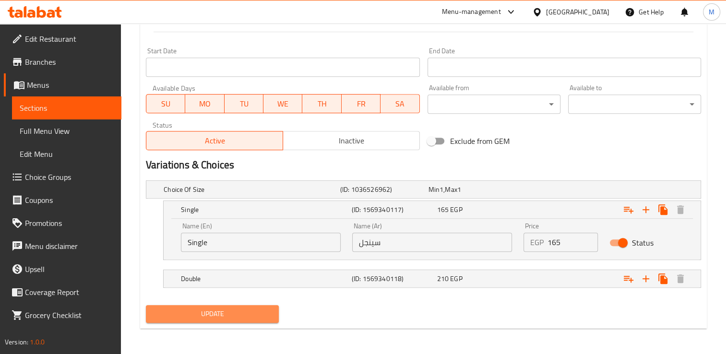
click at [218, 316] on span "Update" at bounding box center [212, 314] width 118 height 12
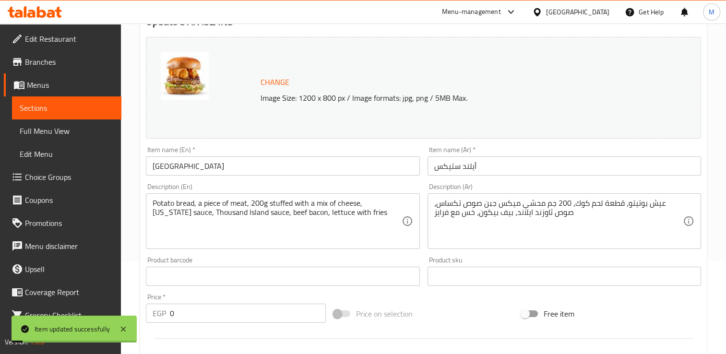
scroll to position [0, 0]
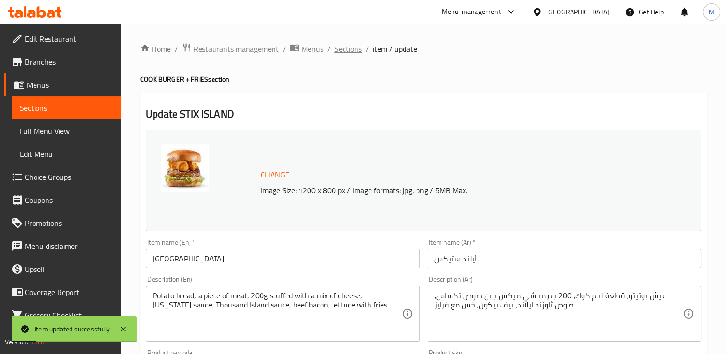
click at [342, 47] on span "Sections" at bounding box center [347, 49] width 27 height 12
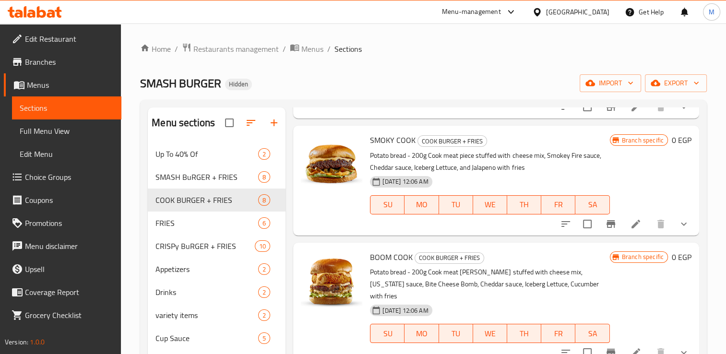
scroll to position [284, 0]
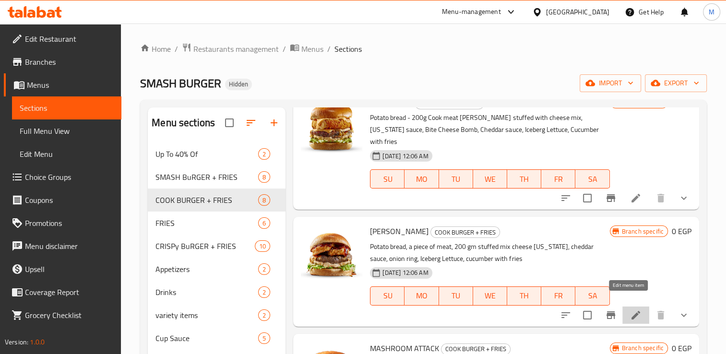
click at [631, 311] on icon at bounding box center [635, 315] width 9 height 9
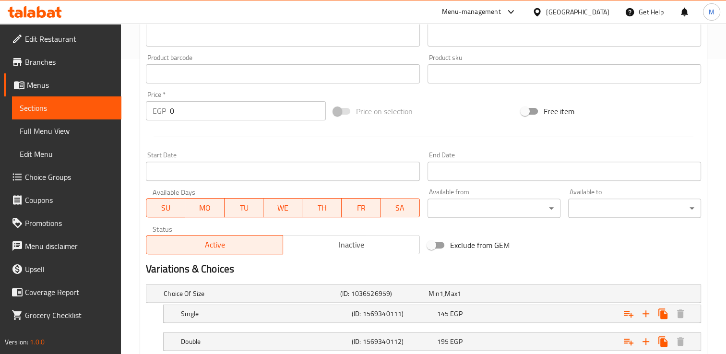
scroll to position [358, 0]
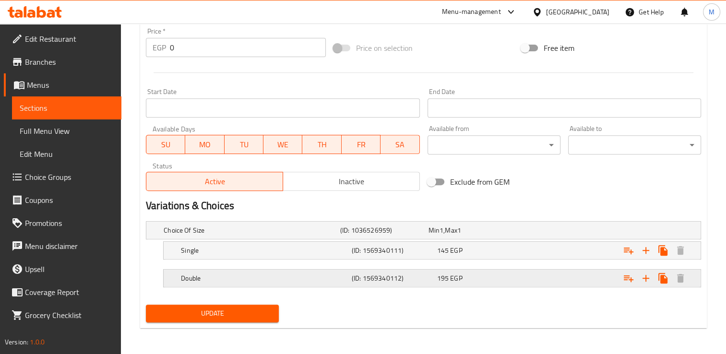
click at [426, 237] on div "(ID: 1569340112)" at bounding box center [382, 230] width 88 height 13
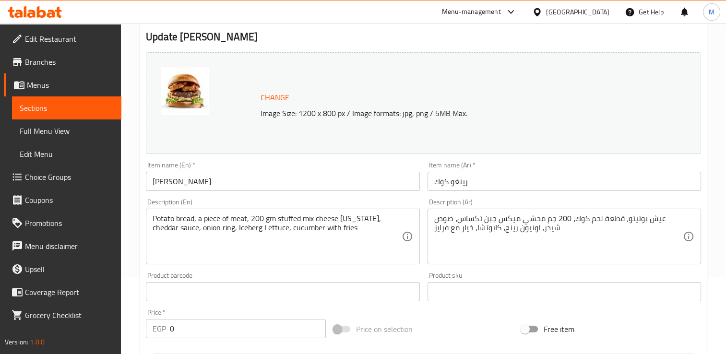
scroll to position [0, 0]
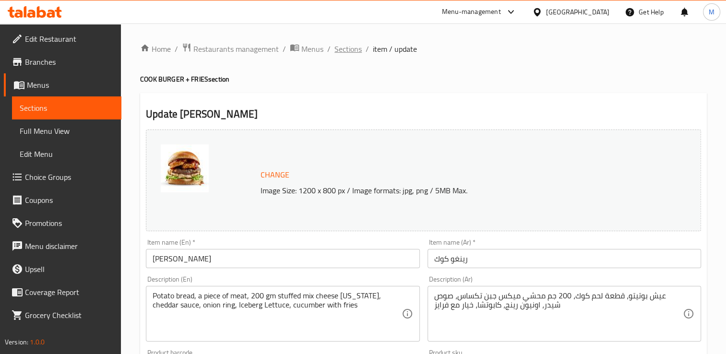
click at [345, 51] on span "Sections" at bounding box center [347, 49] width 27 height 12
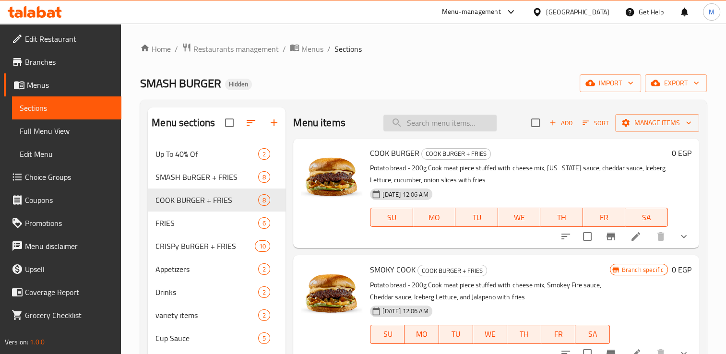
click at [452, 126] on input "search" at bounding box center [439, 123] width 113 height 17
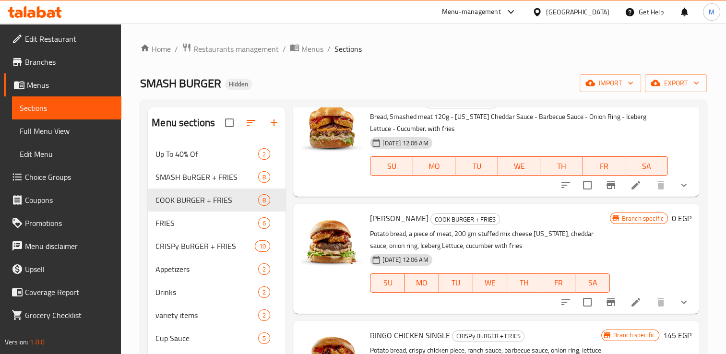
scroll to position [53, 0]
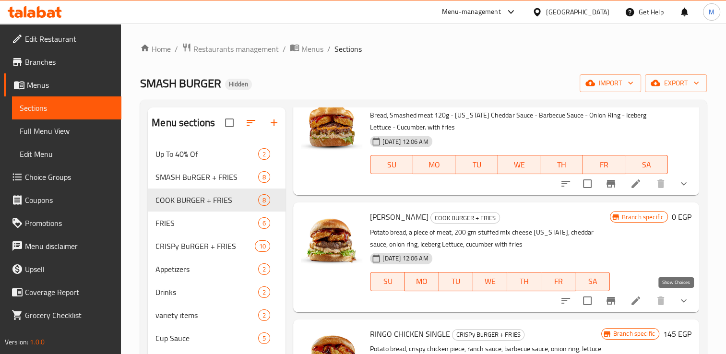
type input "rin"
click at [678, 302] on icon "show more" at bounding box center [684, 301] width 12 height 12
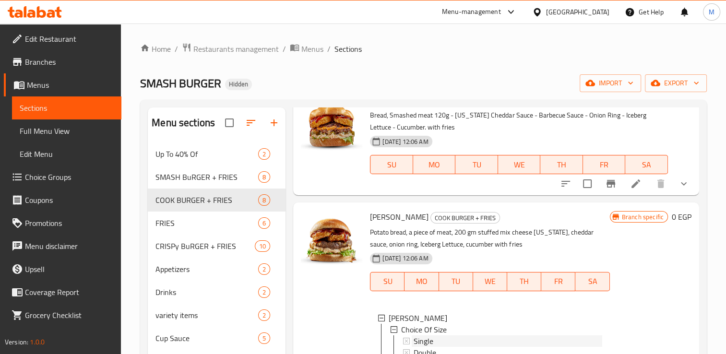
click at [428, 341] on span "Single" at bounding box center [423, 341] width 20 height 12
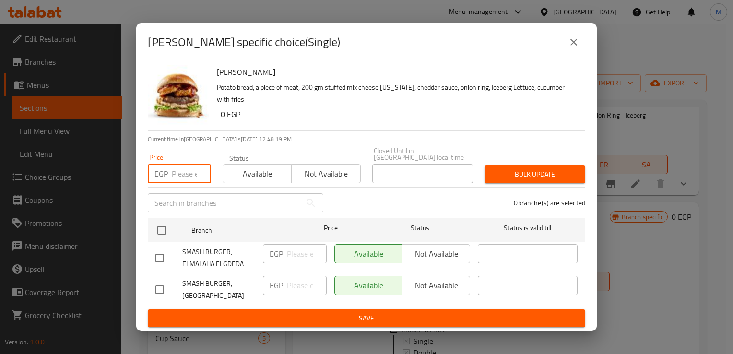
click at [181, 175] on input "number" at bounding box center [191, 173] width 39 height 19
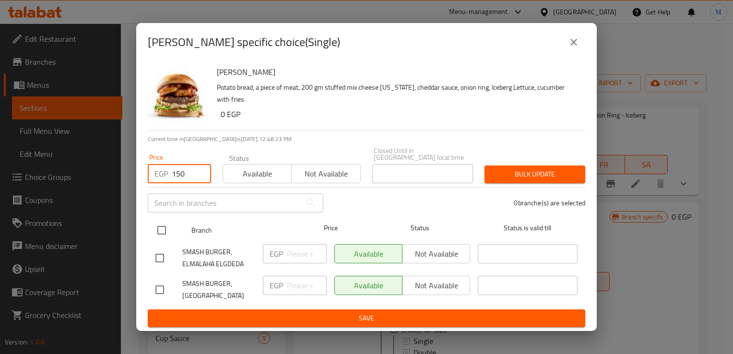
type input "150"
click at [161, 232] on input "checkbox" at bounding box center [162, 230] width 20 height 20
checkbox input "true"
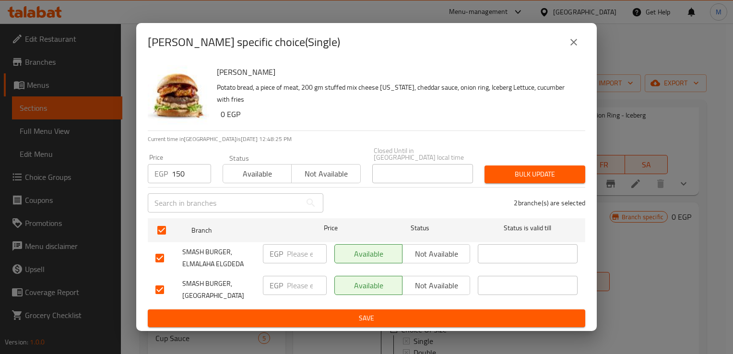
checkbox input "true"
click at [297, 255] on input "number" at bounding box center [307, 253] width 40 height 19
type input "150"
click at [299, 287] on input "number" at bounding box center [307, 285] width 40 height 19
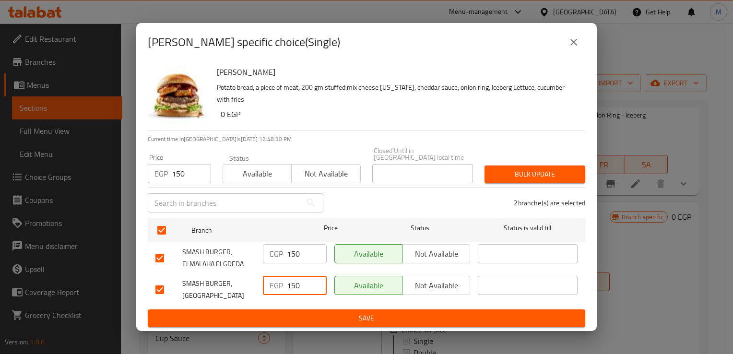
type input "150"
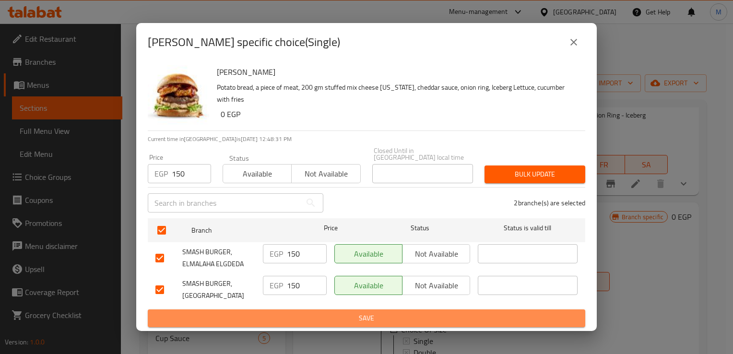
click at [304, 312] on span "Save" at bounding box center [366, 318] width 422 height 12
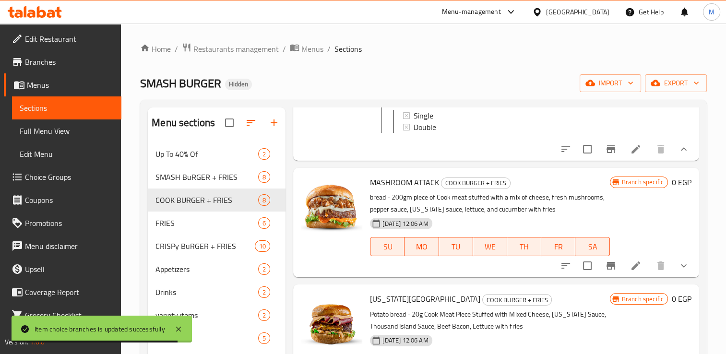
scroll to position [528, 0]
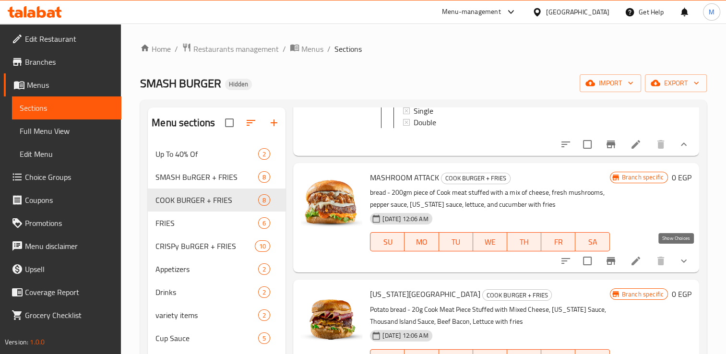
click at [678, 256] on icon "show more" at bounding box center [684, 261] width 12 height 12
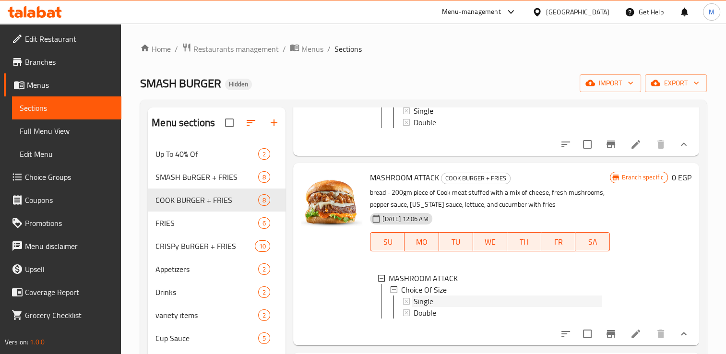
click at [422, 297] on span "Single" at bounding box center [423, 301] width 20 height 12
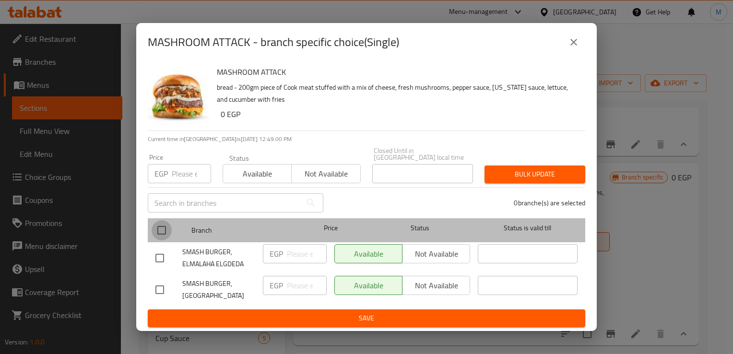
click at [159, 229] on input "checkbox" at bounding box center [162, 230] width 20 height 20
checkbox input "true"
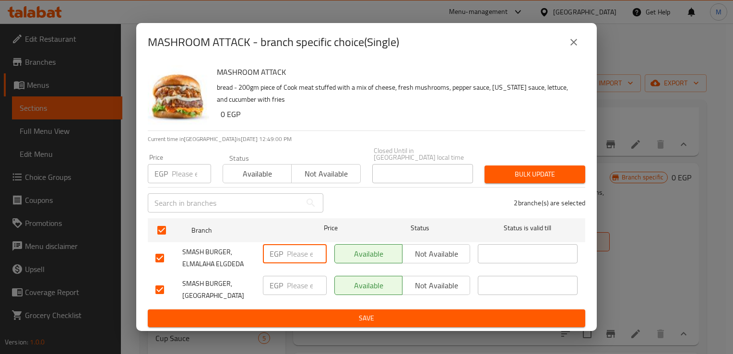
click at [301, 255] on input "number" at bounding box center [307, 253] width 40 height 19
type input "155"
click at [177, 175] on input "number" at bounding box center [191, 173] width 39 height 19
type input "155"
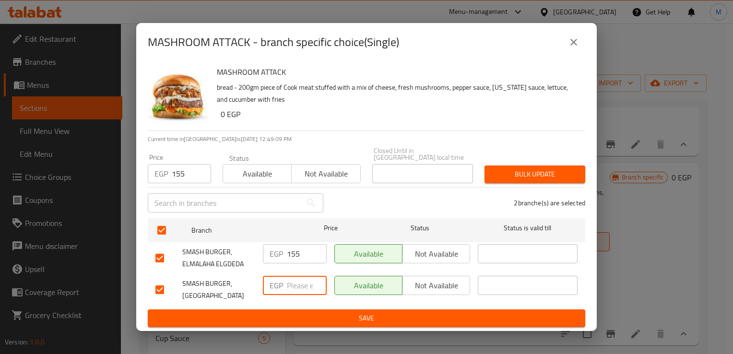
click at [295, 283] on input "number" at bounding box center [307, 285] width 40 height 19
type input "155"
click at [336, 314] on span "Save" at bounding box center [366, 318] width 422 height 12
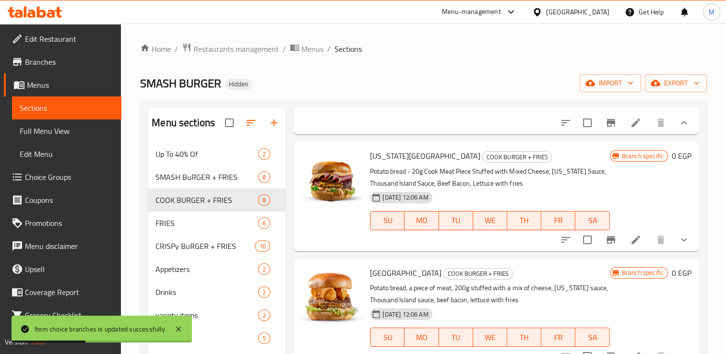
scroll to position [764, 0]
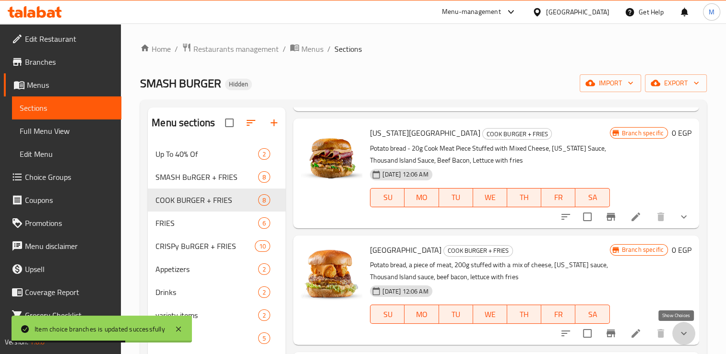
click at [681, 333] on icon "show more" at bounding box center [684, 333] width 6 height 3
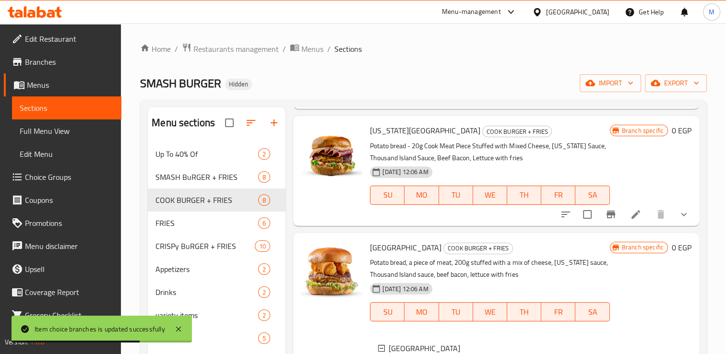
scroll to position [844, 0]
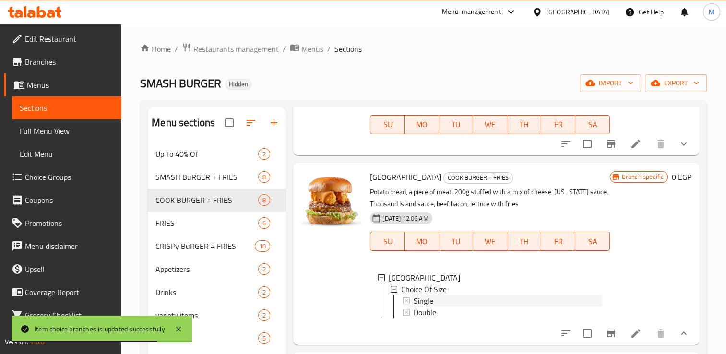
click at [431, 295] on span "Single" at bounding box center [423, 301] width 20 height 12
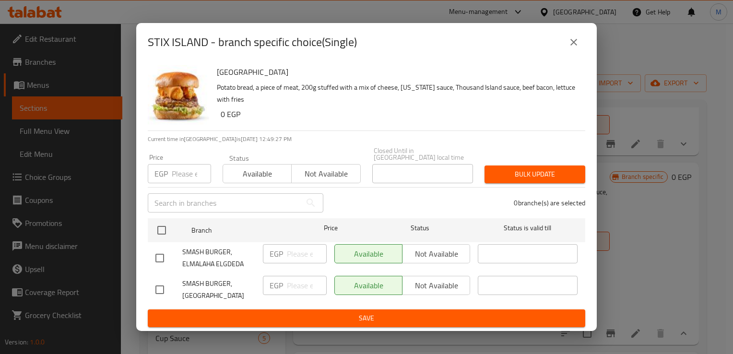
click at [180, 174] on input "number" at bounding box center [191, 173] width 39 height 19
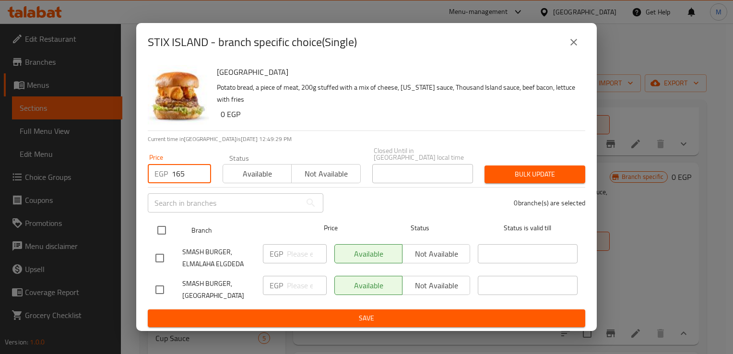
type input "165"
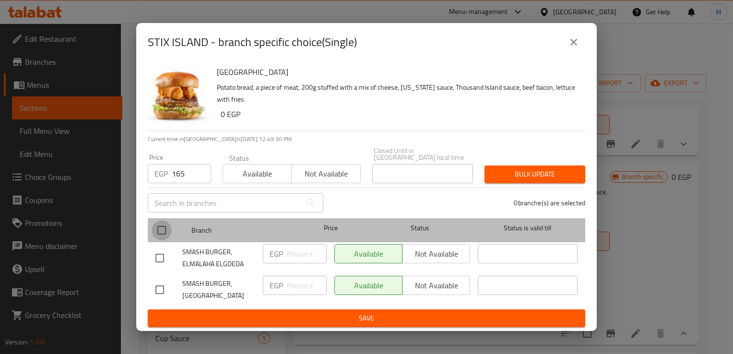
click at [163, 229] on input "checkbox" at bounding box center [162, 230] width 20 height 20
checkbox input "true"
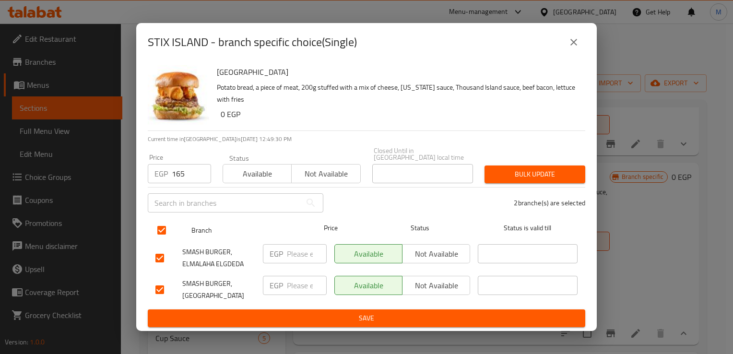
checkbox input "true"
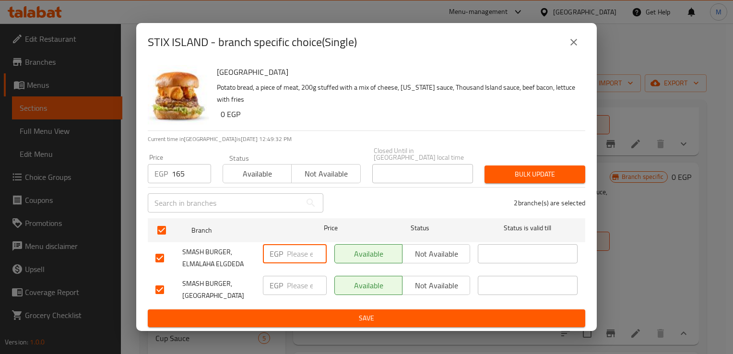
click at [295, 249] on input "number" at bounding box center [307, 253] width 40 height 19
type input "165"
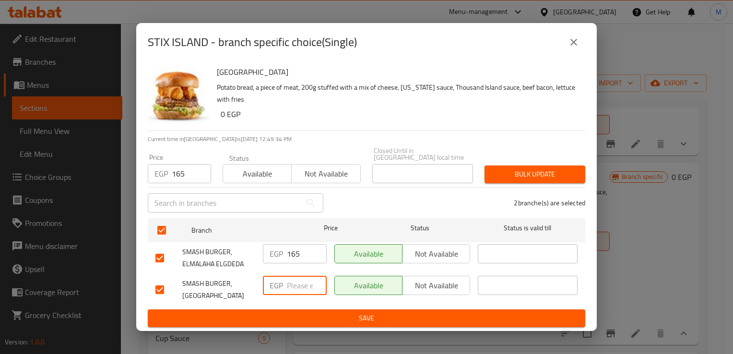
click at [303, 287] on input "number" at bounding box center [307, 285] width 40 height 19
type input "165"
click at [336, 314] on span "Save" at bounding box center [366, 318] width 422 height 12
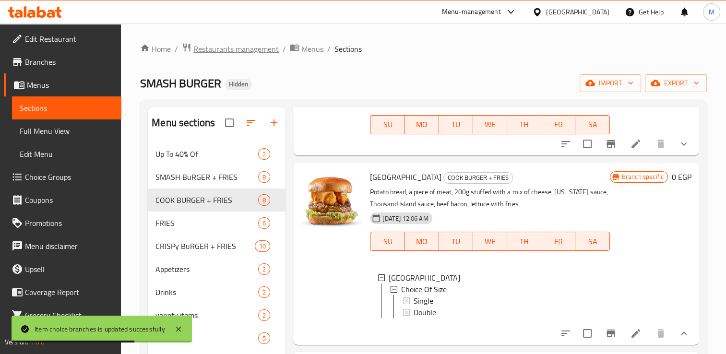
click at [230, 48] on span "Restaurants management" at bounding box center [235, 49] width 85 height 12
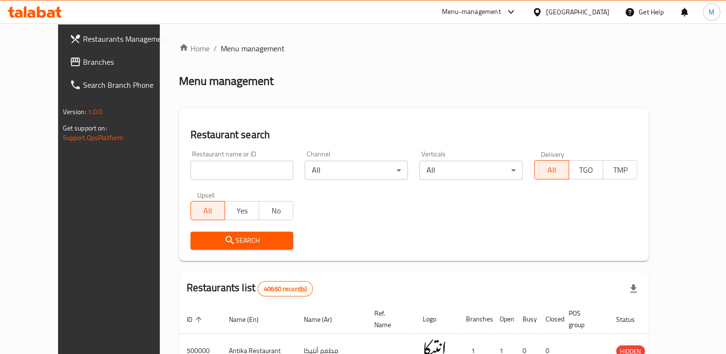
click at [198, 172] on input "search" at bounding box center [241, 170] width 103 height 19
type input "smash burger"
click button "Search" at bounding box center [241, 241] width 103 height 18
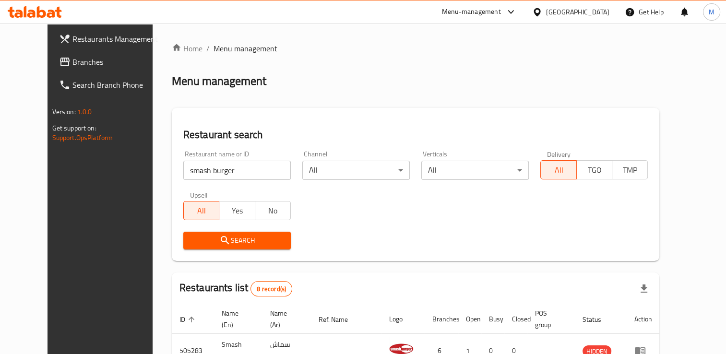
click at [501, 15] on div "Menu-management" at bounding box center [471, 12] width 59 height 12
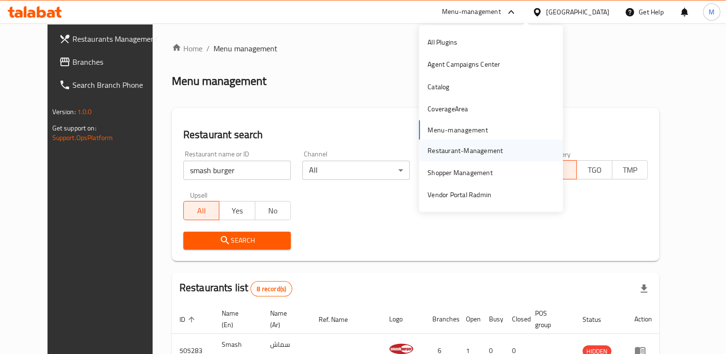
click at [441, 153] on div "Restaurant-Management" at bounding box center [464, 150] width 75 height 11
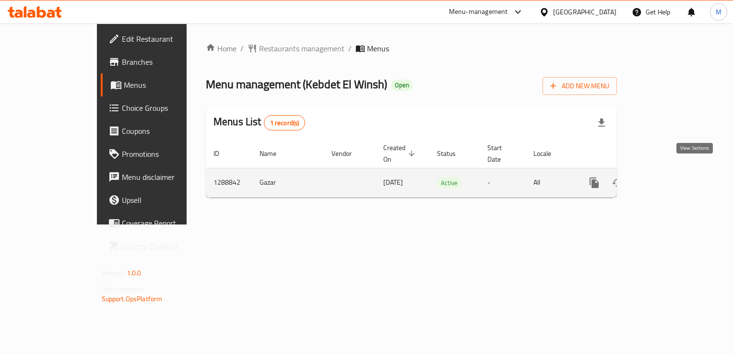
click at [669, 177] on icon "enhanced table" at bounding box center [664, 183] width 12 height 12
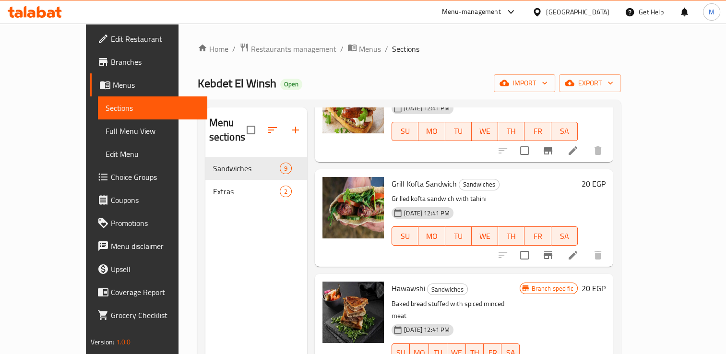
scroll to position [134, 0]
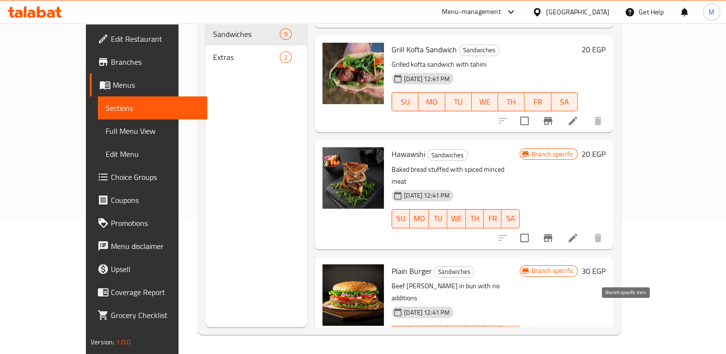
click at [554, 349] on icon "Branch-specific-item" at bounding box center [548, 355] width 12 height 12
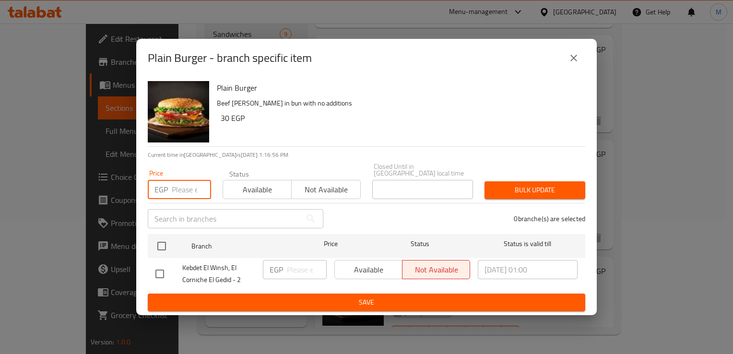
click at [180, 186] on input "number" at bounding box center [191, 189] width 39 height 19
type input "7"
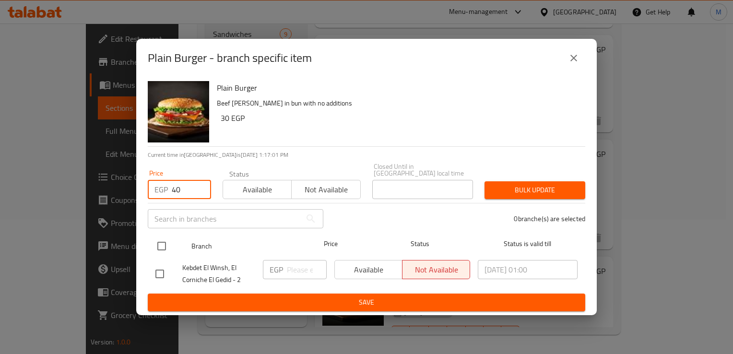
type input "40"
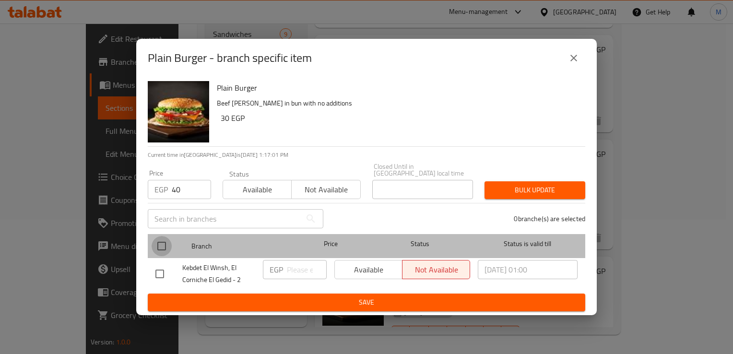
click at [162, 244] on input "checkbox" at bounding box center [162, 246] width 20 height 20
checkbox input "true"
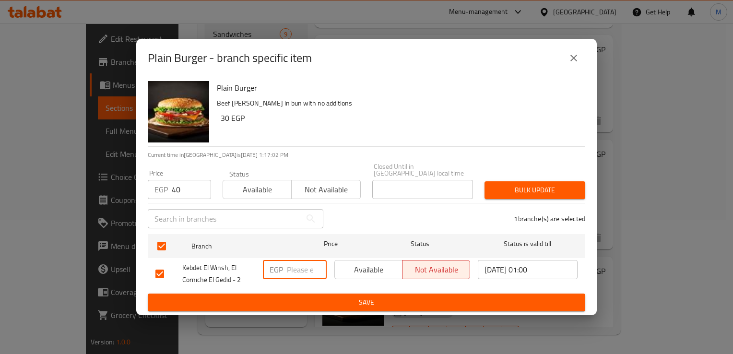
click at [294, 265] on input "number" at bounding box center [307, 269] width 40 height 19
type input "40"
click at [369, 263] on span "Available" at bounding box center [369, 270] width 60 height 14
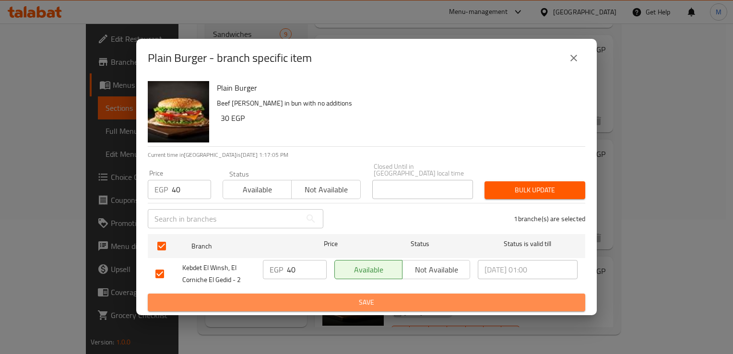
click at [342, 296] on span "Save" at bounding box center [366, 302] width 422 height 12
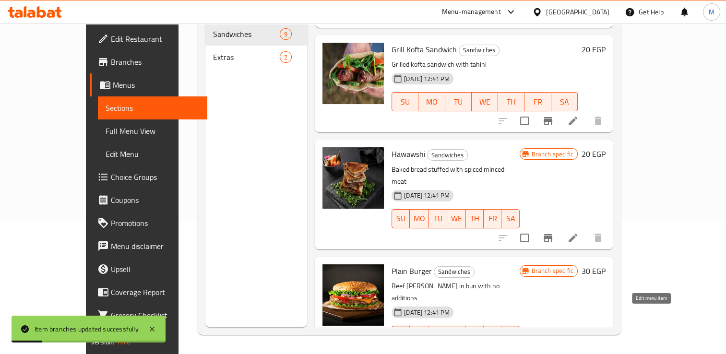
click at [577, 350] on icon at bounding box center [572, 354] width 9 height 9
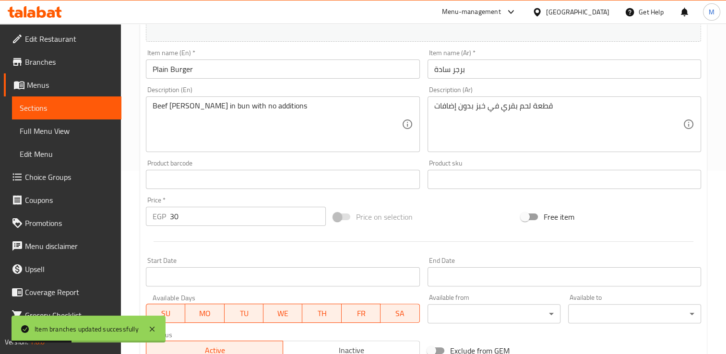
scroll to position [247, 0]
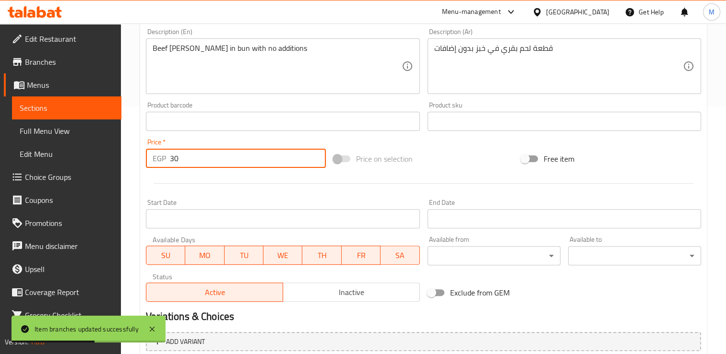
click at [181, 159] on input "30" at bounding box center [248, 158] width 156 height 19
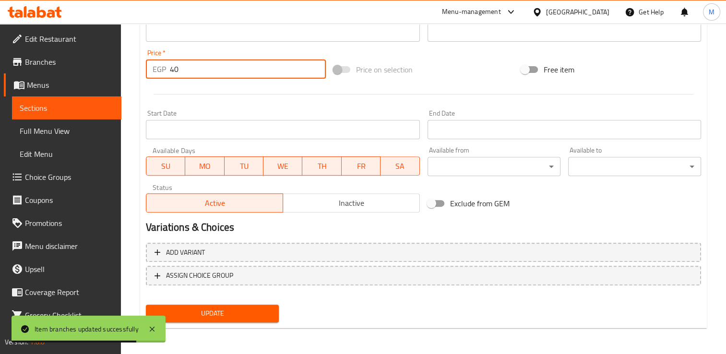
type input "40"
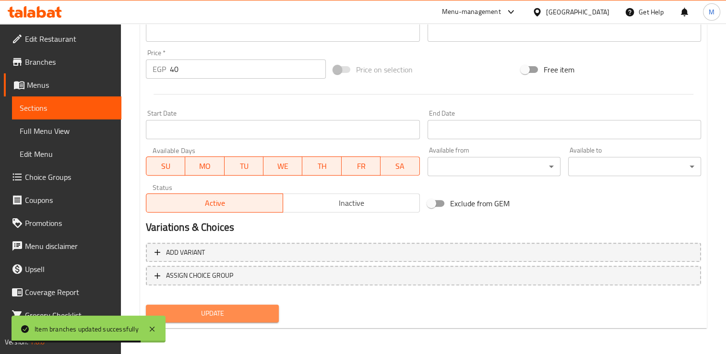
click at [209, 312] on span "Update" at bounding box center [212, 313] width 118 height 12
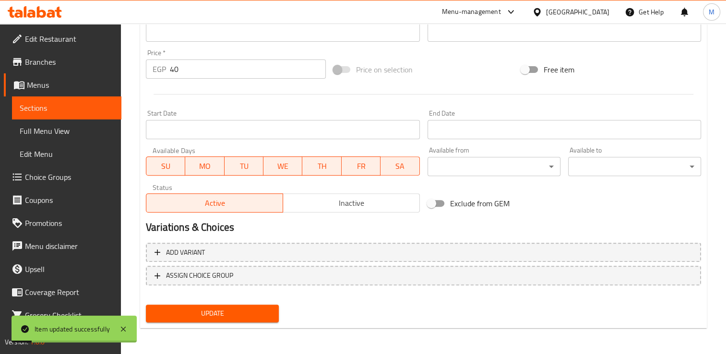
scroll to position [0, 0]
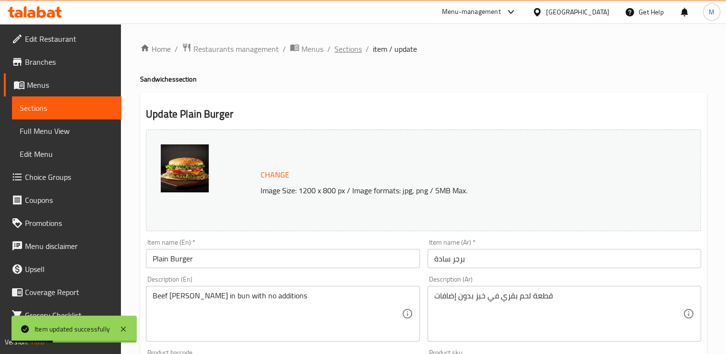
click at [352, 49] on span "Sections" at bounding box center [347, 49] width 27 height 12
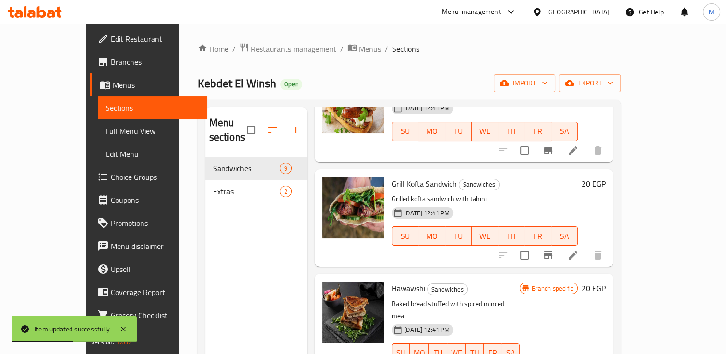
scroll to position [134, 0]
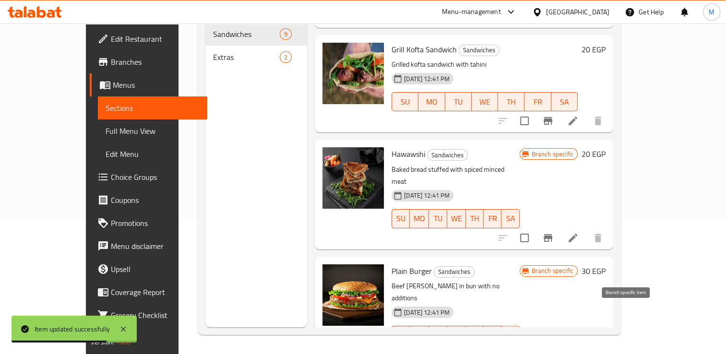
click at [552, 351] on icon "Branch-specific-item" at bounding box center [547, 355] width 9 height 8
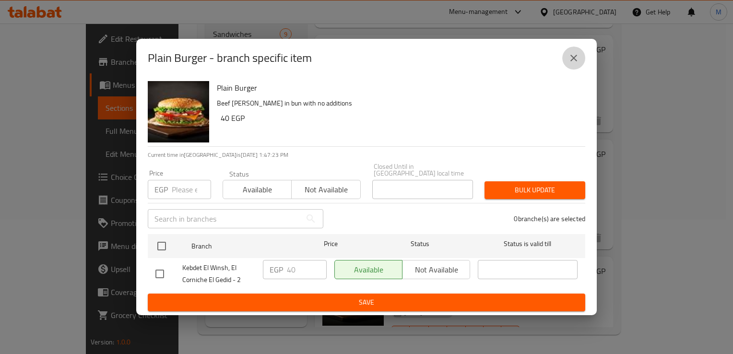
click at [573, 59] on icon "close" at bounding box center [574, 58] width 12 height 12
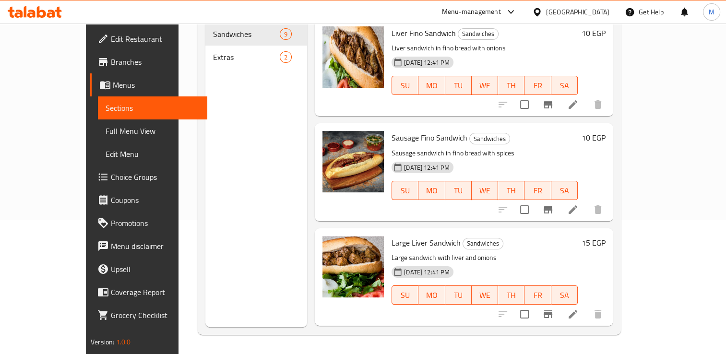
scroll to position [0, 0]
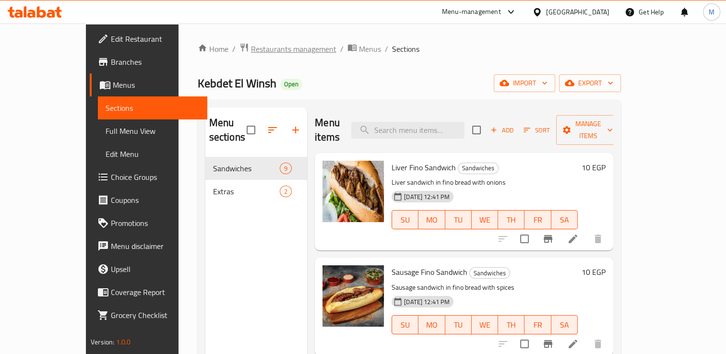
click at [251, 47] on span "Restaurants management" at bounding box center [293, 49] width 85 height 12
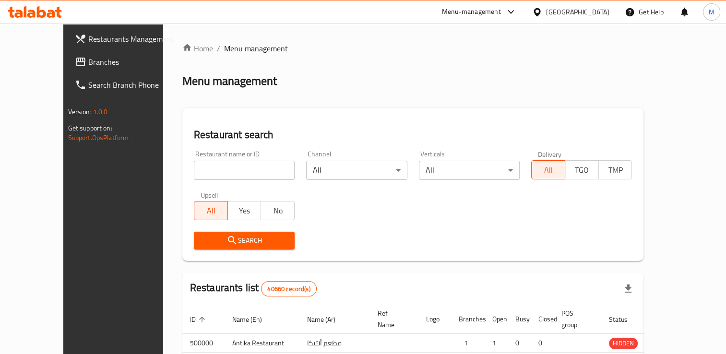
click at [182, 166] on div at bounding box center [363, 177] width 726 height 354
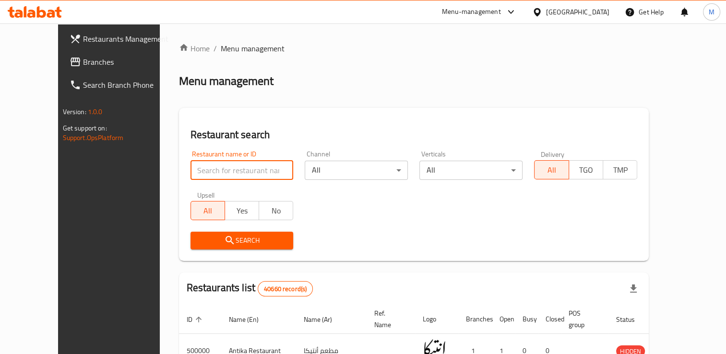
click at [190, 166] on input "search" at bounding box center [241, 170] width 103 height 19
type input "peak burger"
click button "Search" at bounding box center [241, 241] width 103 height 18
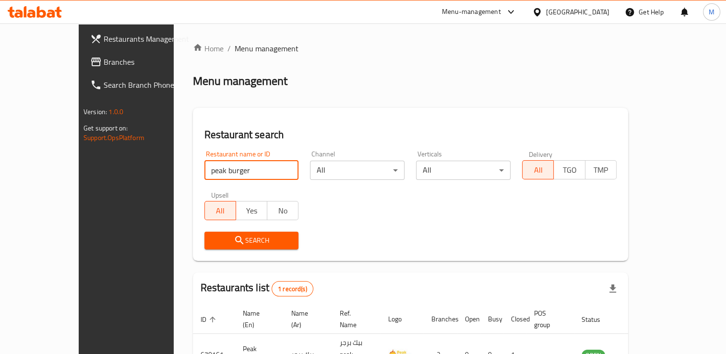
click button "Search" at bounding box center [251, 241] width 94 height 18
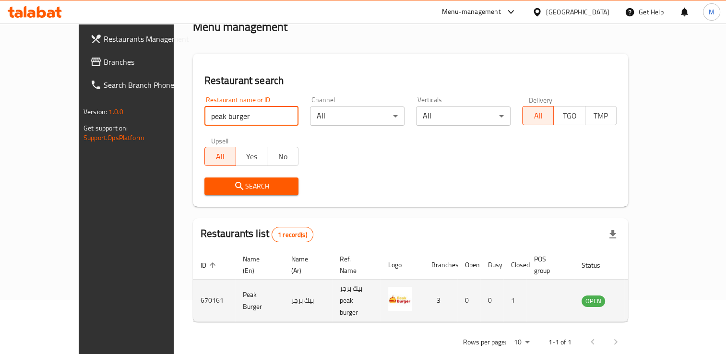
click at [643, 295] on icon "enhanced table" at bounding box center [638, 301] width 12 height 12
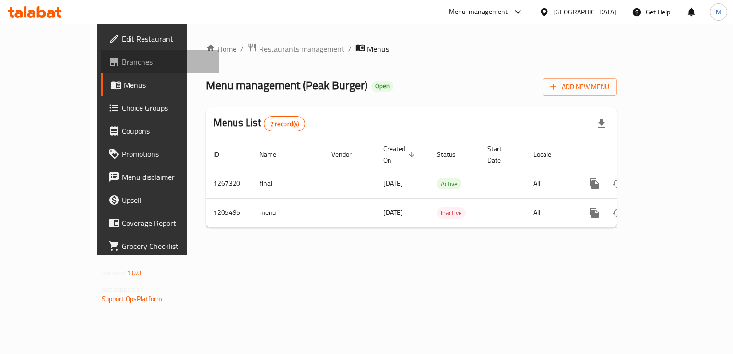
click at [122, 66] on span "Branches" at bounding box center [167, 62] width 90 height 12
